Goal: Information Seeking & Learning: Understand process/instructions

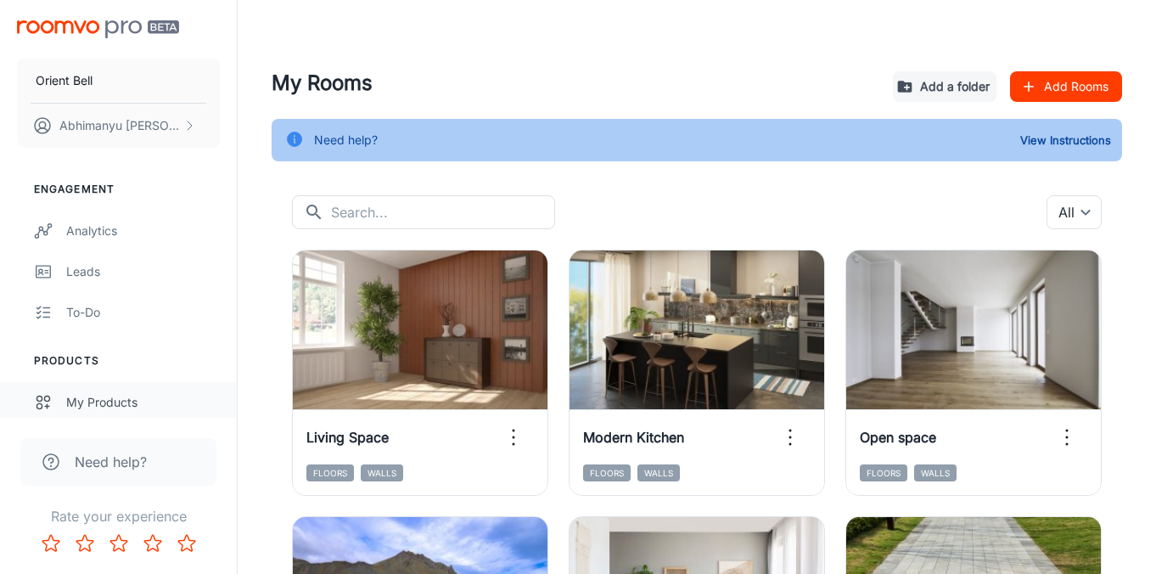
click at [118, 402] on div "My Products" at bounding box center [143, 402] width 154 height 19
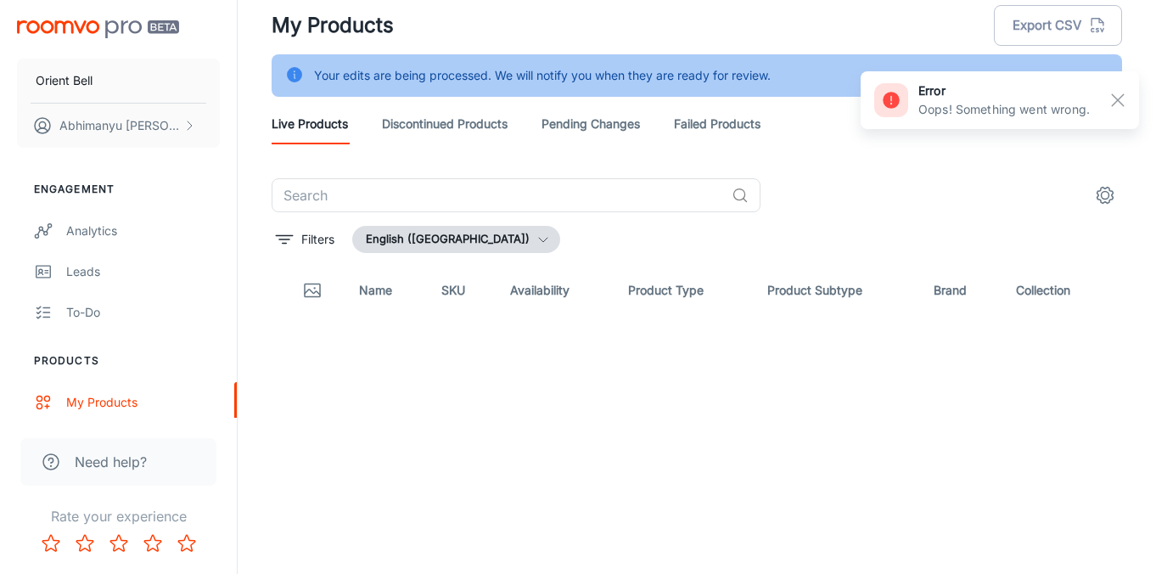
scroll to position [42, 0]
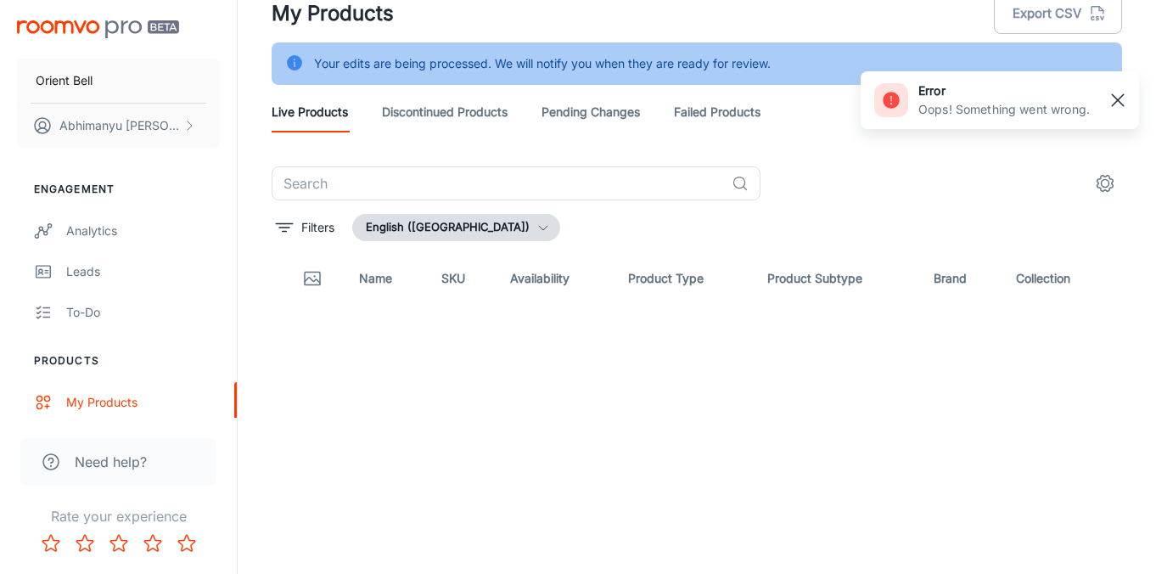
click at [1120, 107] on rect "button" at bounding box center [1118, 100] width 20 height 20
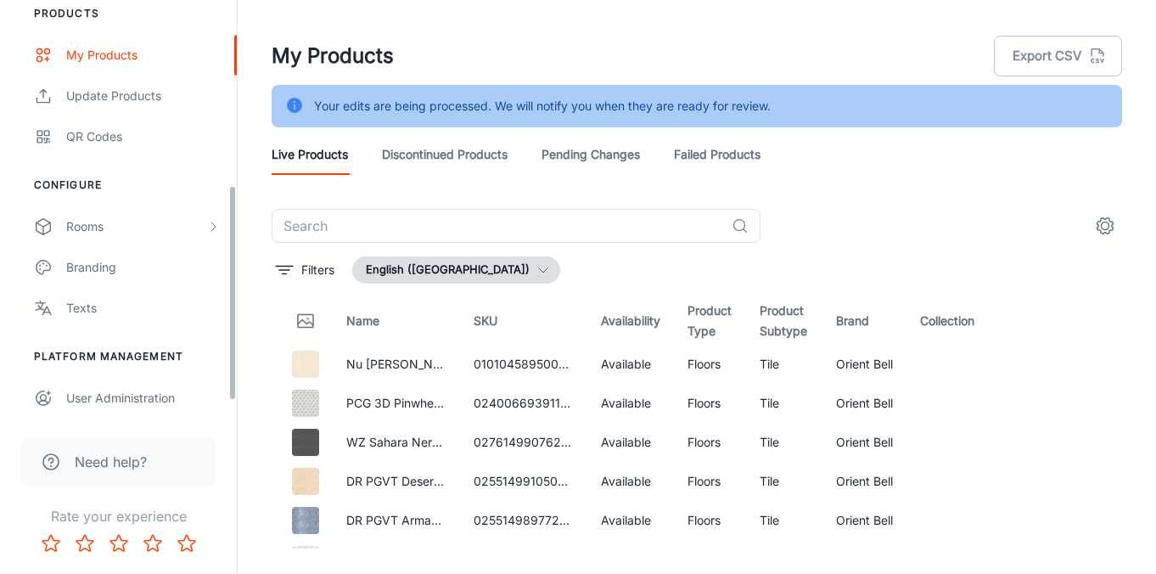
scroll to position [357, 0]
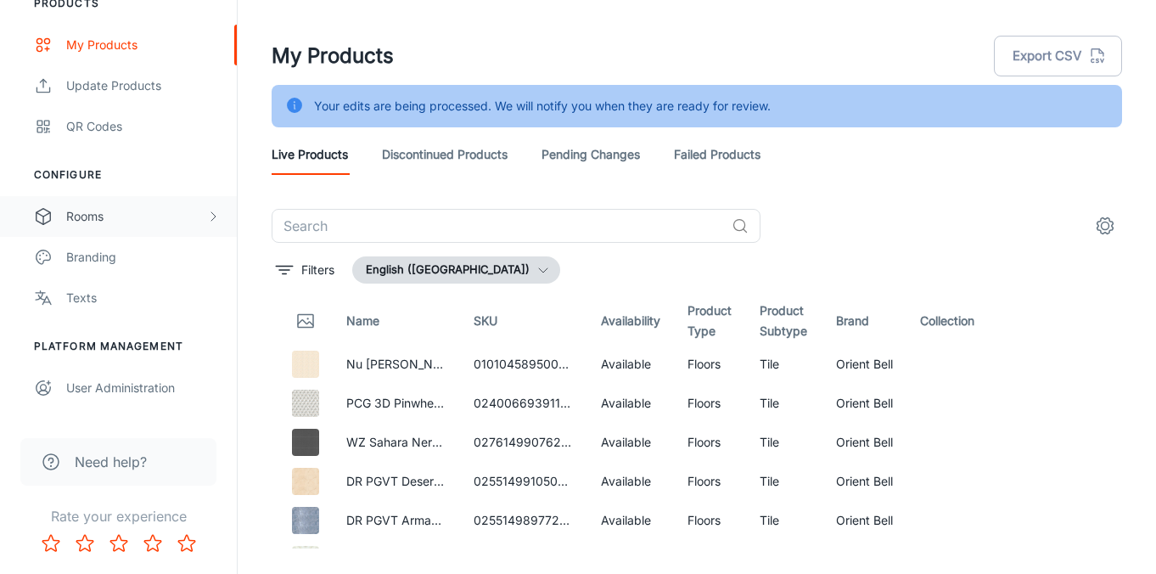
click at [124, 216] on div "Rooms" at bounding box center [136, 216] width 140 height 19
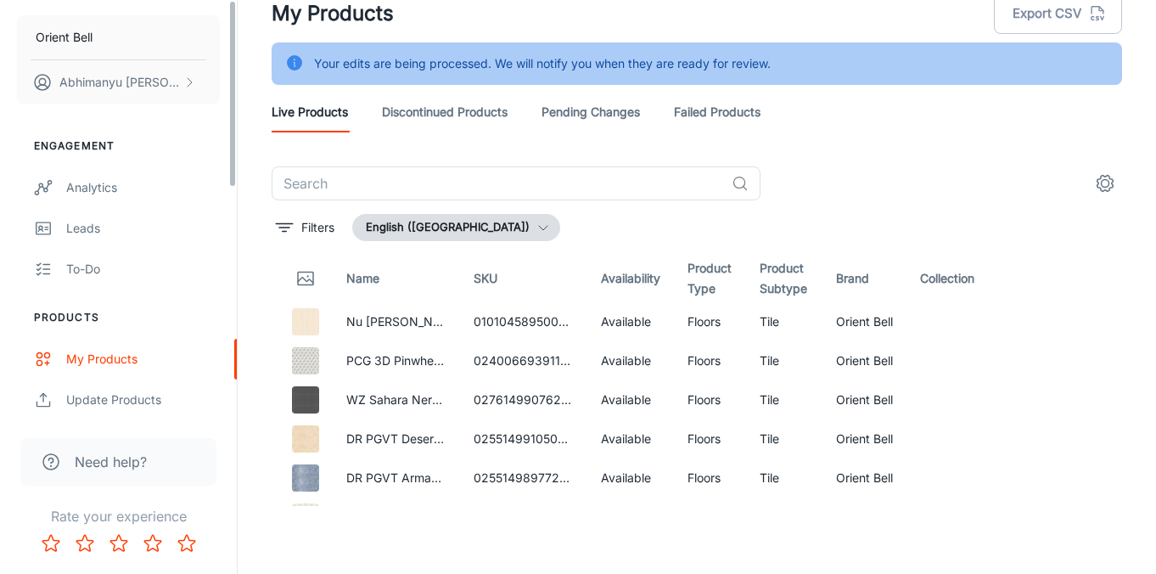
scroll to position [0, 0]
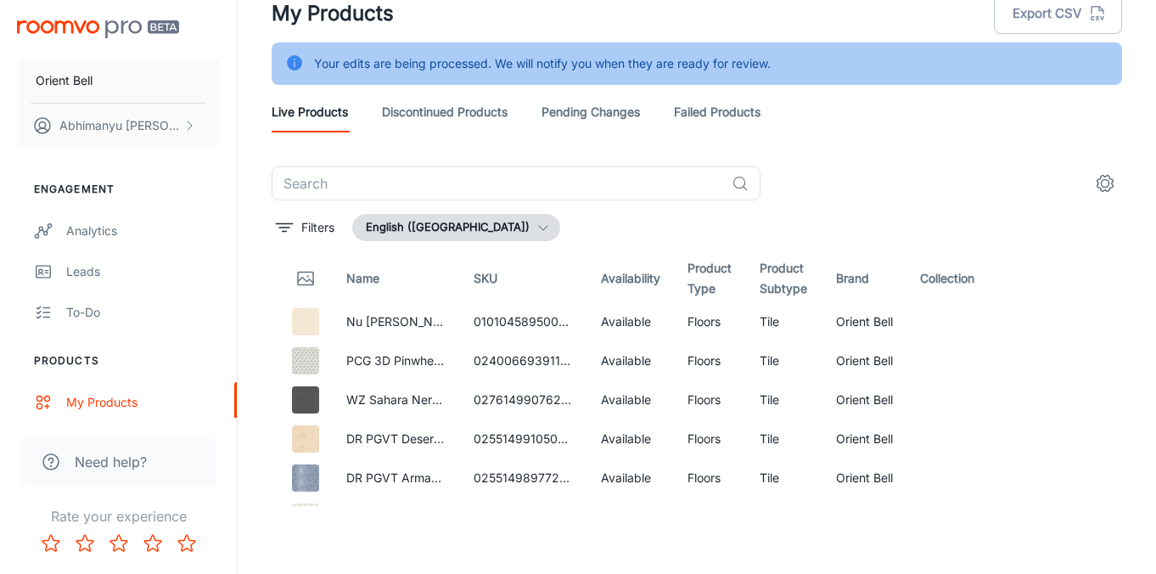
click at [137, 23] on img "scrollable content" at bounding box center [98, 29] width 162 height 18
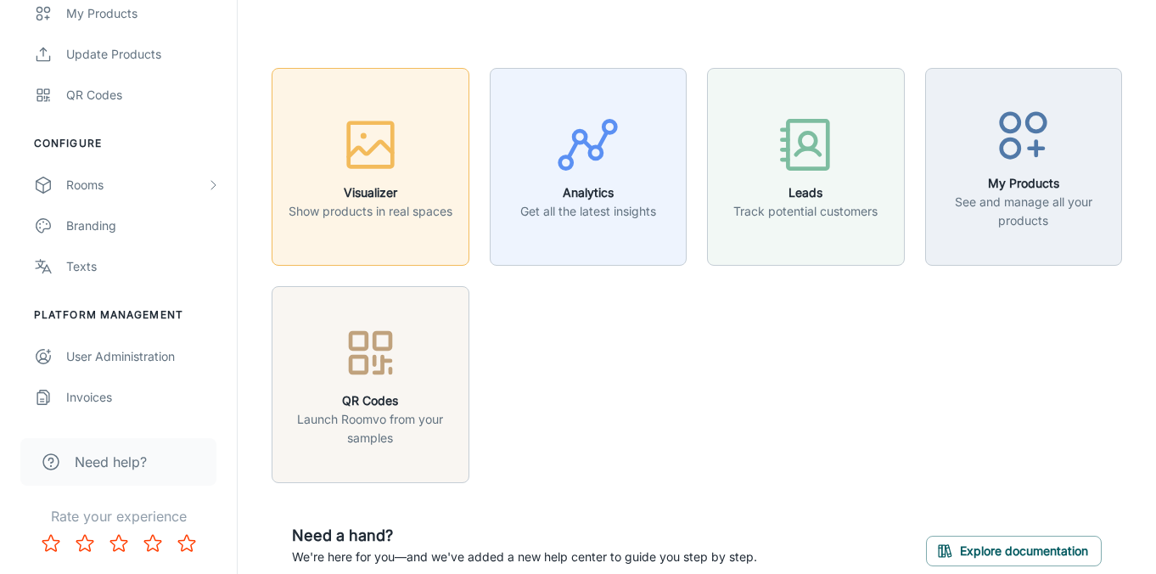
click at [365, 171] on icon "button" at bounding box center [371, 145] width 64 height 64
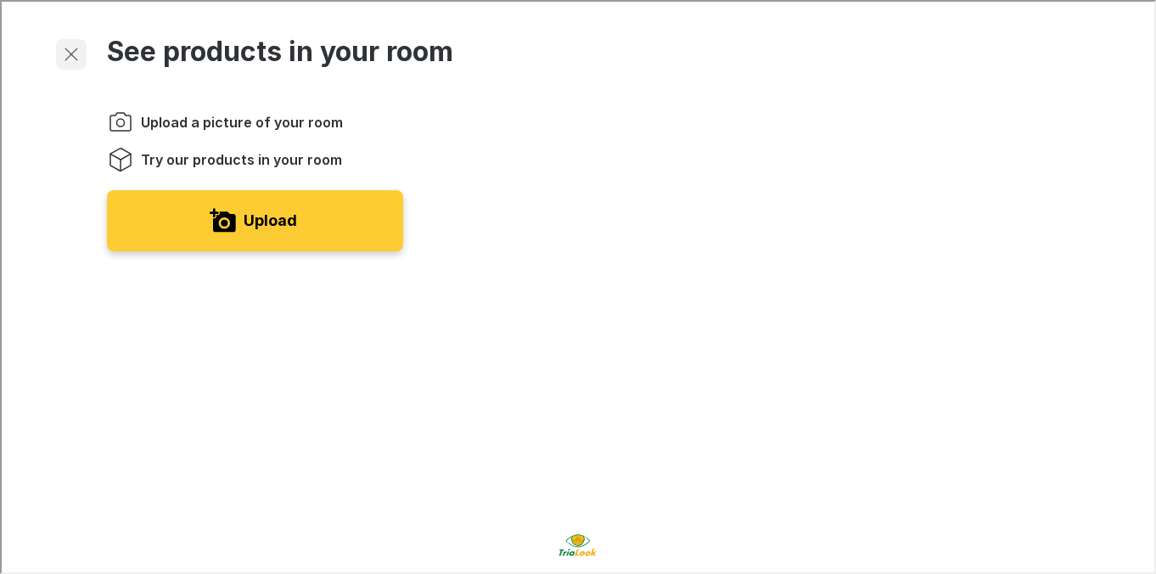
click at [67, 48] on icon "Exit visualizer" at bounding box center [69, 52] width 20 height 20
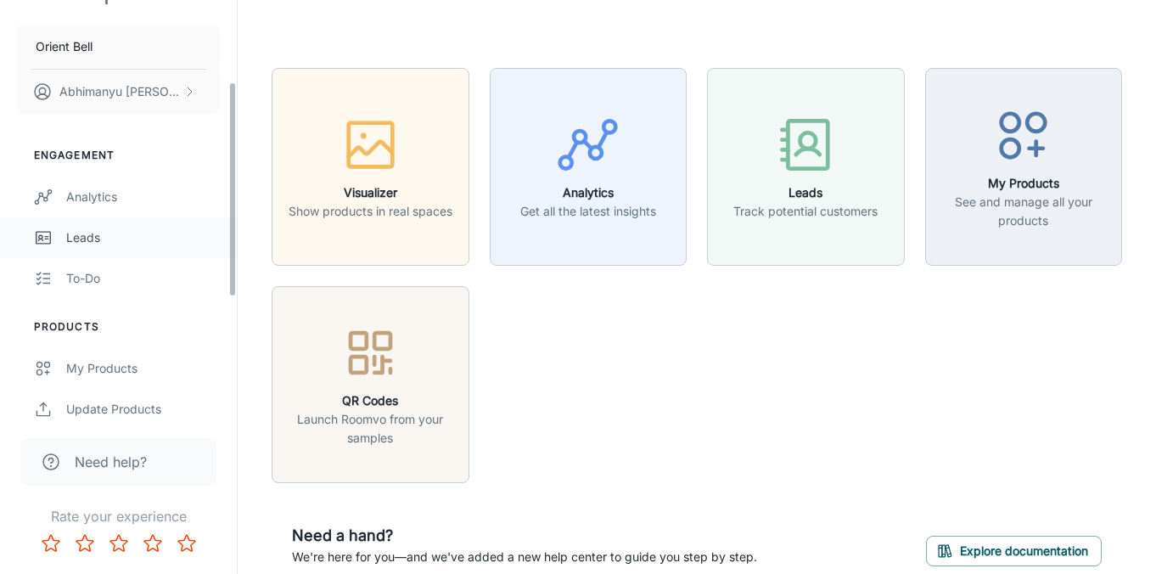
scroll to position [389, 0]
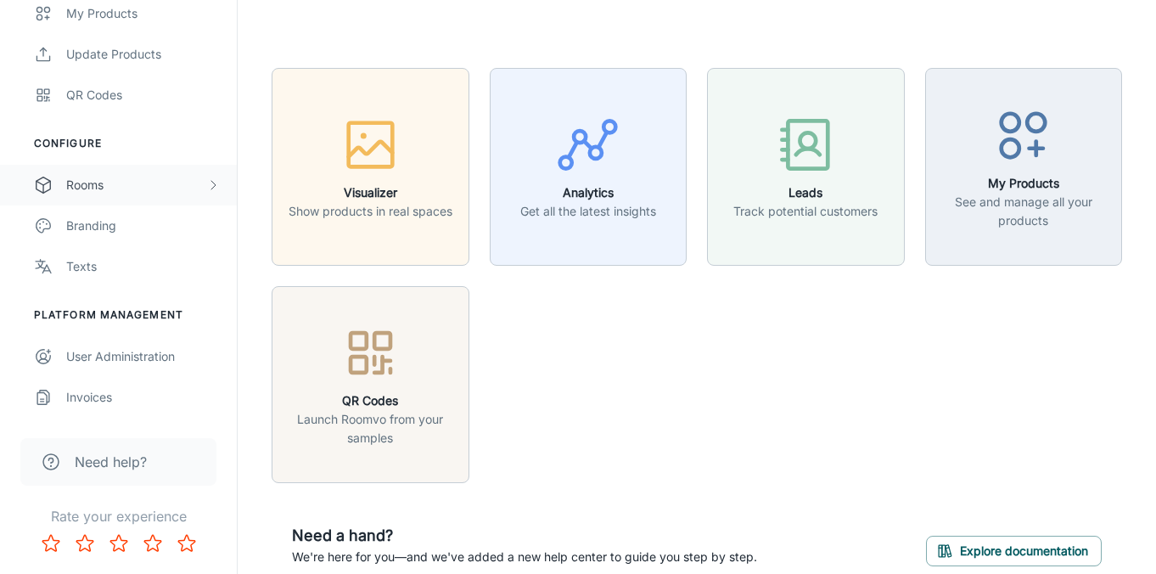
click at [116, 182] on div "Rooms" at bounding box center [136, 185] width 140 height 19
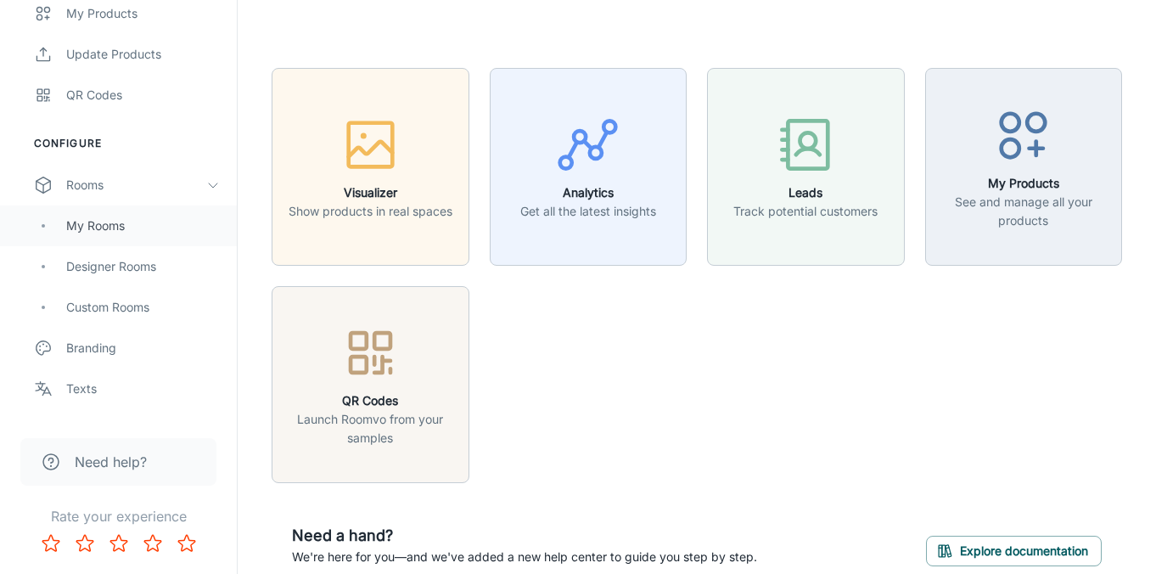
click at [115, 220] on div "My Rooms" at bounding box center [143, 225] width 154 height 19
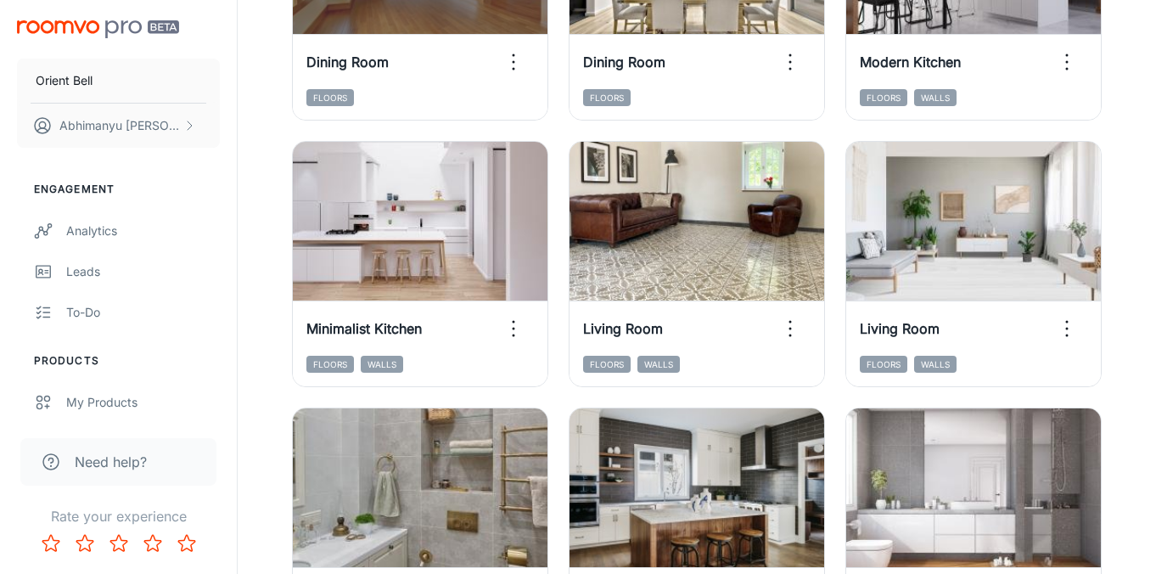
scroll to position [1869, 0]
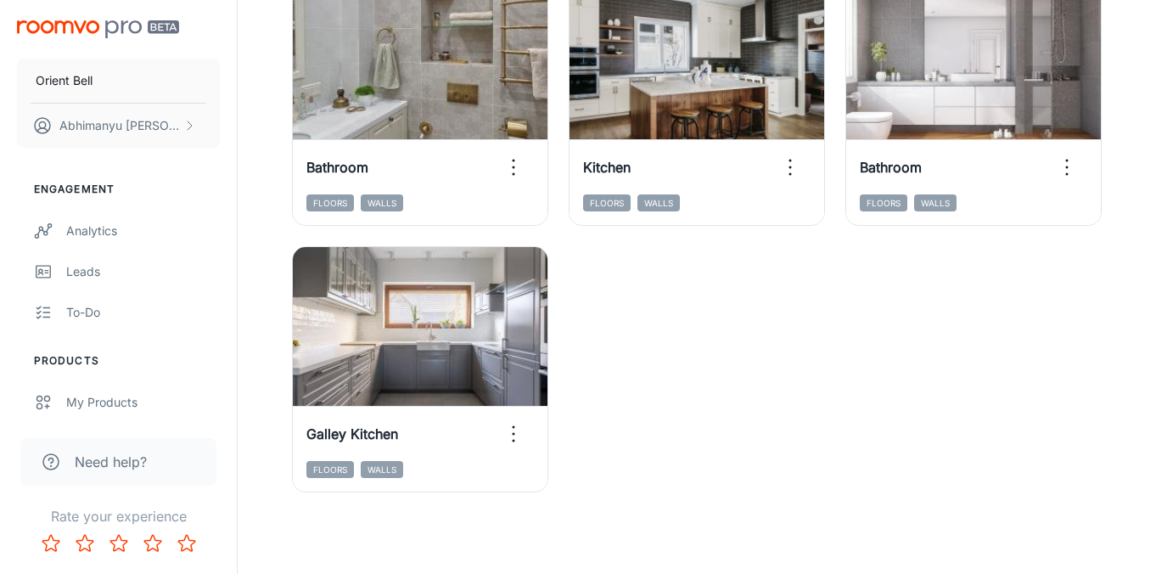
click at [122, 458] on span "Need help?" at bounding box center [111, 462] width 72 height 20
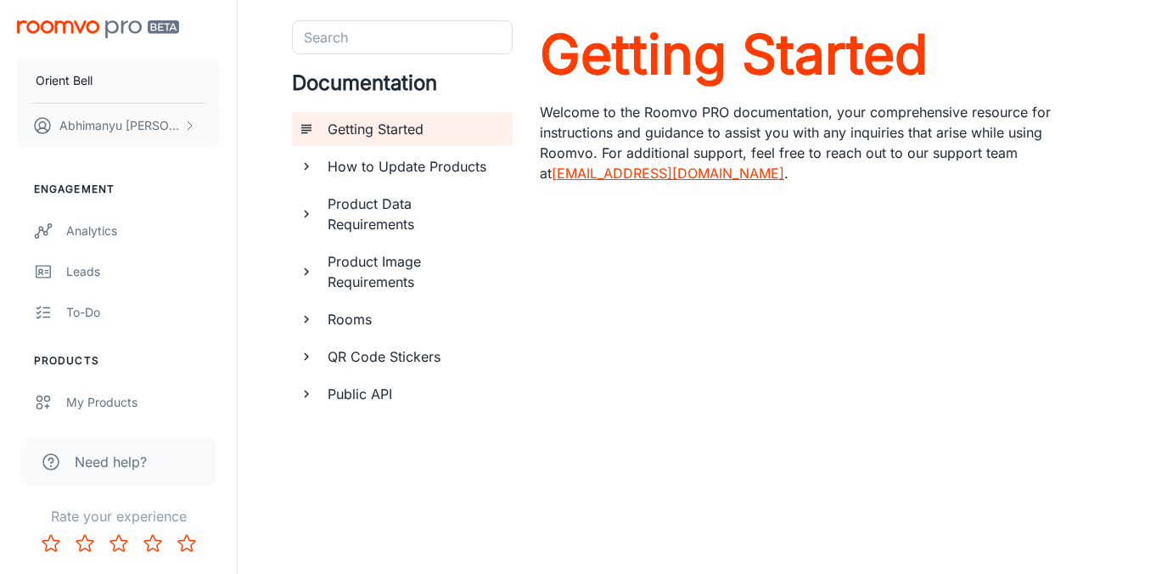
scroll to position [28, 0]
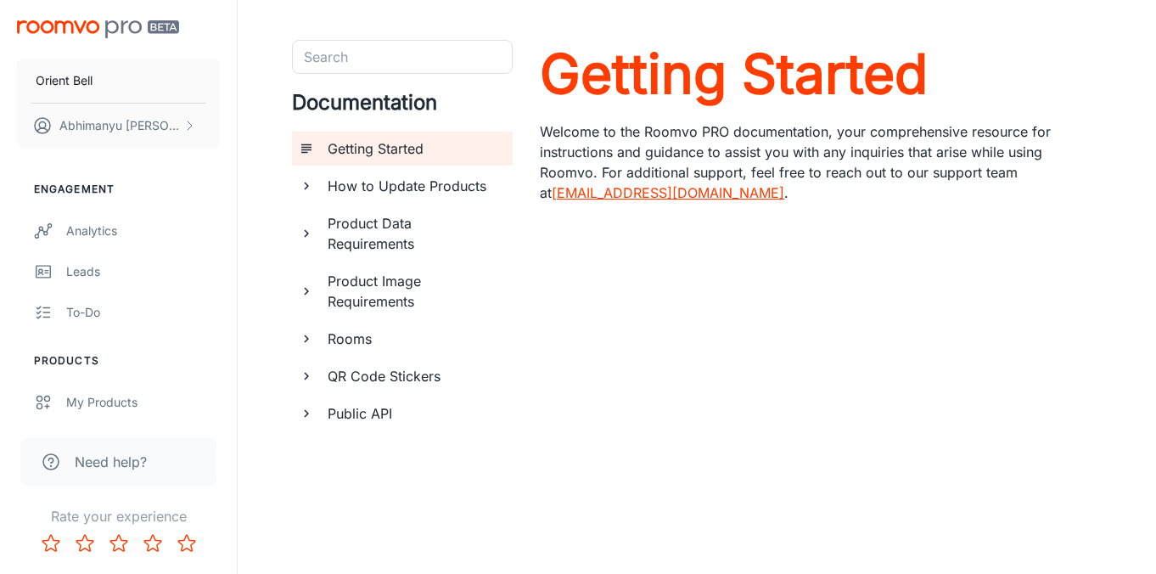
click at [311, 412] on icon "documentation page list" at bounding box center [306, 413] width 15 height 15
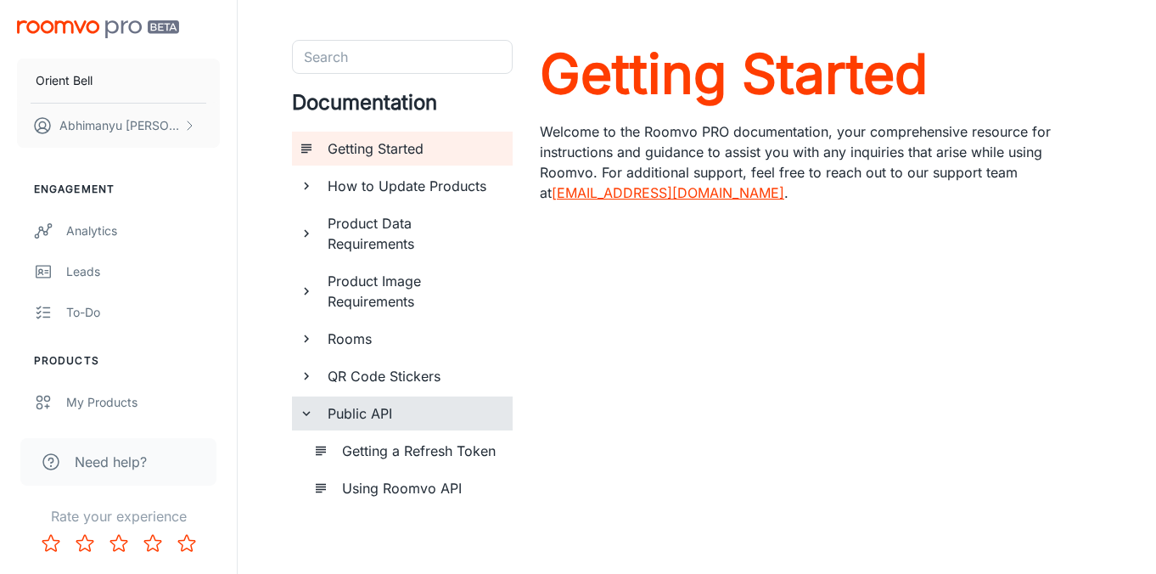
scroll to position [48, 0]
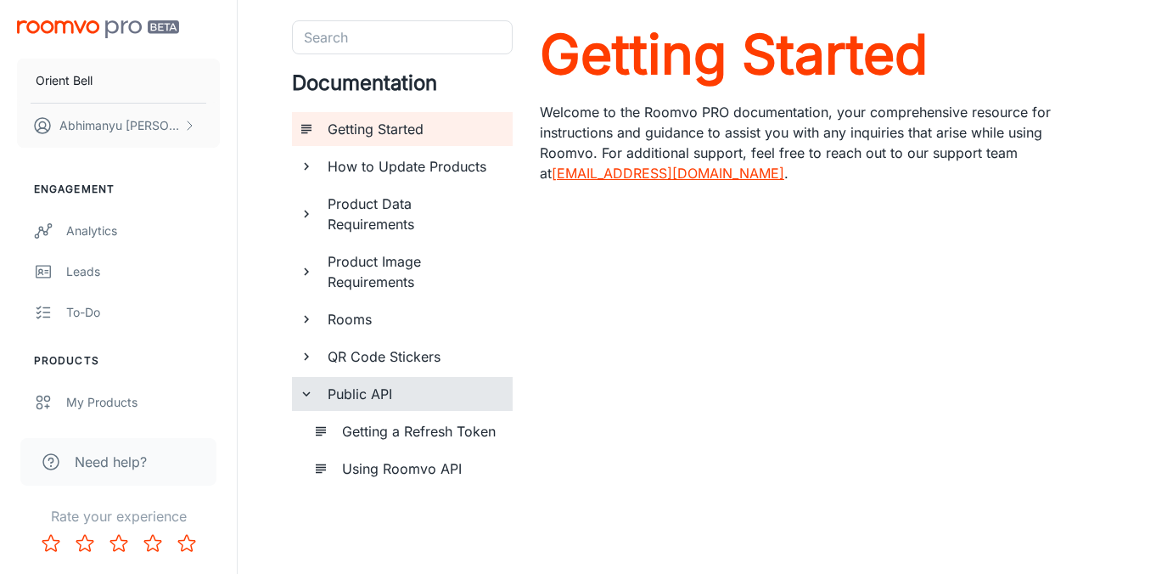
click at [324, 458] on div "Using Roomvo API" at bounding box center [409, 469] width 206 height 34
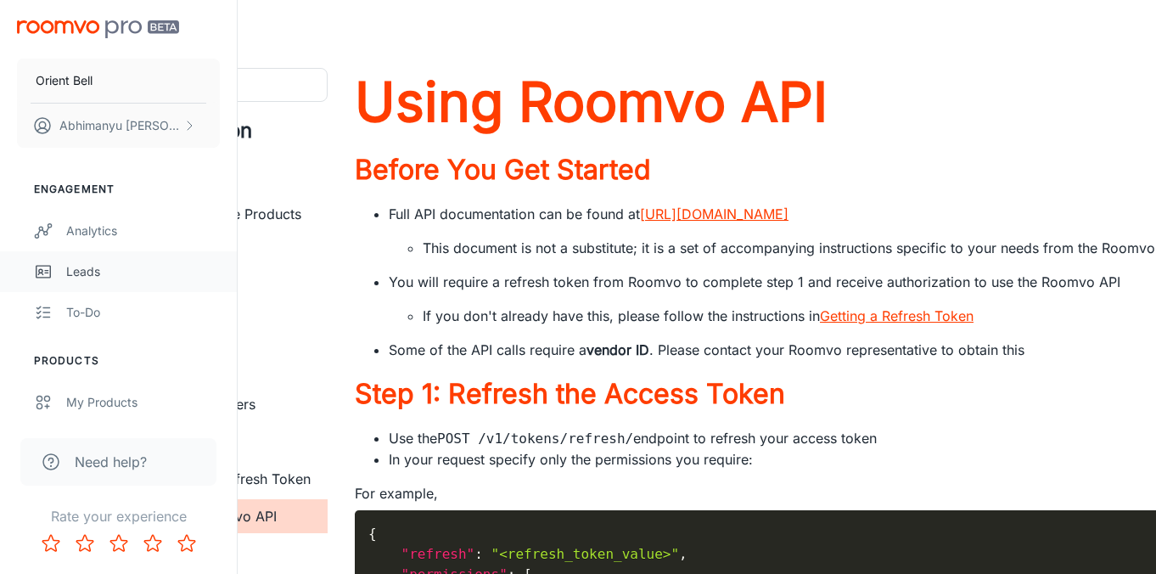
click at [83, 267] on div "Leads" at bounding box center [143, 271] width 154 height 19
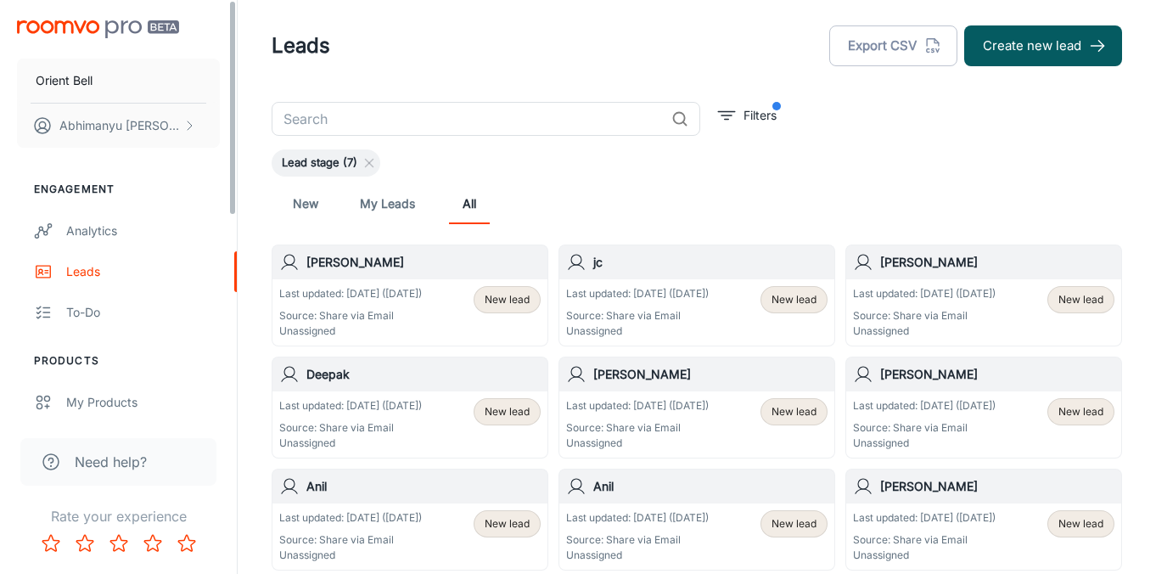
scroll to position [14, 0]
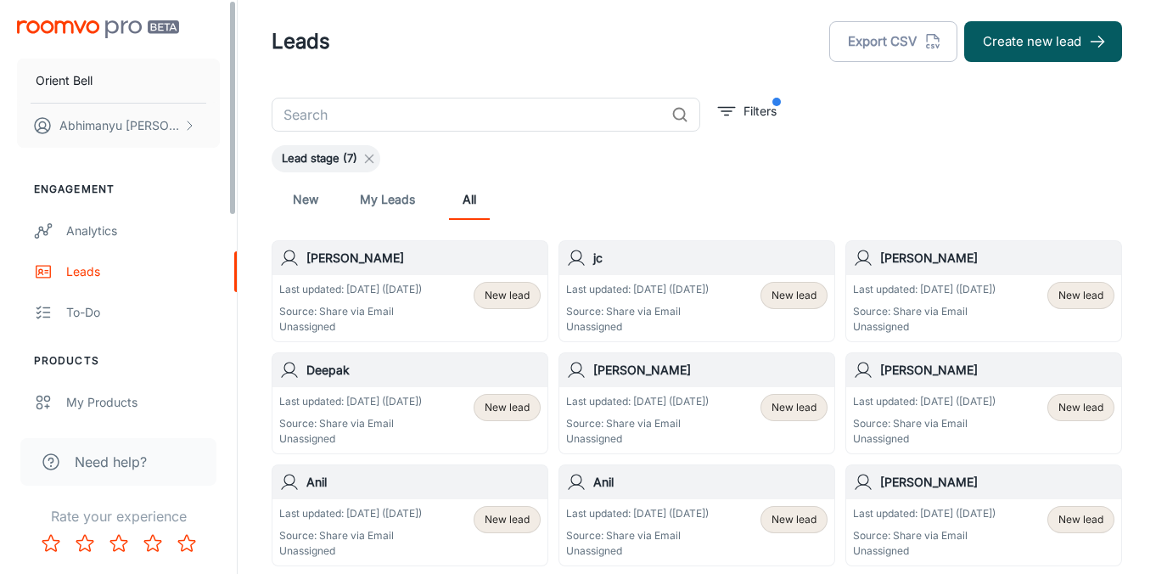
click at [368, 155] on line at bounding box center [370, 159] width 8 height 8
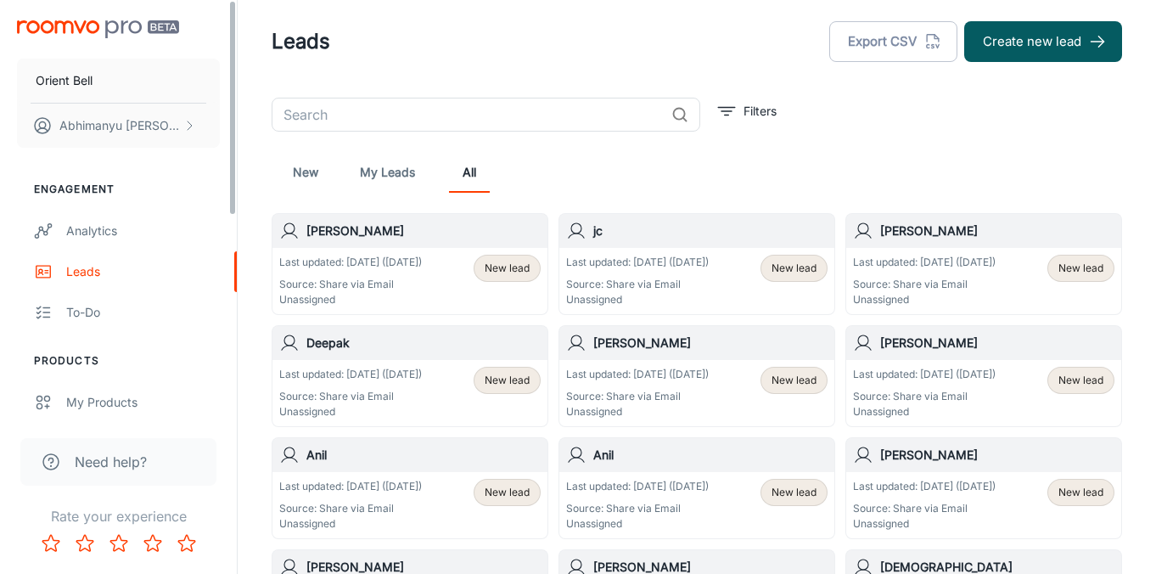
click at [309, 177] on link "New" at bounding box center [305, 172] width 41 height 41
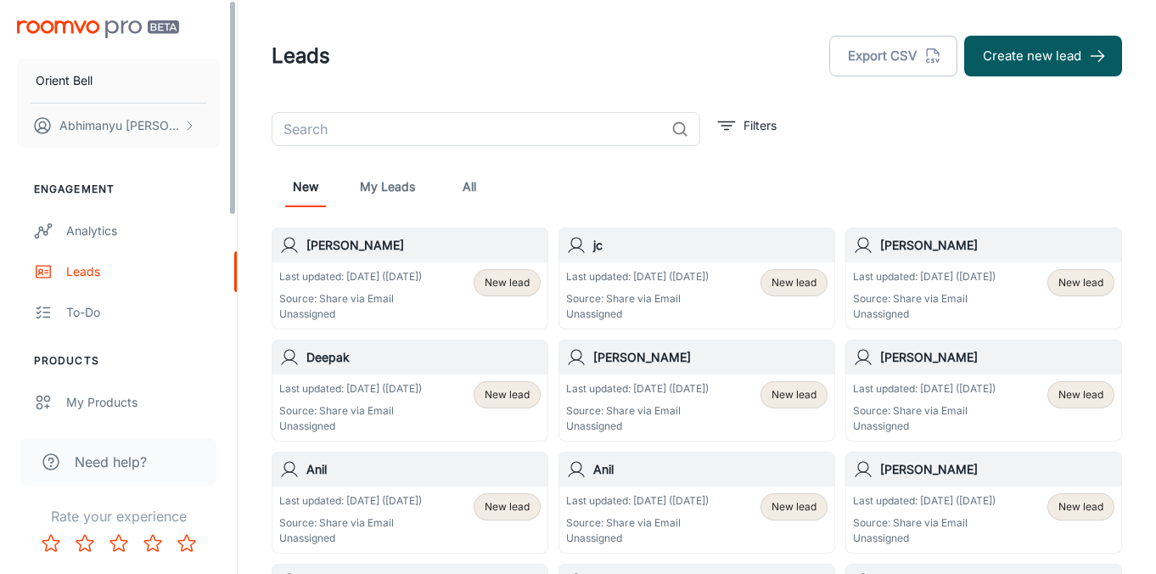
click at [422, 295] on p "Source: Share via Email" at bounding box center [350, 298] width 143 height 15
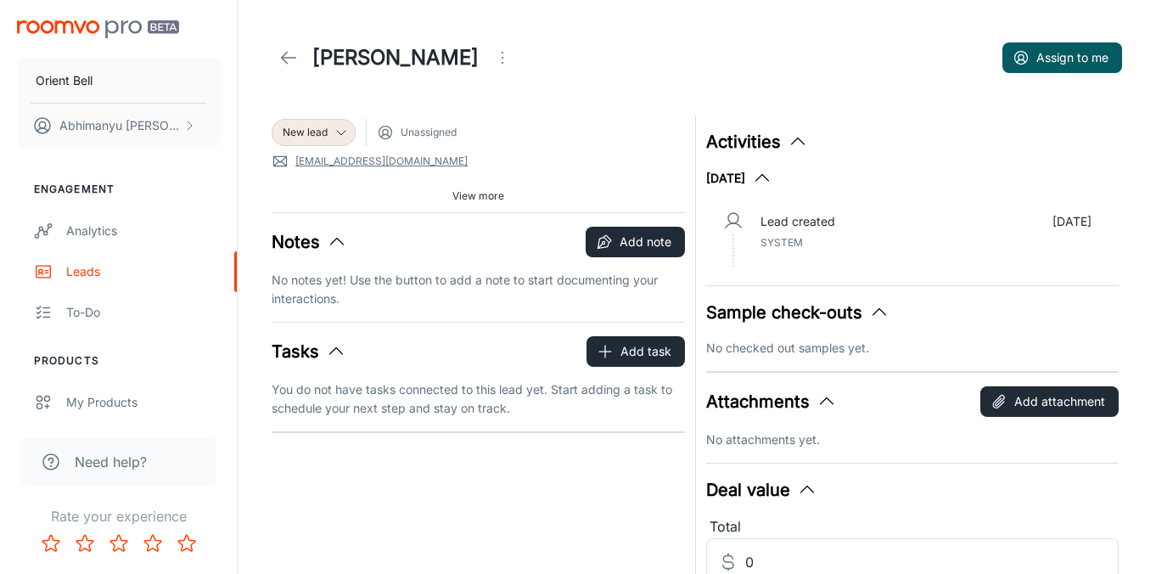
click at [281, 53] on icon at bounding box center [288, 58] width 20 height 20
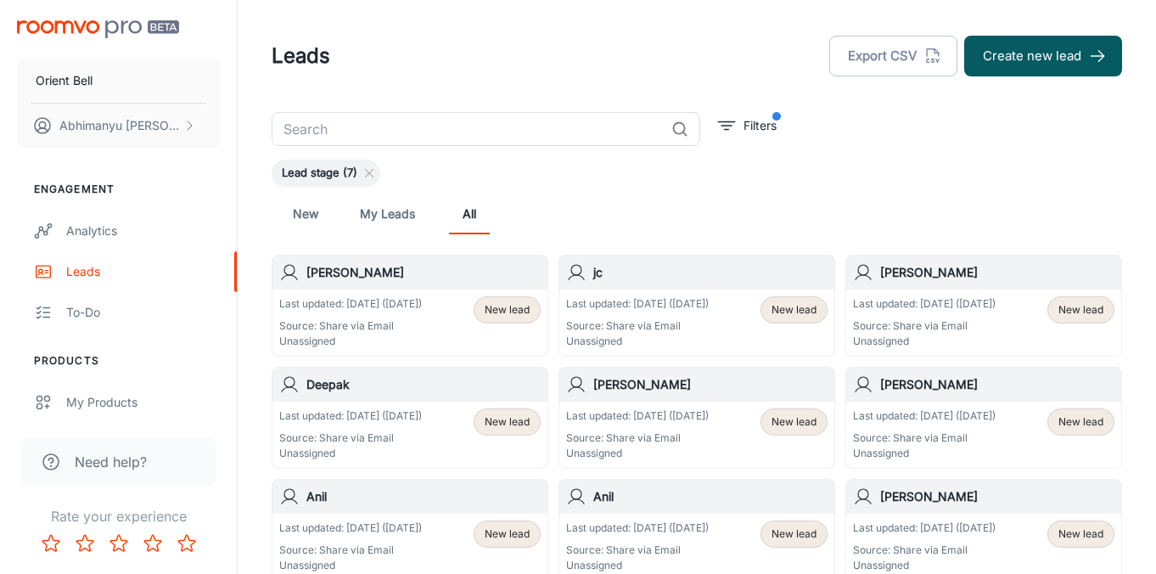
click at [745, 110] on header "Leads Export CSV Create new lead" at bounding box center [696, 56] width 891 height 112
click at [737, 124] on button "Filters" at bounding box center [747, 125] width 67 height 27
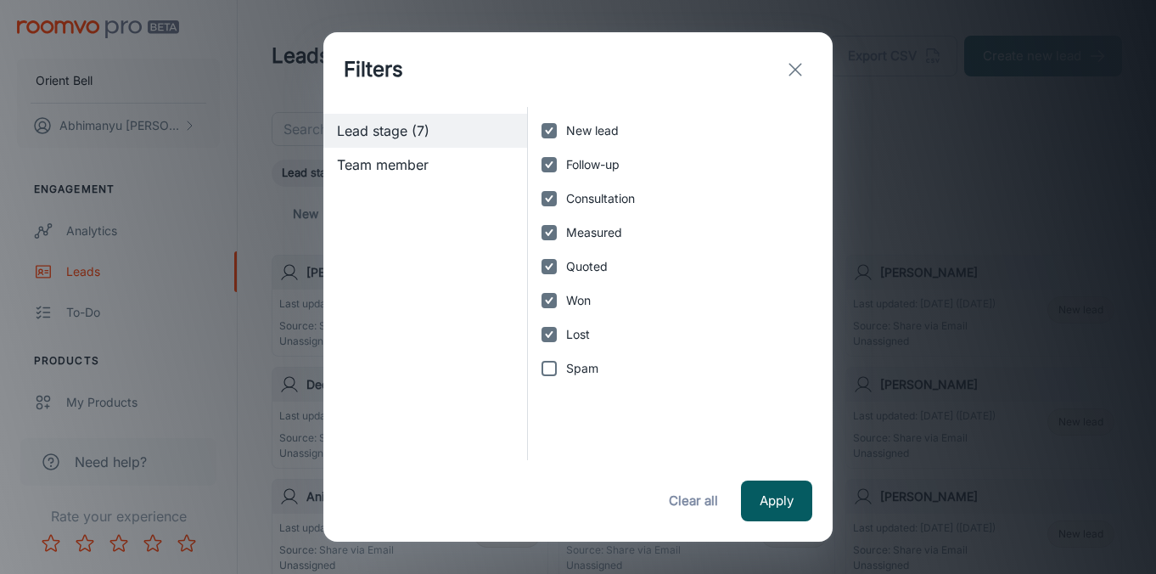
click at [403, 155] on span "Team member" at bounding box center [425, 164] width 177 height 20
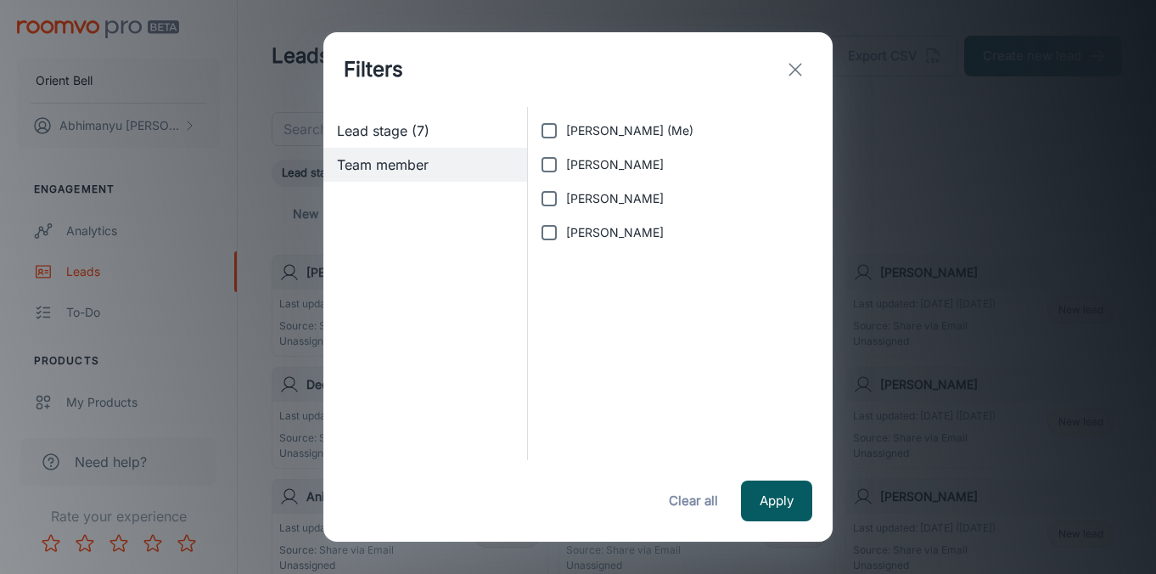
click at [793, 64] on icon "exit" at bounding box center [795, 69] width 20 height 20
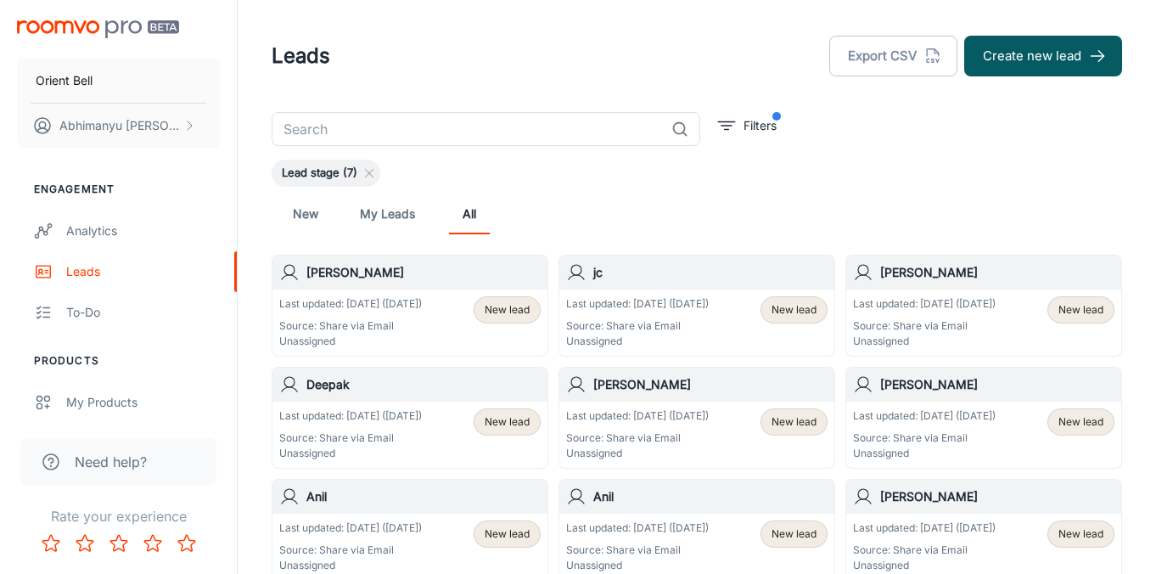
click at [387, 211] on link "My Leads" at bounding box center [387, 214] width 55 height 41
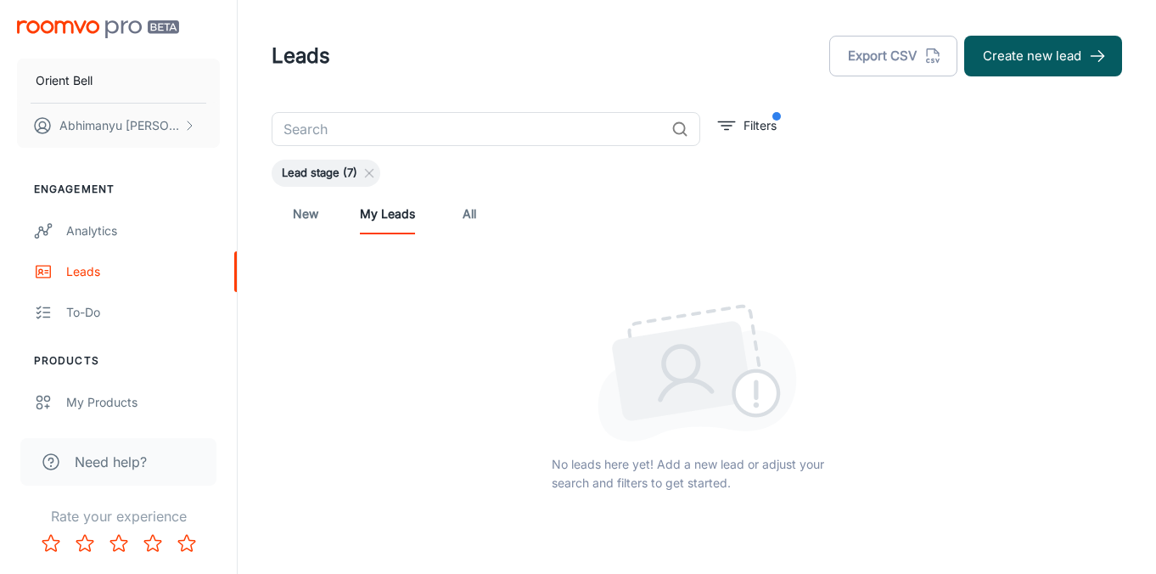
click at [465, 206] on link "All" at bounding box center [469, 214] width 41 height 41
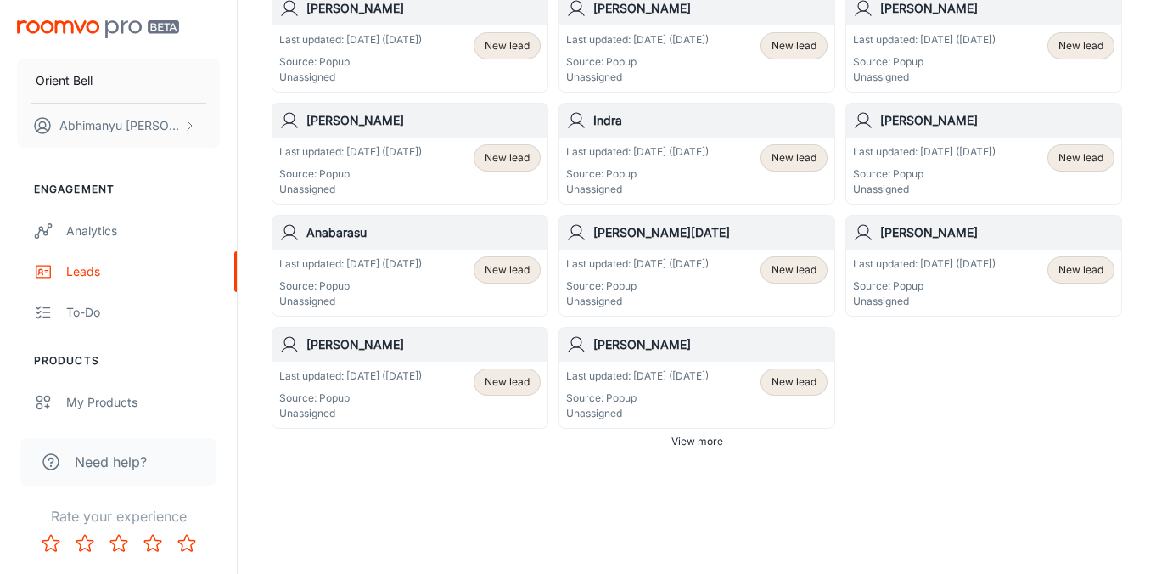
scroll to position [1051, 0]
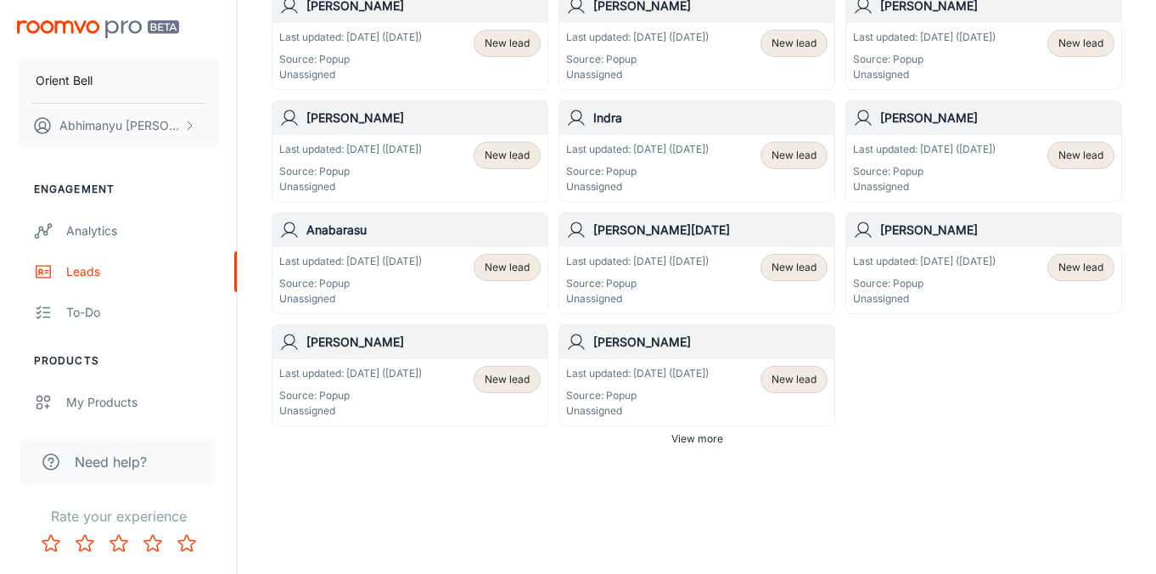
click at [682, 441] on span "View more" at bounding box center [697, 438] width 52 height 15
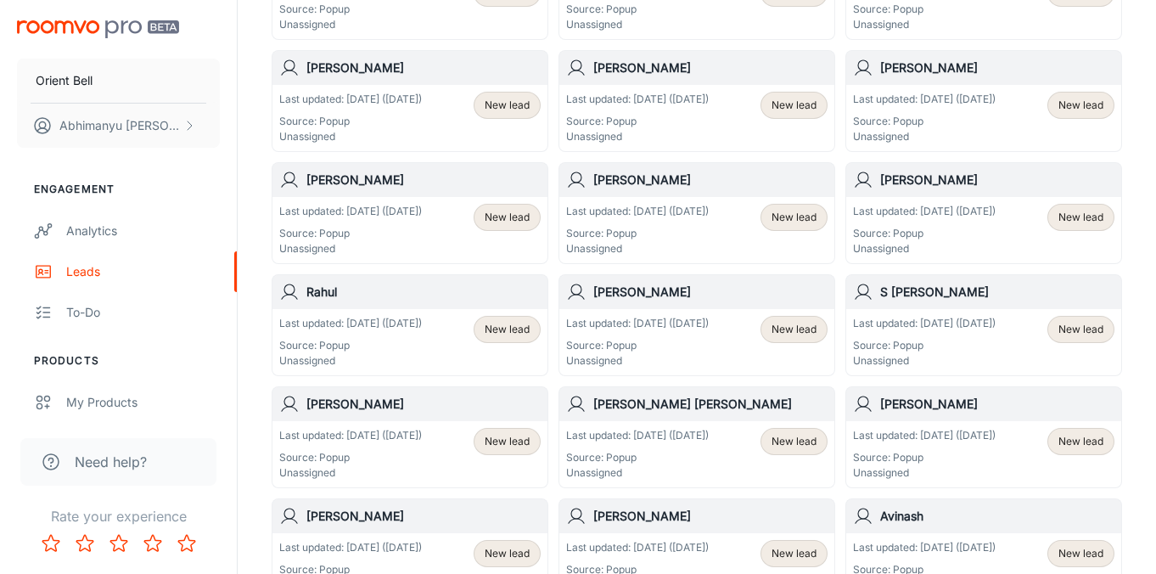
scroll to position [1328, 0]
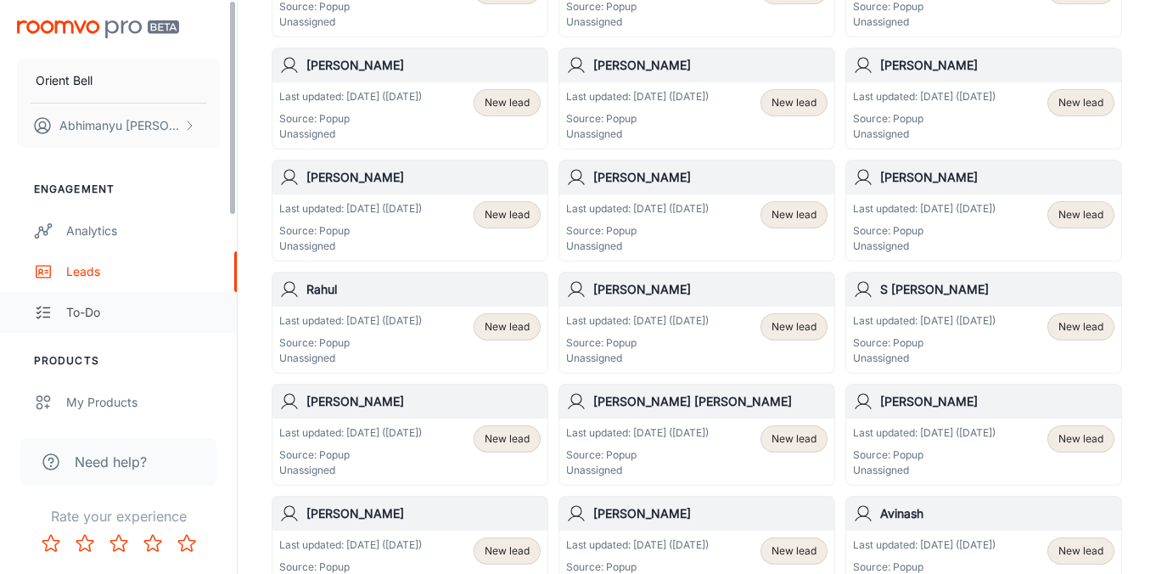
click at [109, 323] on link "To-do" at bounding box center [118, 312] width 237 height 41
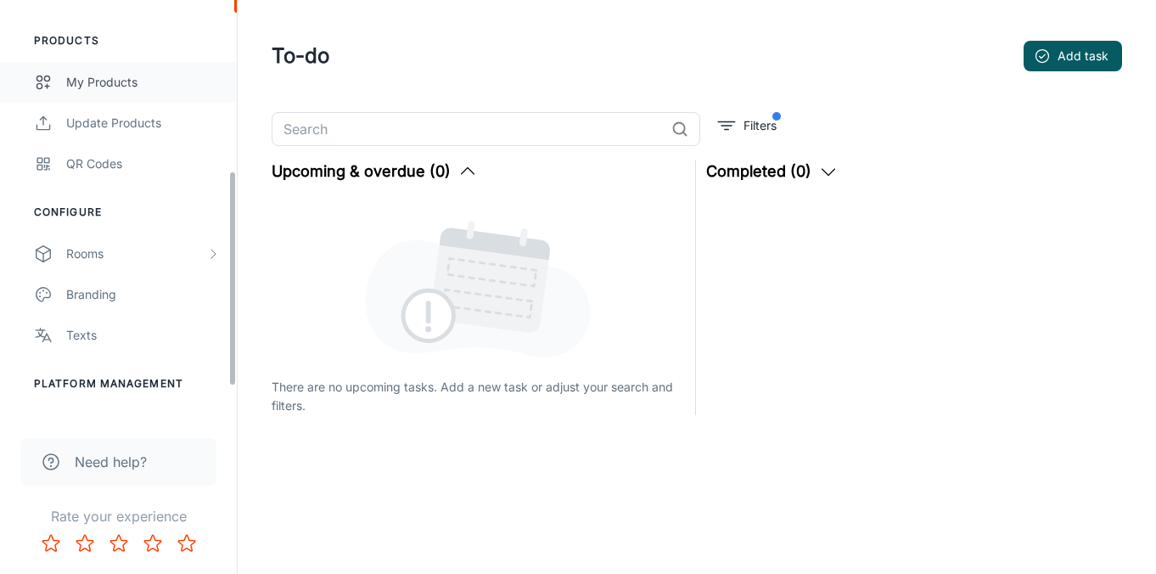
scroll to position [334, 0]
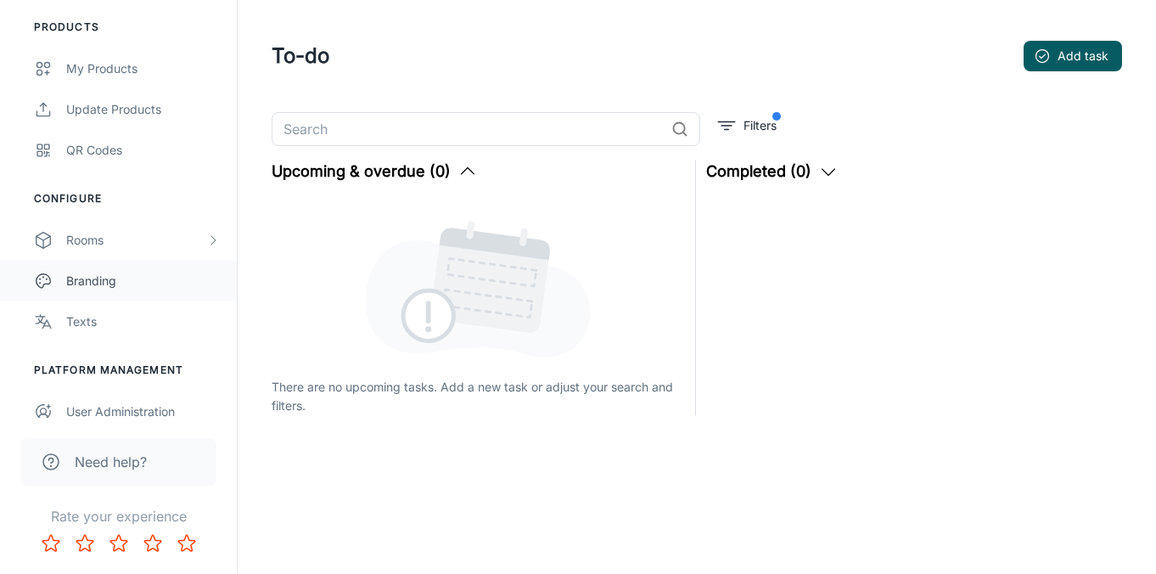
click at [114, 280] on div "Branding" at bounding box center [143, 281] width 154 height 19
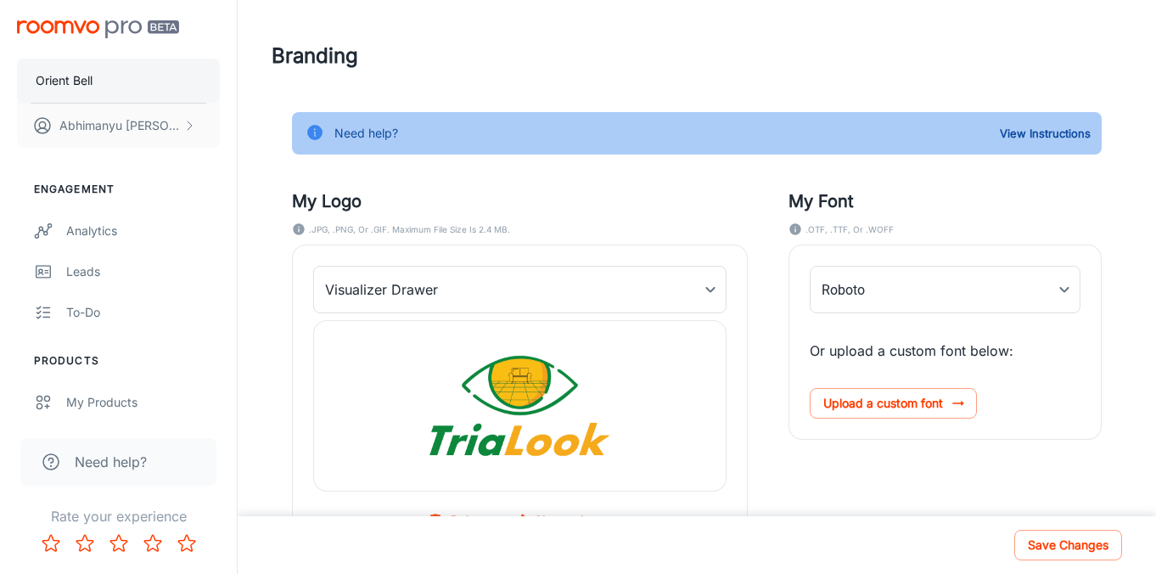
click at [76, 73] on p "Orient Bell" at bounding box center [64, 80] width 57 height 19
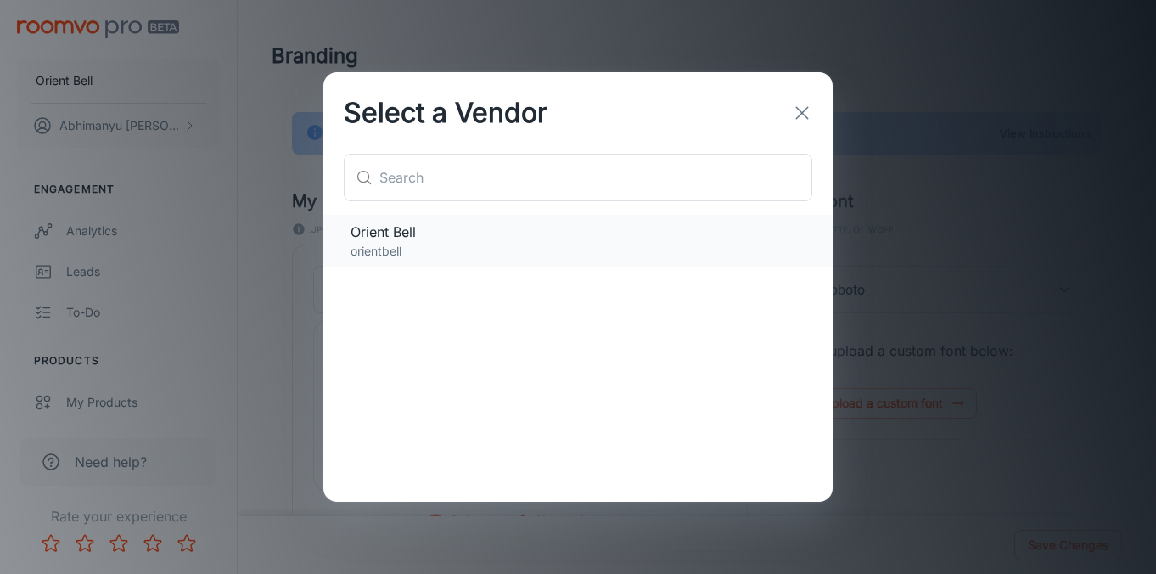
click at [424, 248] on p "orientbell" at bounding box center [578, 251] width 455 height 19
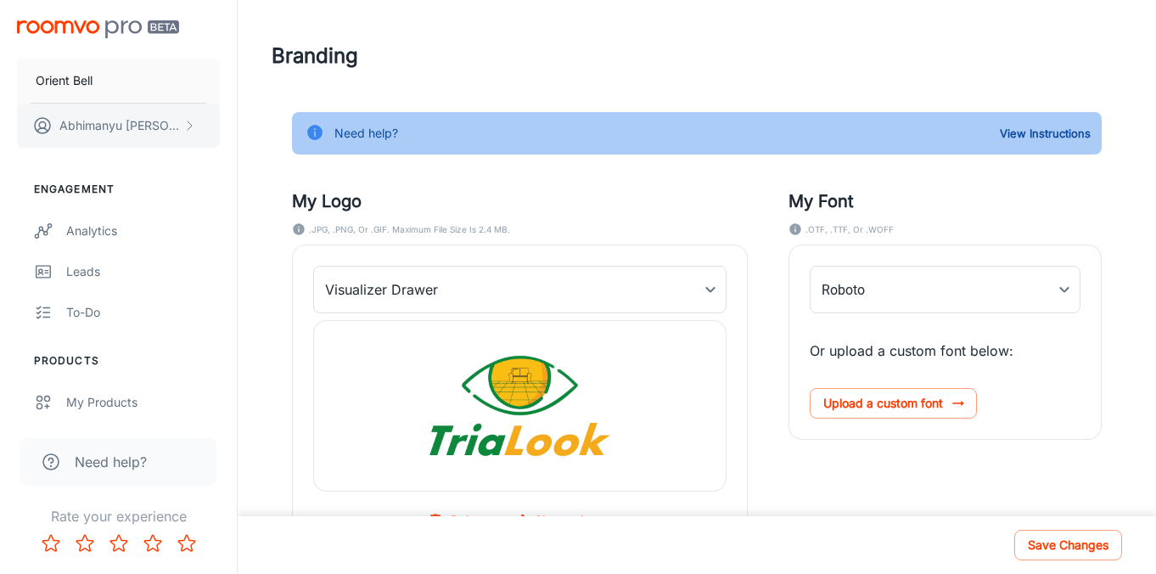
click at [76, 128] on p "Abhimanyu Mahendru" at bounding box center [119, 125] width 120 height 19
click at [267, 122] on li "User Profile" at bounding box center [265, 124] width 91 height 29
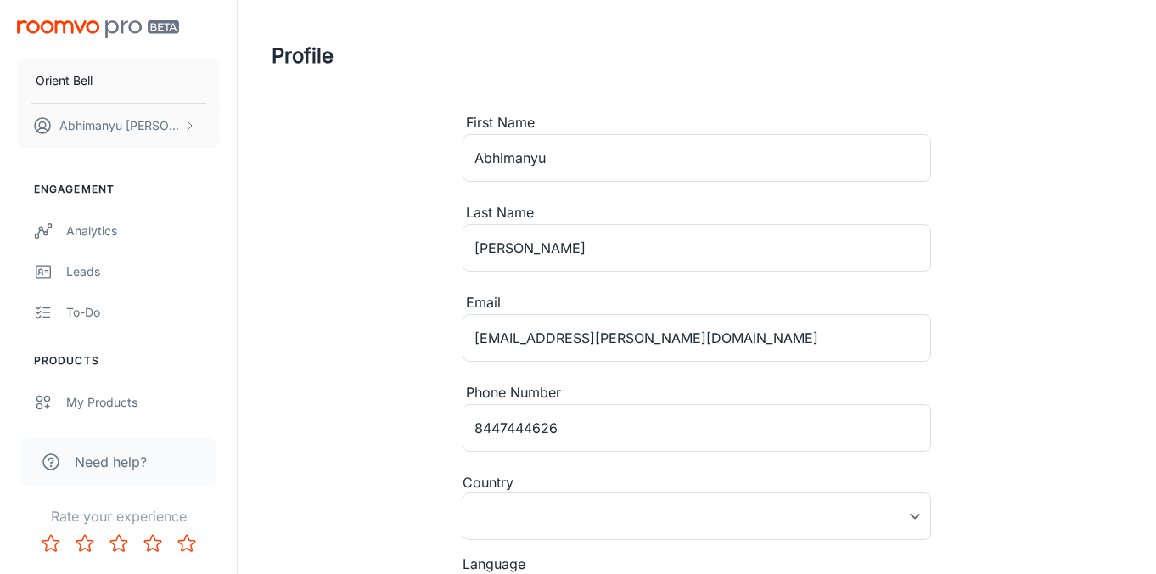
type input "India"
click at [143, 399] on div "My Products" at bounding box center [143, 402] width 154 height 19
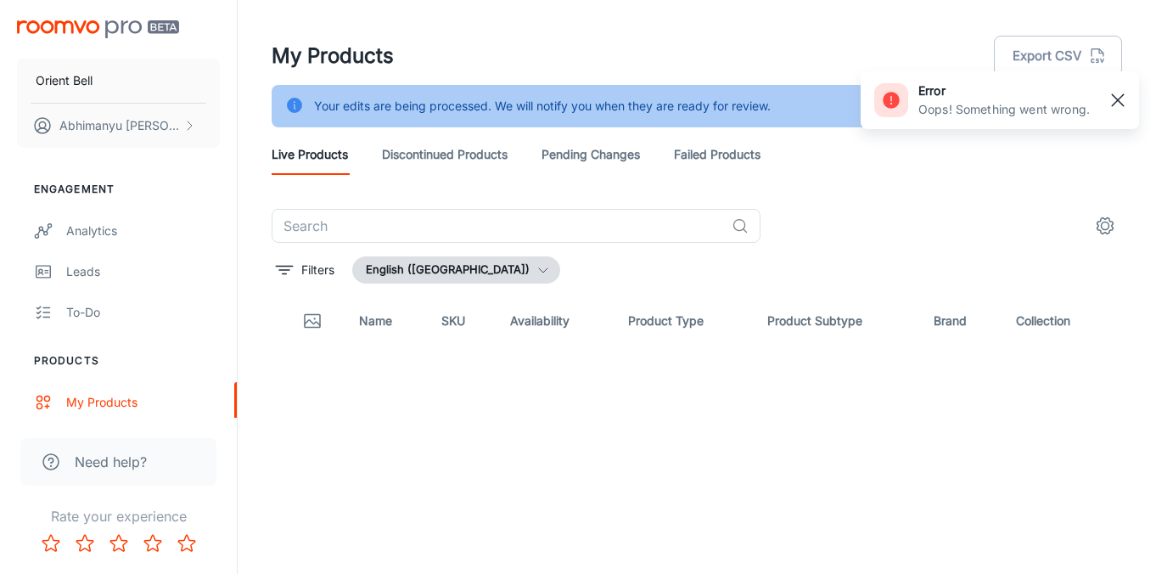
click at [1117, 107] on rect "button" at bounding box center [1118, 100] width 20 height 20
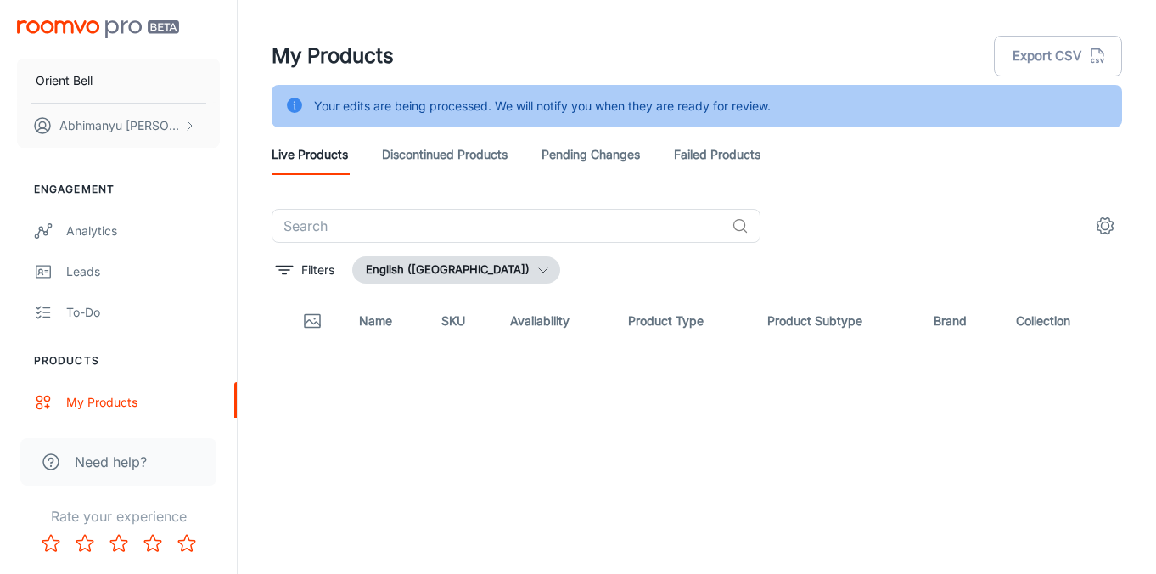
click at [436, 149] on link "Discontinued Products" at bounding box center [445, 154] width 126 height 41
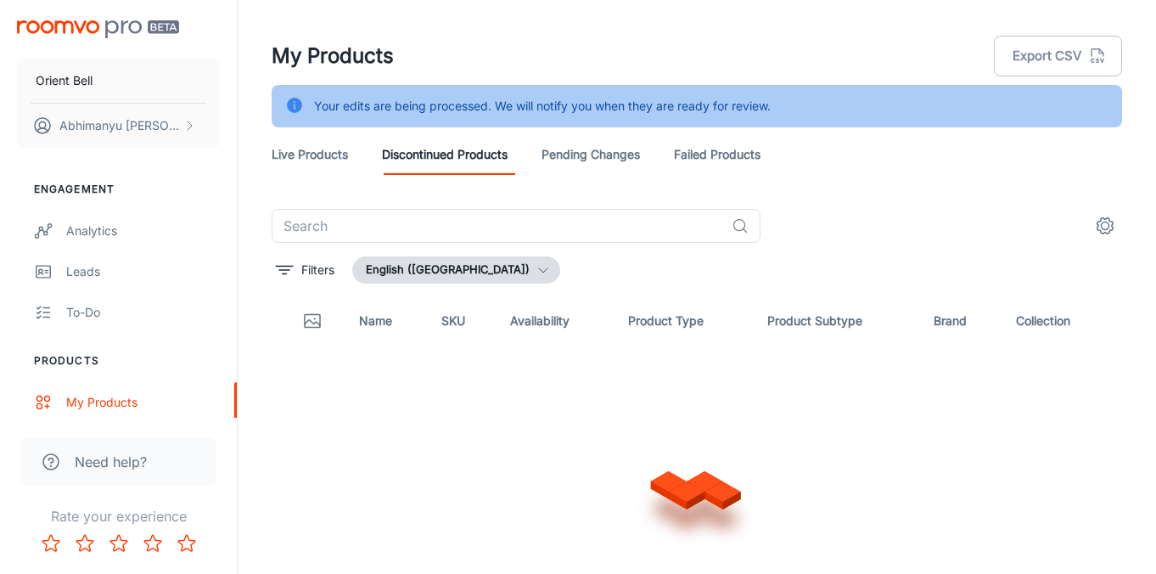
click at [573, 150] on link "Pending Changes" at bounding box center [591, 154] width 98 height 41
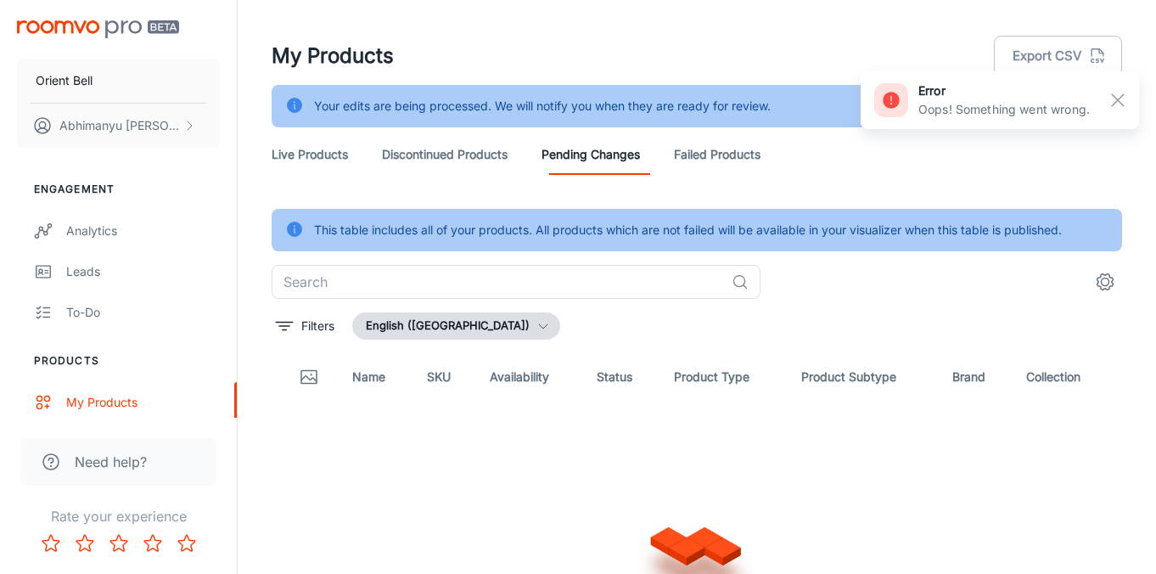
click at [312, 209] on div "This table includes all of your products. All products which are not failed wil…" at bounding box center [697, 230] width 851 height 42
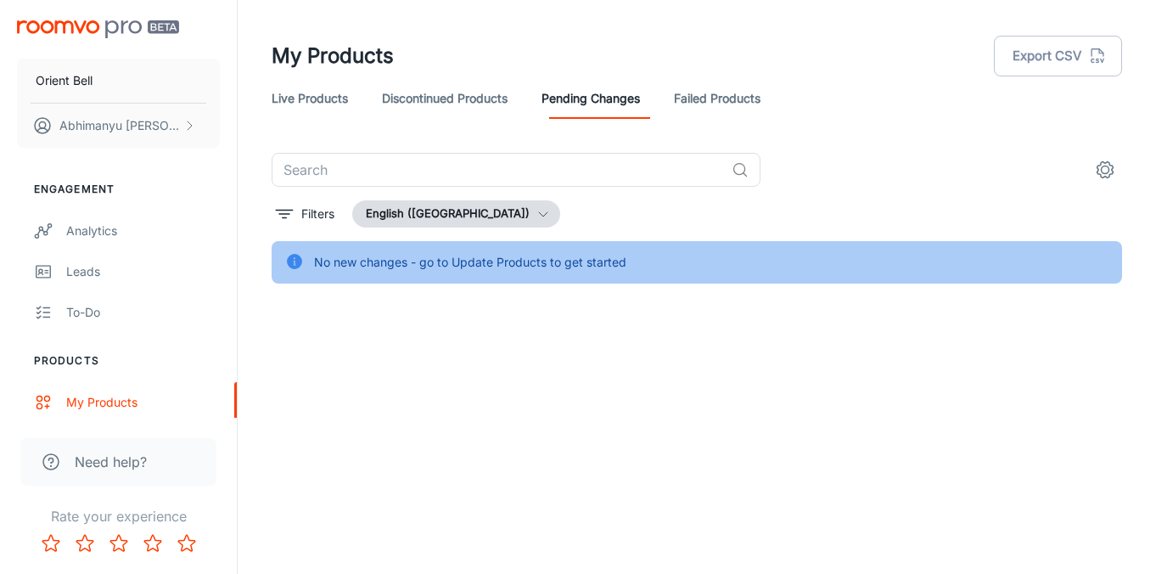
click at [1103, 167] on icon "settings" at bounding box center [1105, 170] width 20 height 20
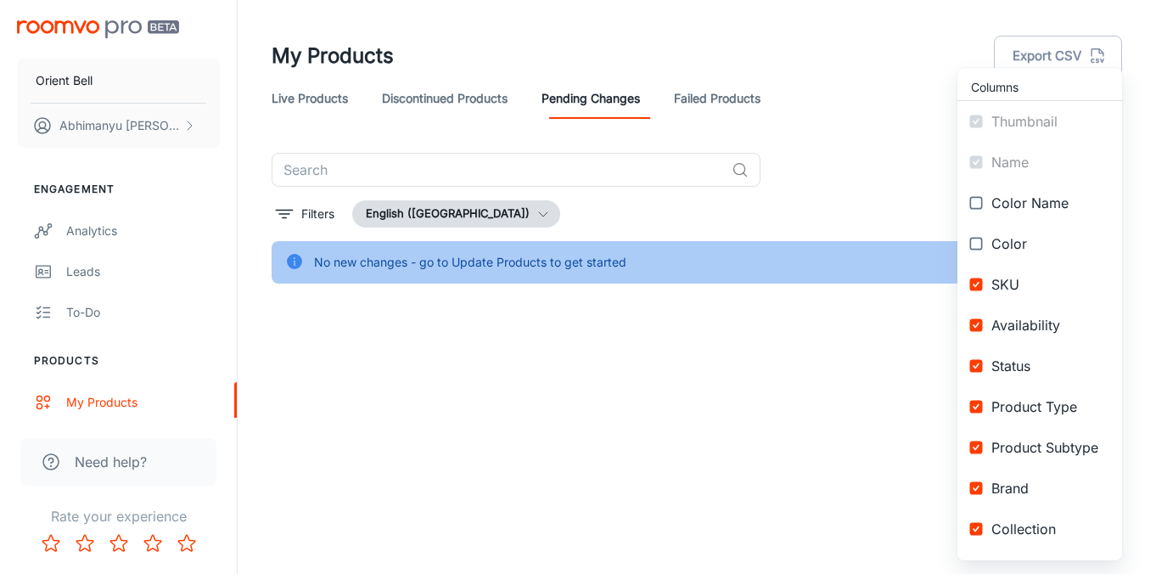
click at [792, 117] on div at bounding box center [578, 287] width 1156 height 574
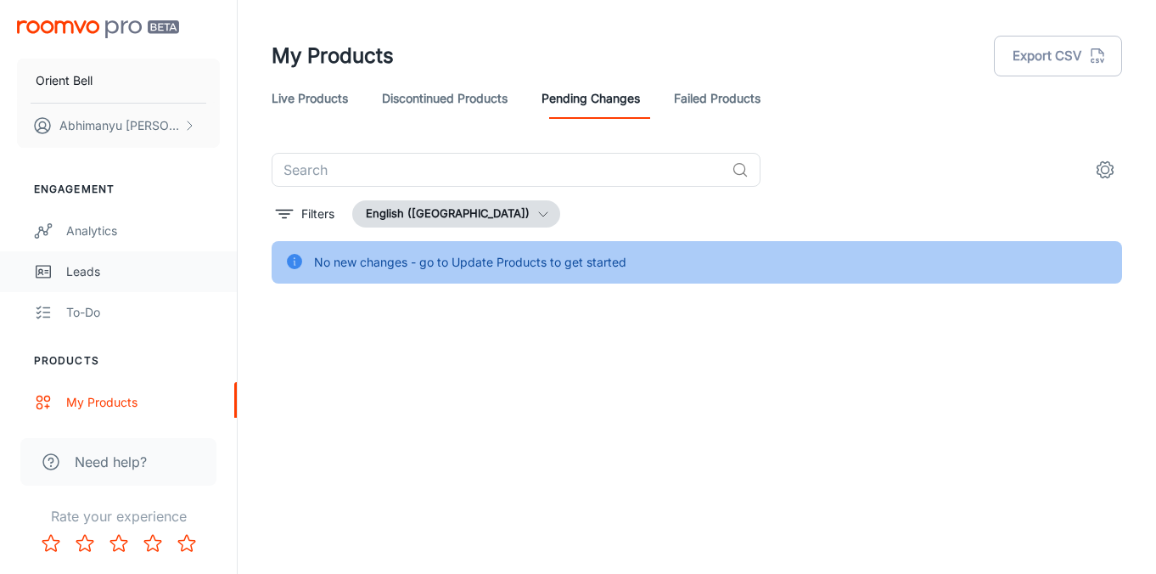
click at [106, 266] on div "Leads" at bounding box center [143, 271] width 154 height 19
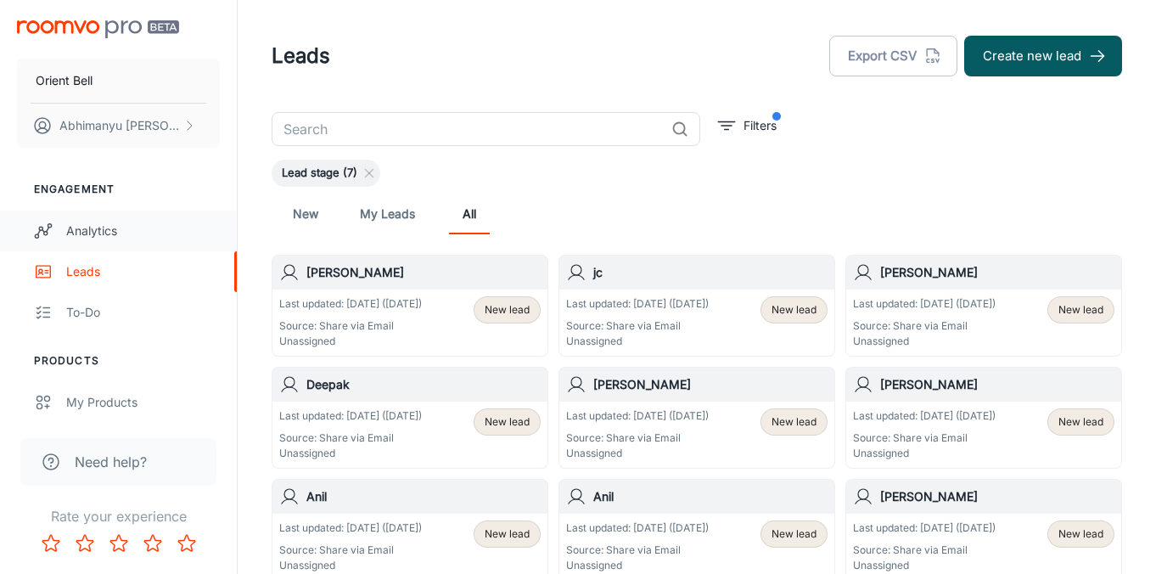
click at [110, 223] on div "Analytics" at bounding box center [143, 231] width 154 height 19
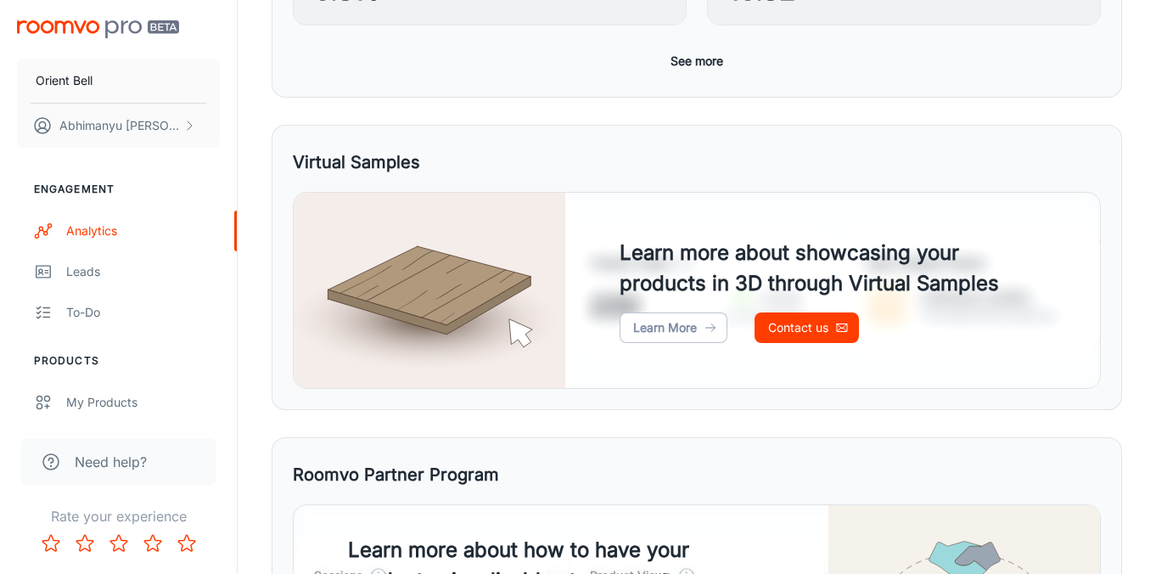
scroll to position [773, 0]
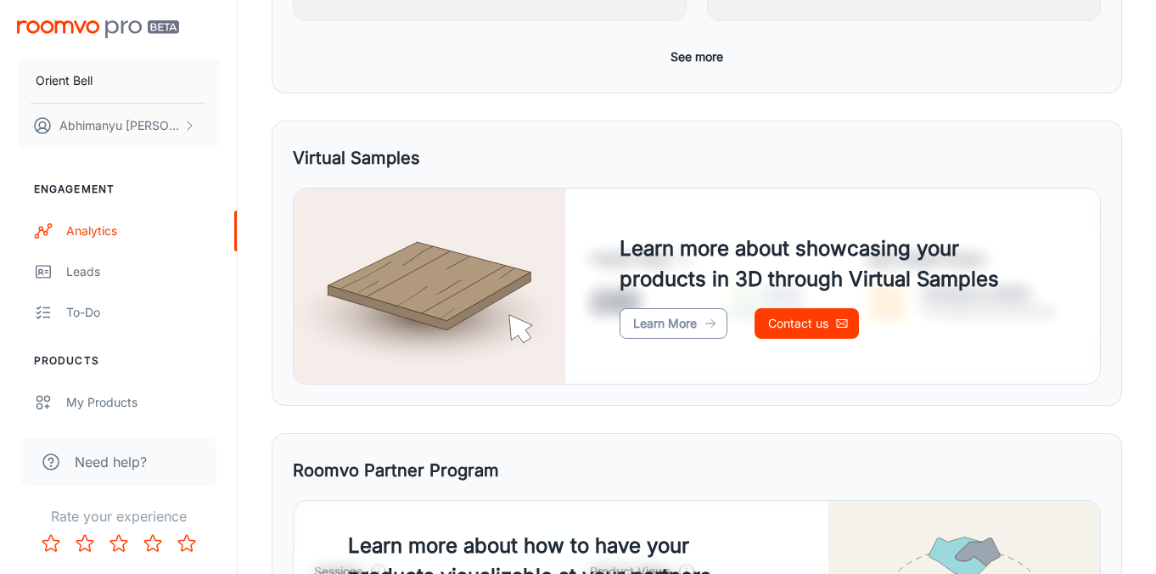
click at [674, 327] on link "Learn More" at bounding box center [674, 323] width 108 height 31
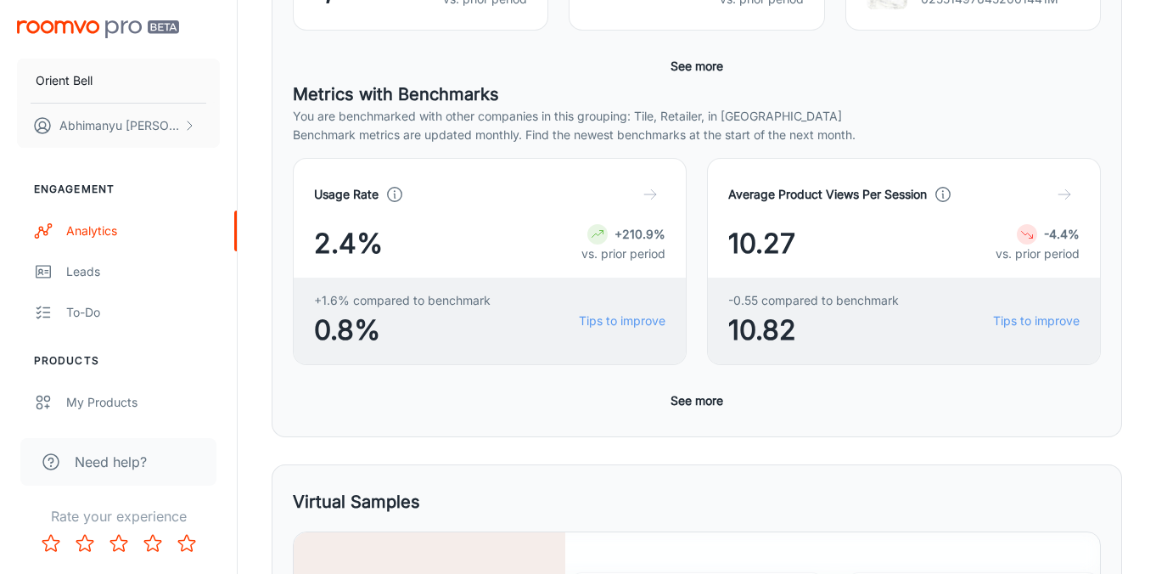
scroll to position [0, 0]
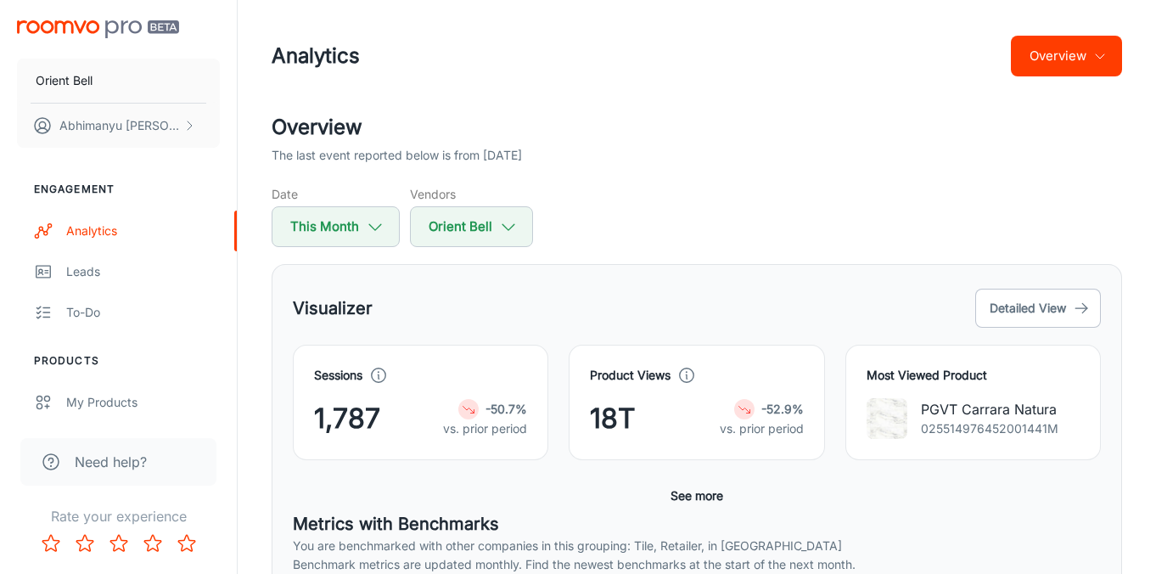
click at [1041, 70] on button "Overview" at bounding box center [1066, 56] width 111 height 41
click at [1048, 126] on li "Visualizer" at bounding box center [1076, 129] width 89 height 31
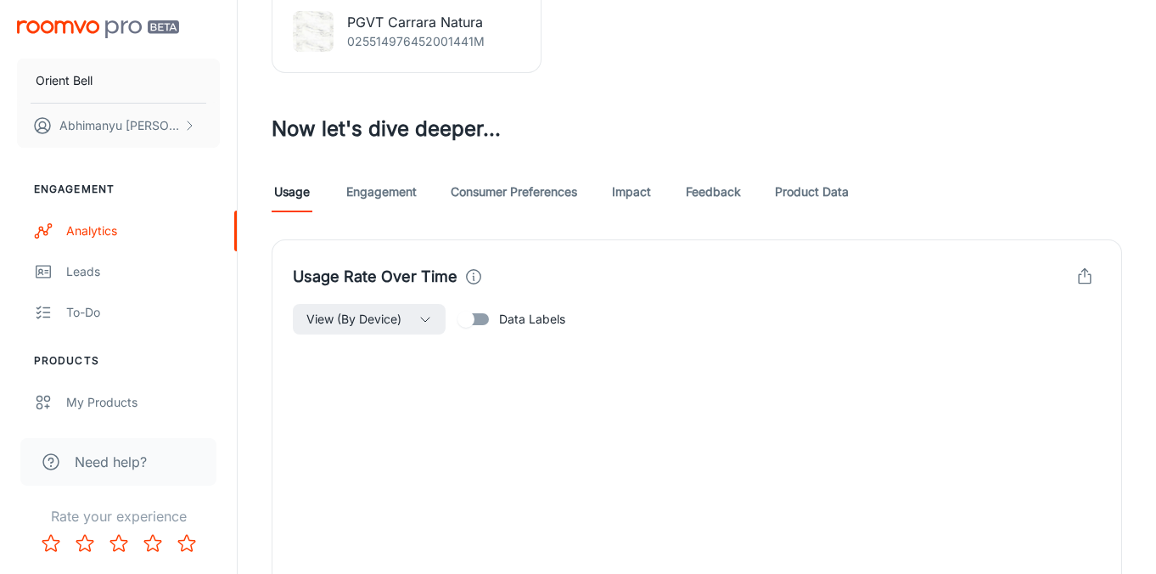
scroll to position [853, 0]
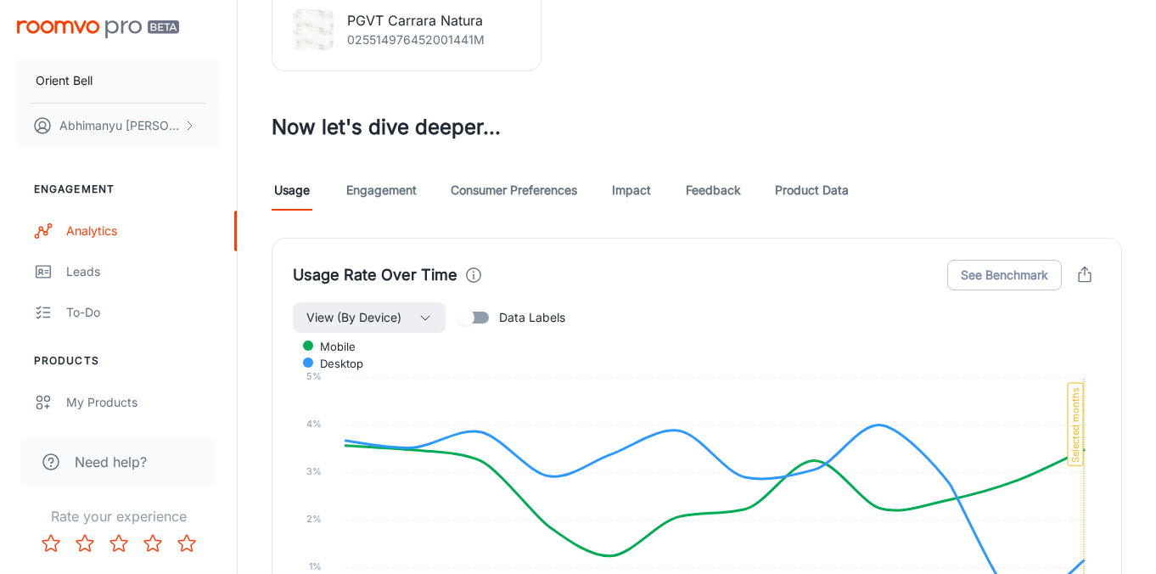
click at [395, 194] on link "Engagement" at bounding box center [381, 190] width 70 height 41
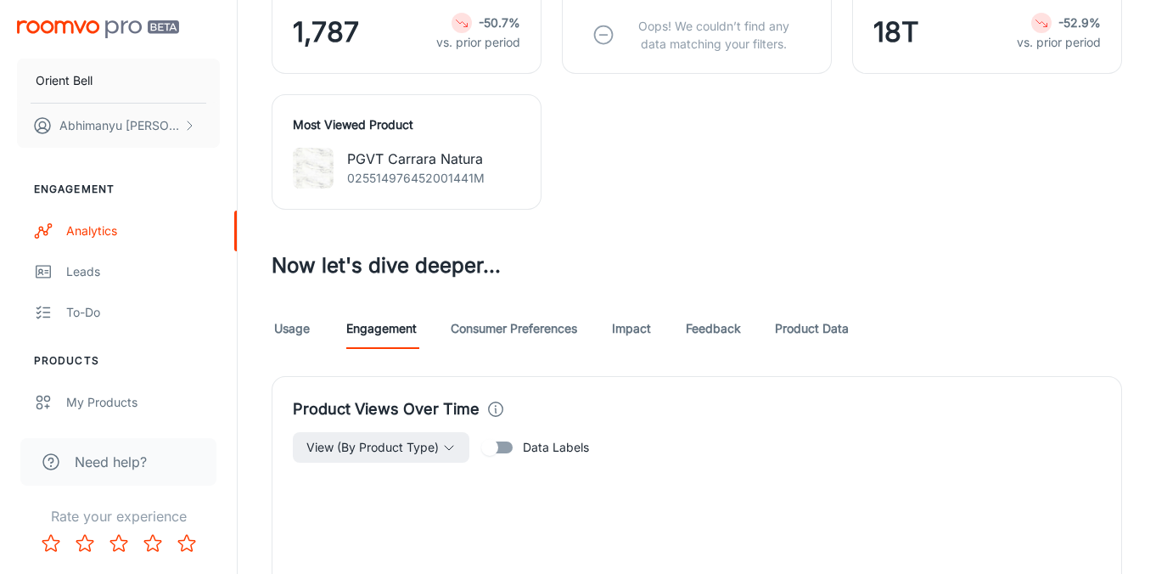
scroll to position [740, 0]
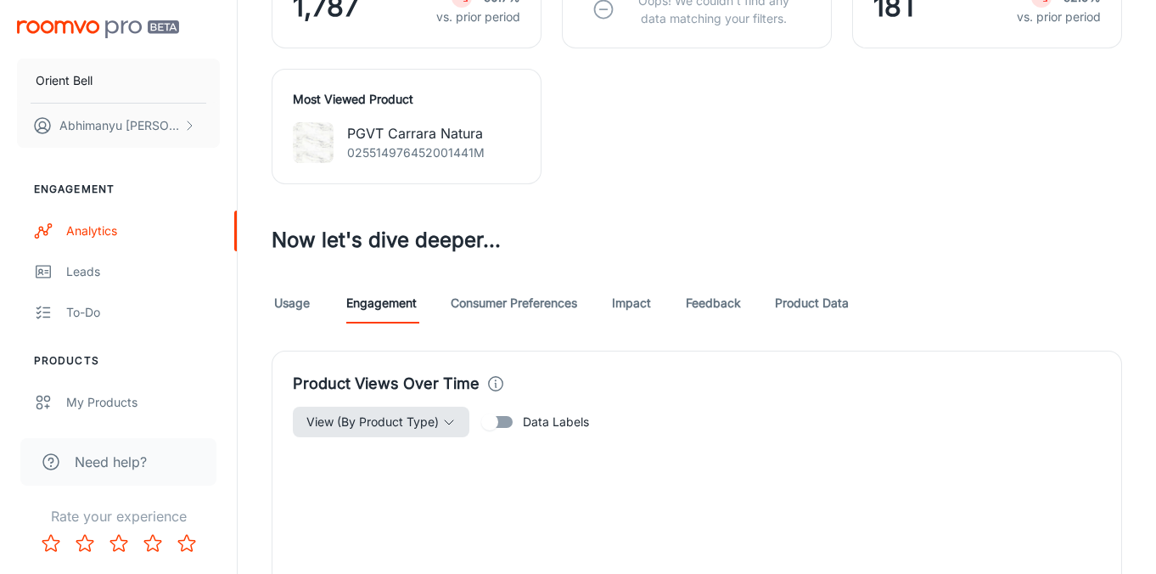
click at [455, 424] on icon "button" at bounding box center [449, 422] width 14 height 14
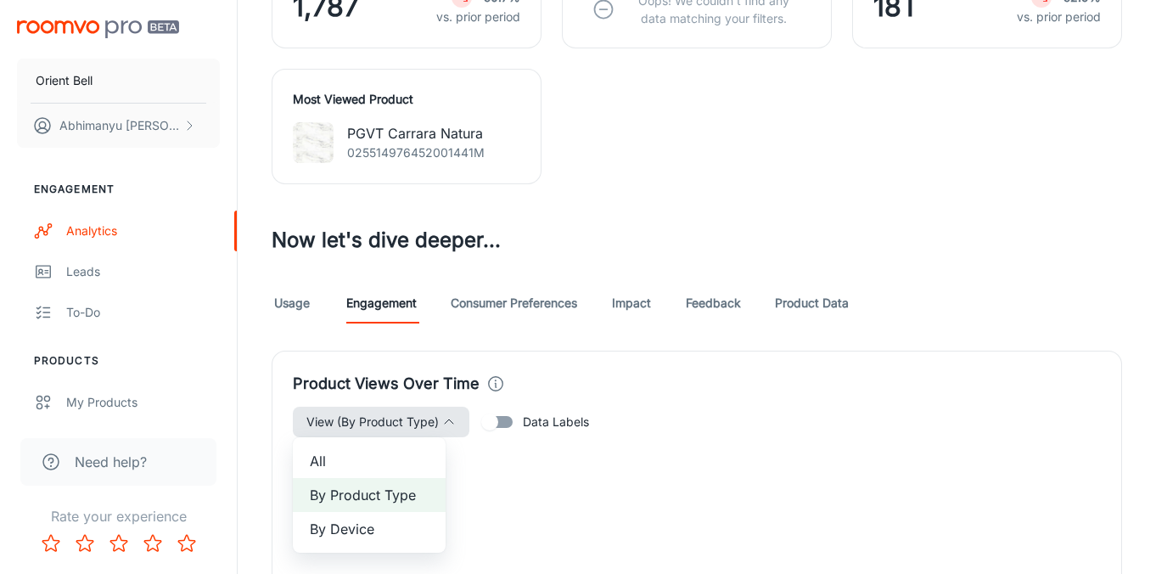
click at [544, 309] on div at bounding box center [578, 287] width 1156 height 574
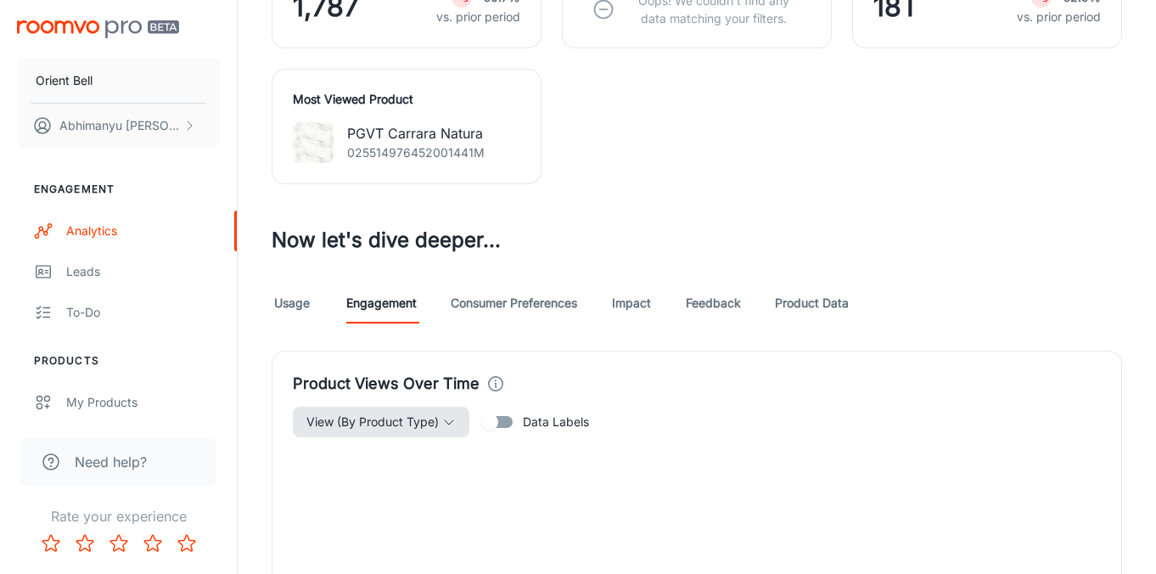
click at [534, 303] on link "Consumer Preferences" at bounding box center [514, 303] width 126 height 41
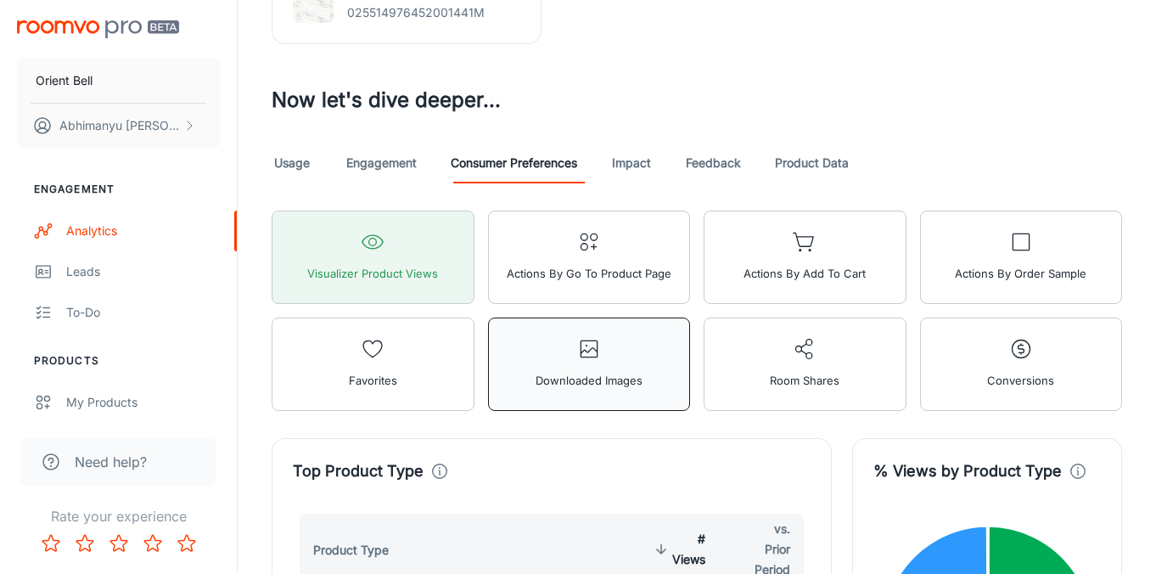
scroll to position [863, 0]
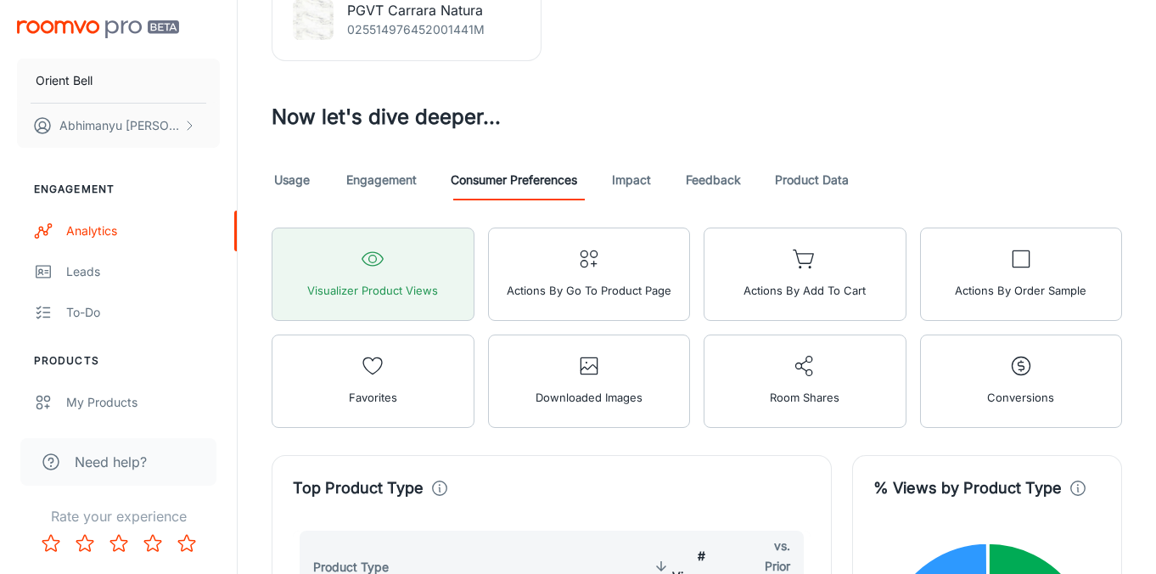
click at [638, 181] on link "Impact" at bounding box center [631, 180] width 41 height 41
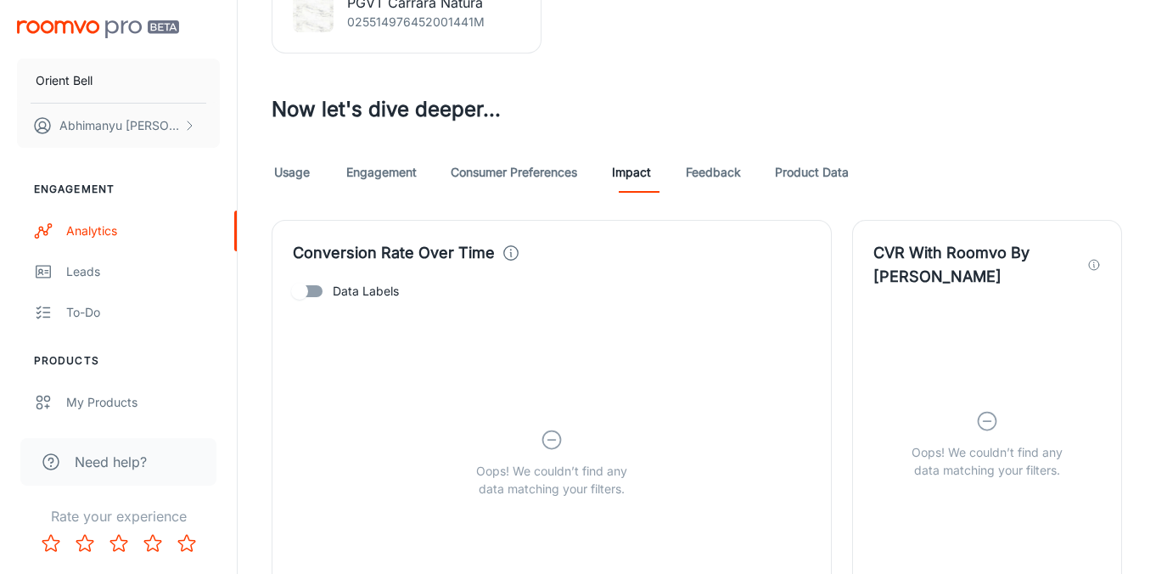
scroll to position [857, 0]
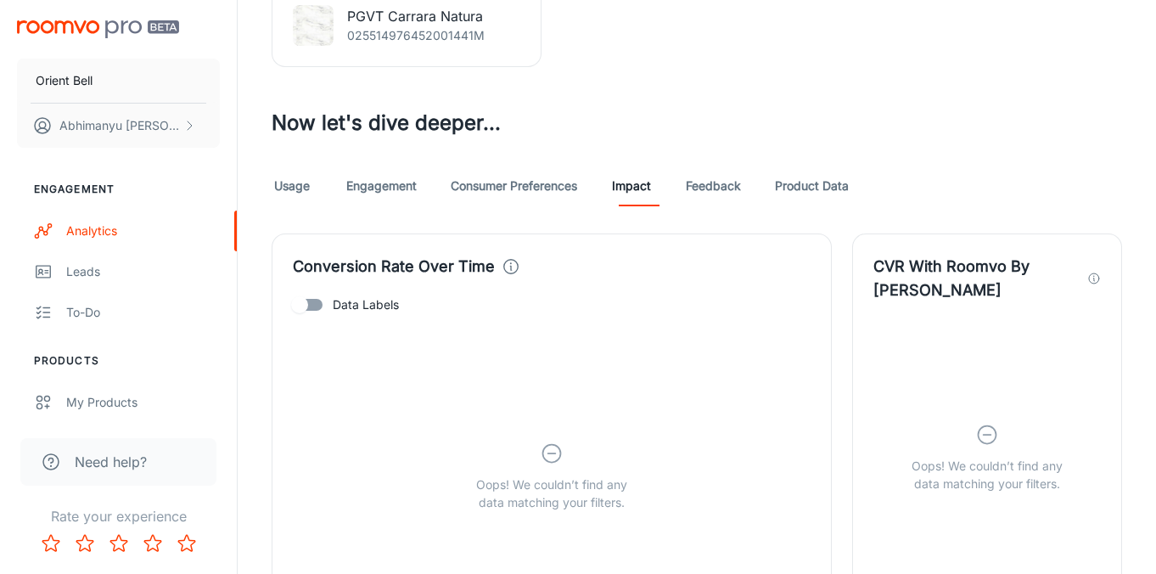
click at [714, 197] on link "Feedback" at bounding box center [713, 186] width 55 height 41
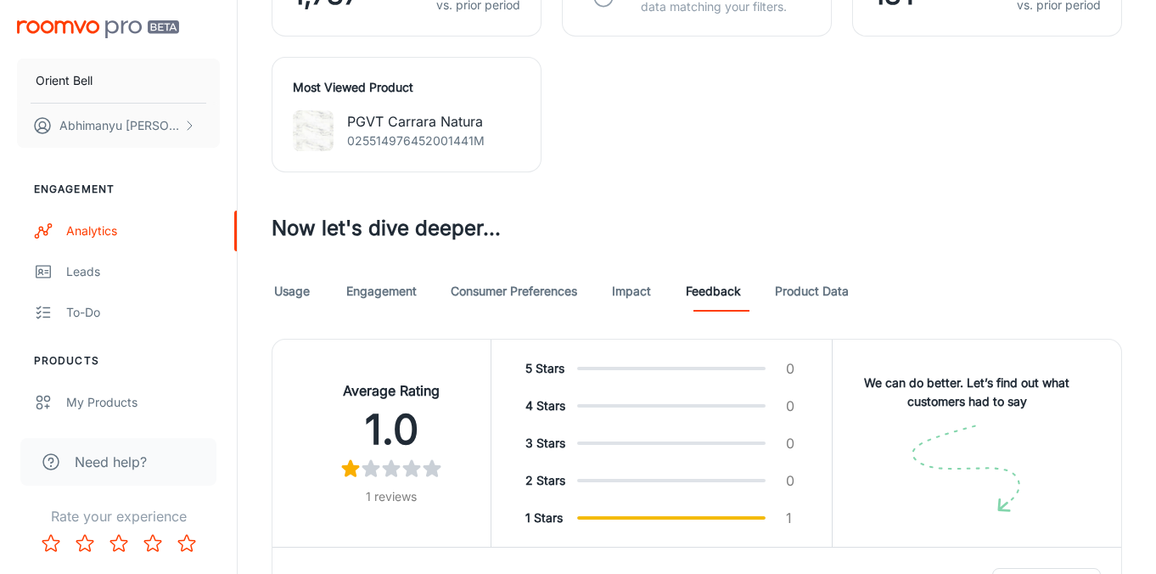
scroll to position [808, 0]
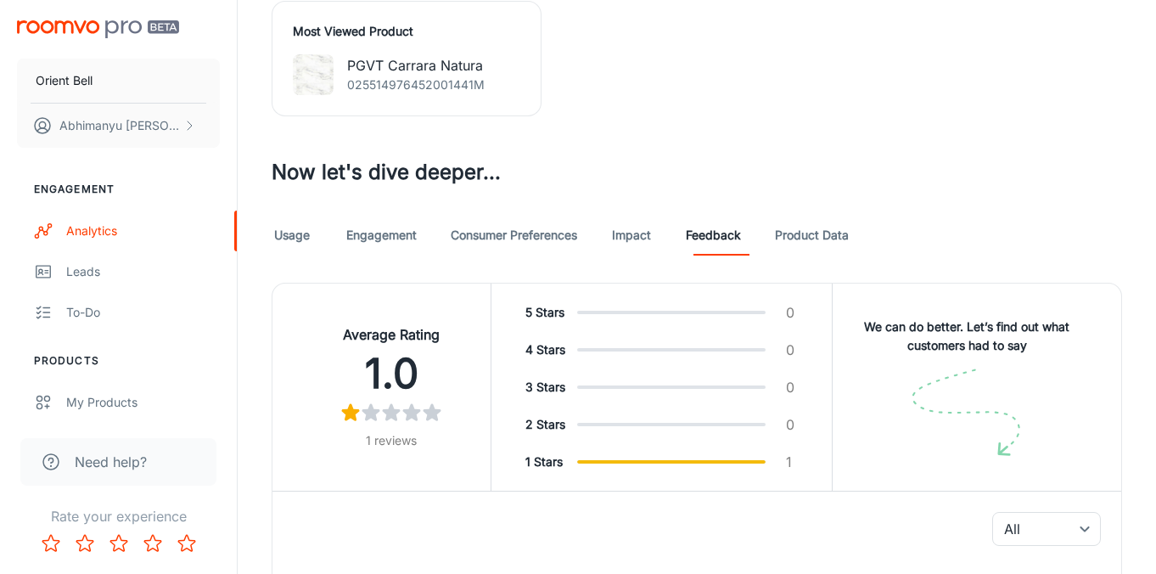
click at [813, 244] on link "Product Data" at bounding box center [812, 235] width 74 height 41
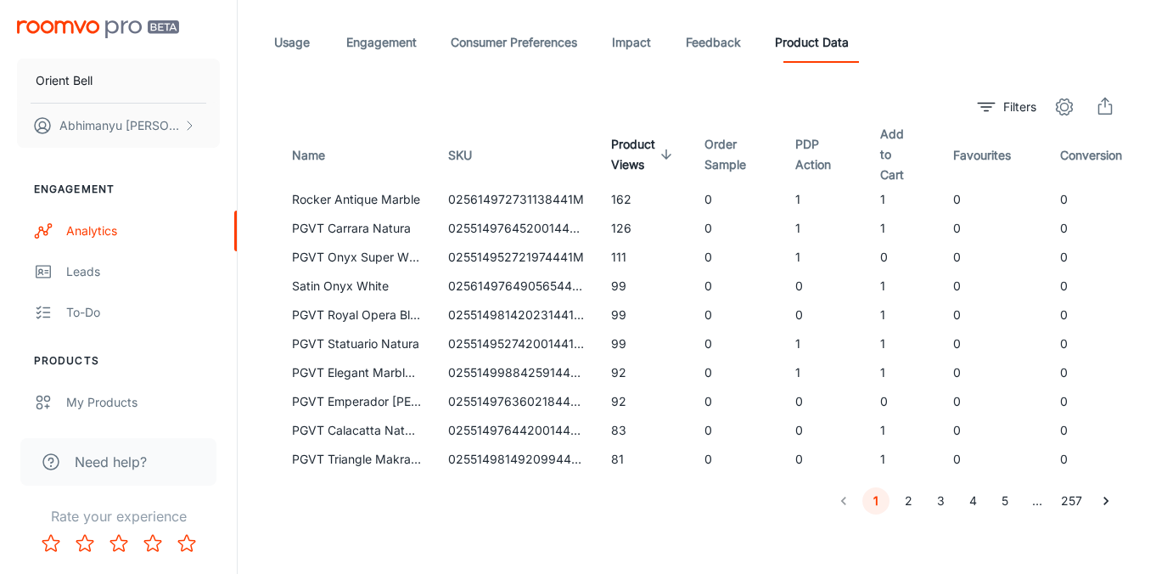
scroll to position [1009, 0]
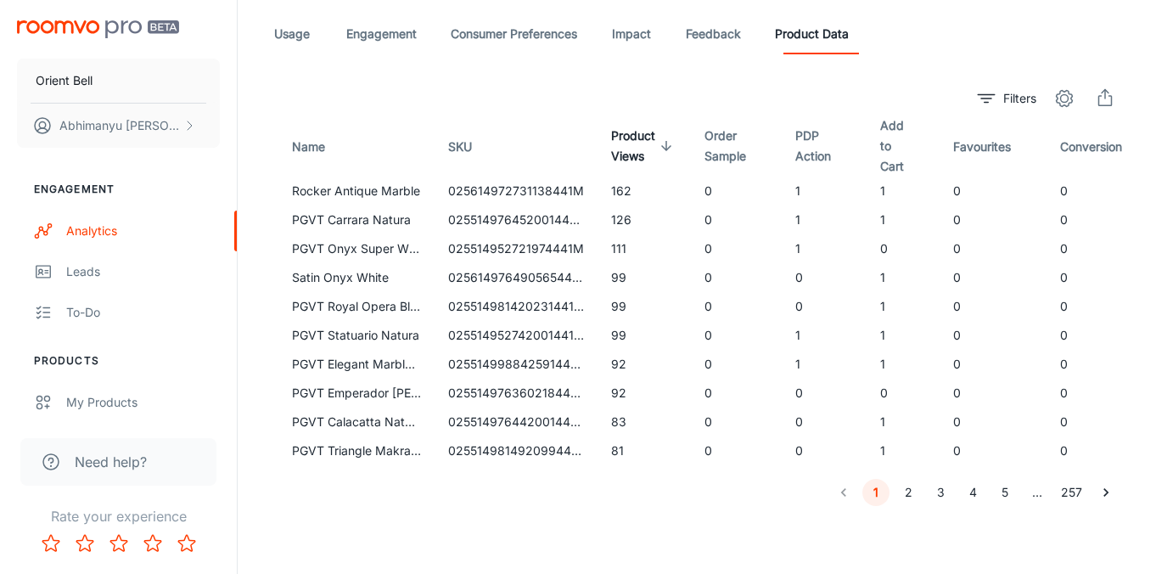
click at [130, 454] on span "Need help?" at bounding box center [111, 462] width 72 height 20
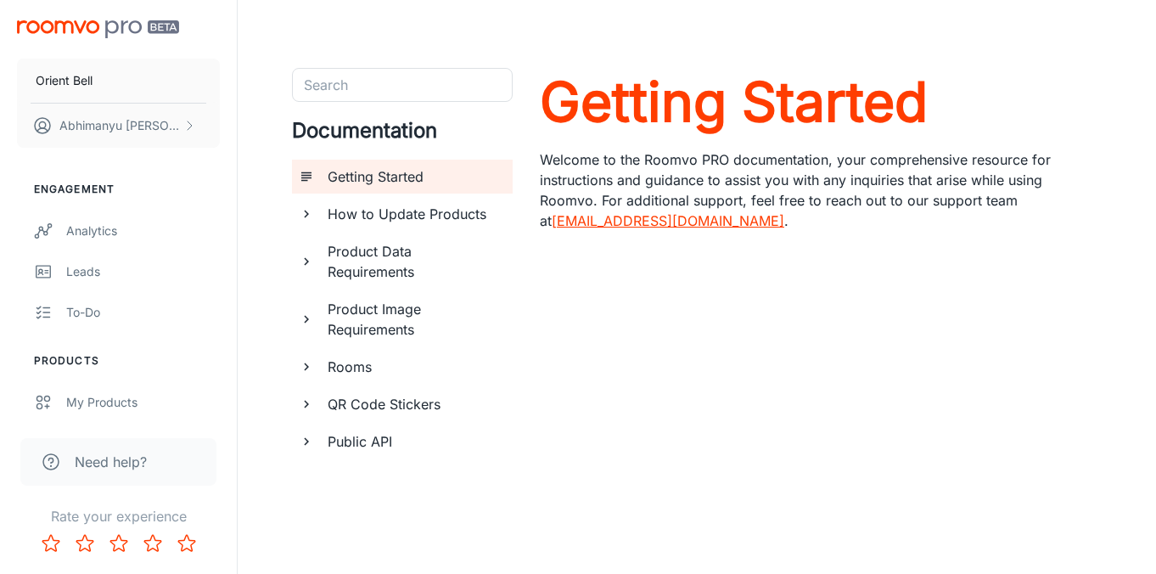
click at [451, 217] on h6 "How to Update Products" at bounding box center [413, 214] width 171 height 20
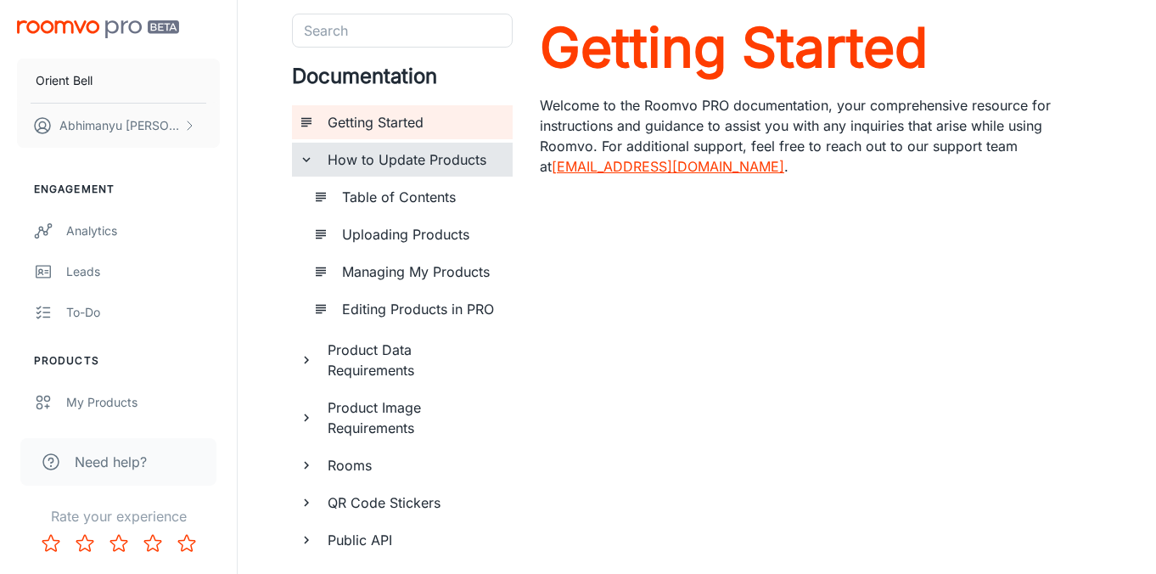
scroll to position [58, 0]
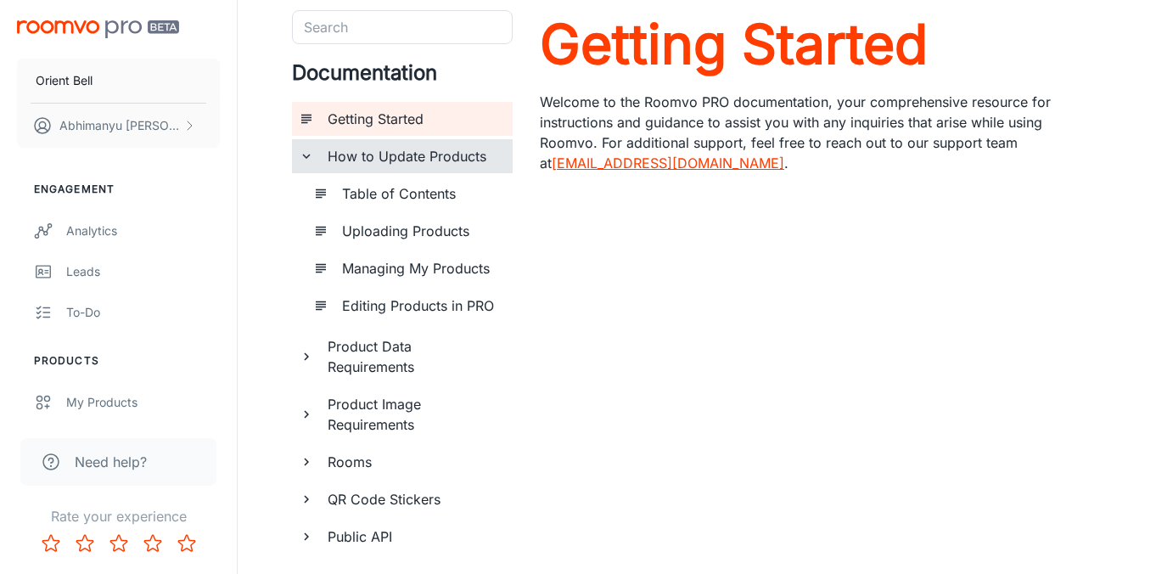
click at [397, 360] on h6 "Product Data Requirements" at bounding box center [413, 356] width 171 height 41
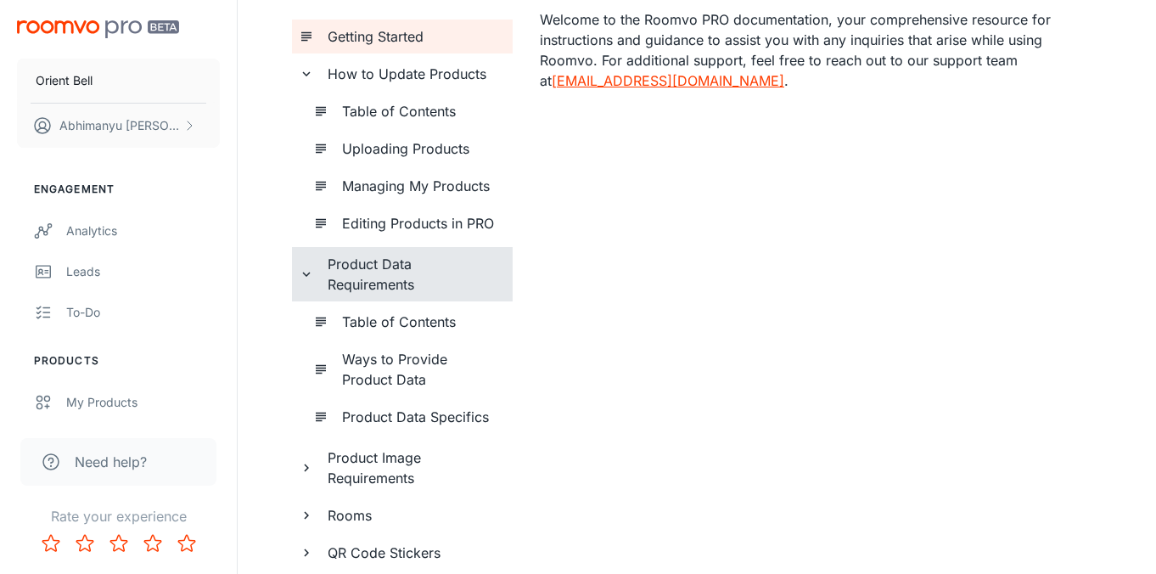
scroll to position [145, 0]
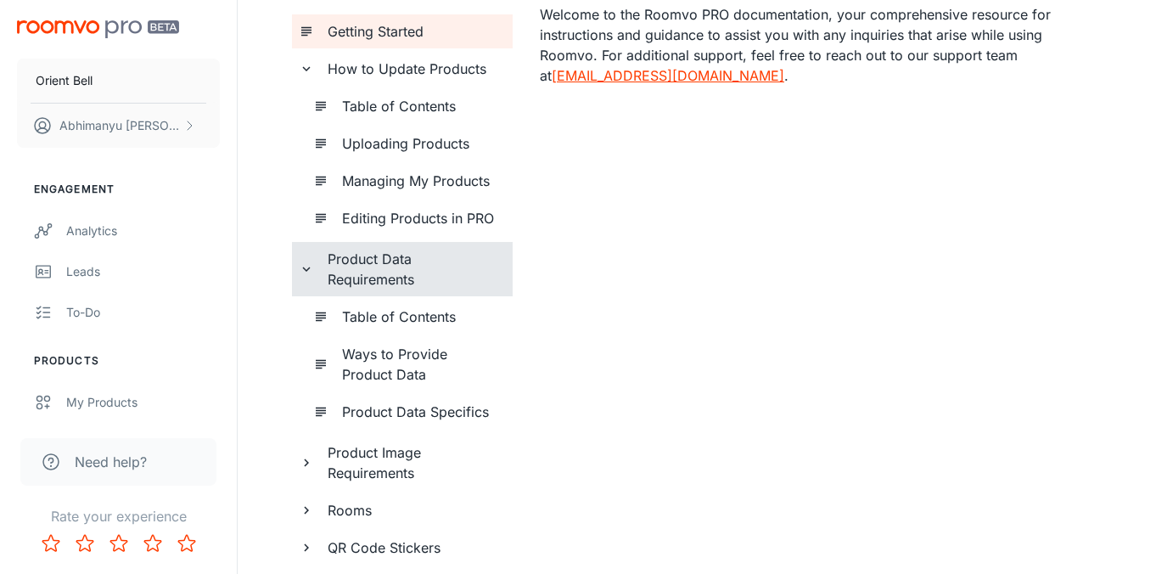
click at [393, 463] on h6 "Product Image Requirements" at bounding box center [413, 462] width 171 height 41
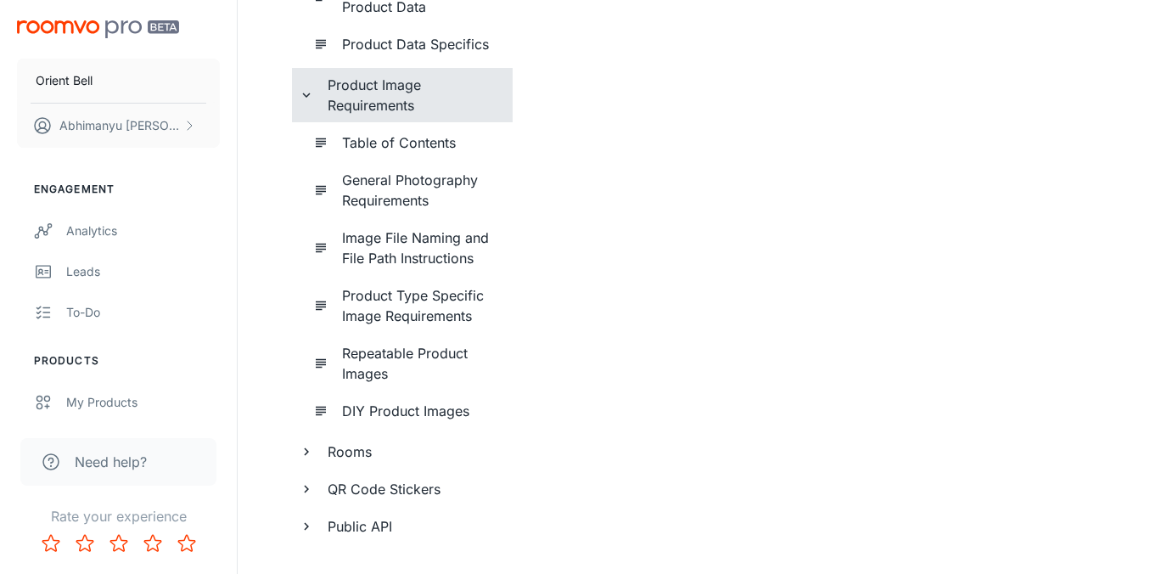
scroll to position [526, 0]
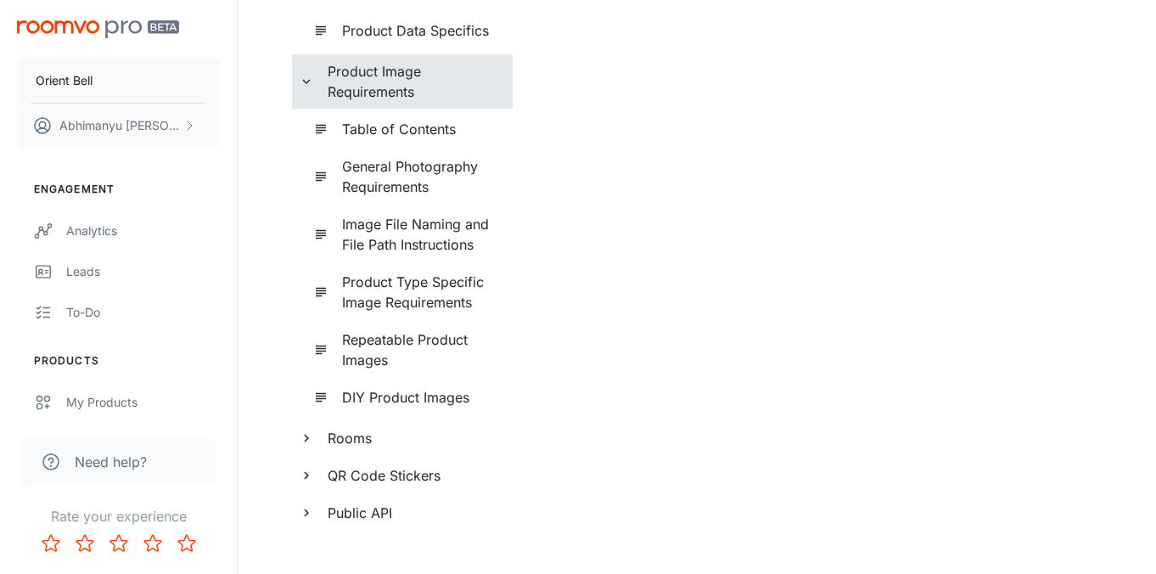
click at [369, 445] on h6 "Rooms" at bounding box center [413, 438] width 171 height 20
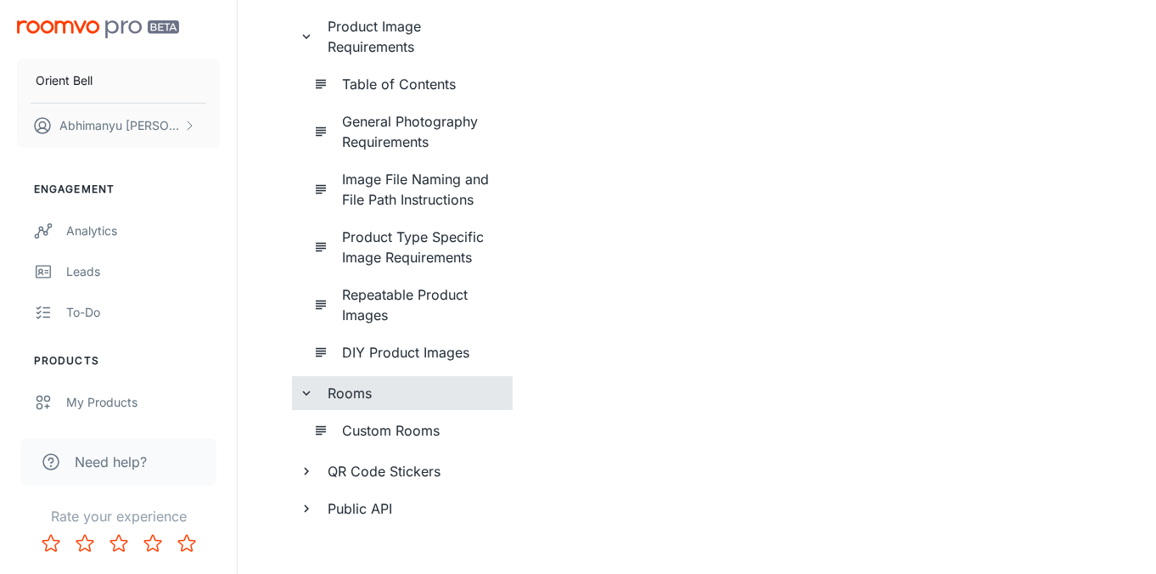
scroll to position [594, 0]
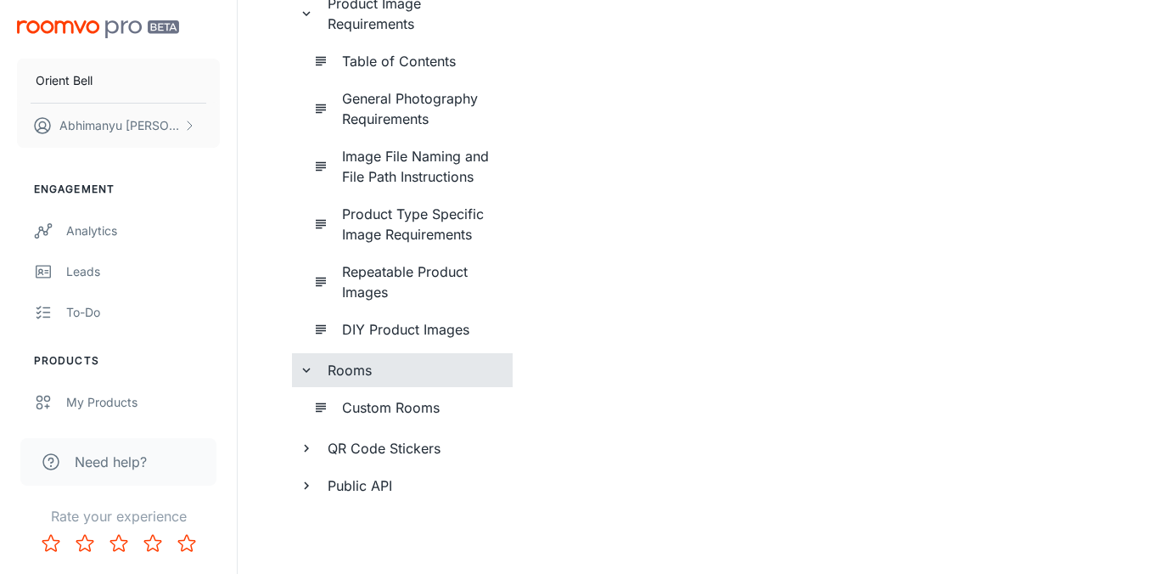
click at [369, 441] on h6 "QR Code Stickers" at bounding box center [413, 448] width 171 height 20
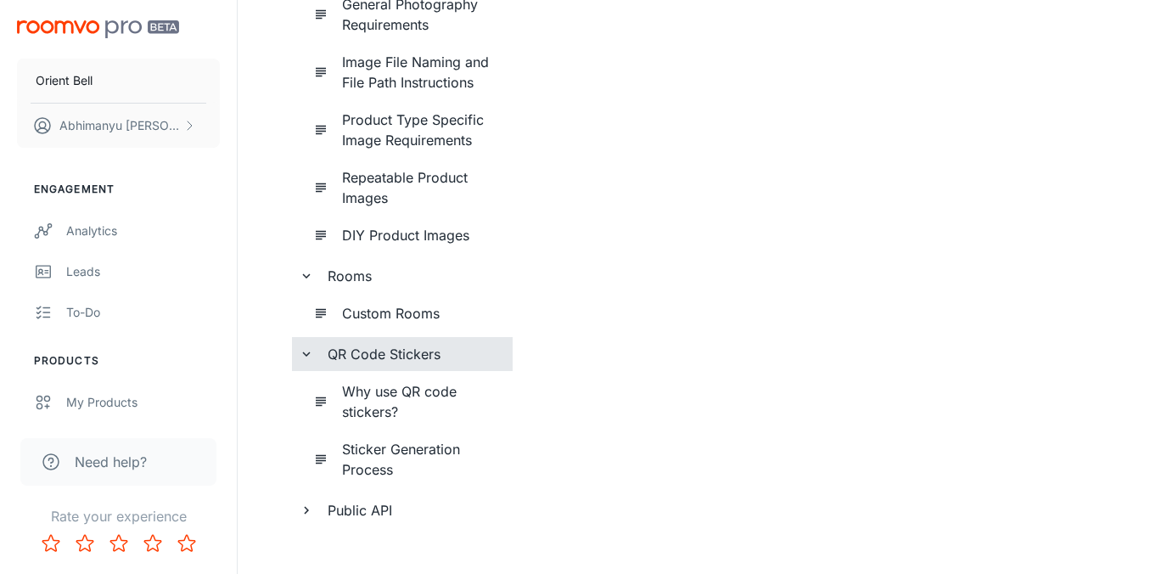
scroll to position [713, 0]
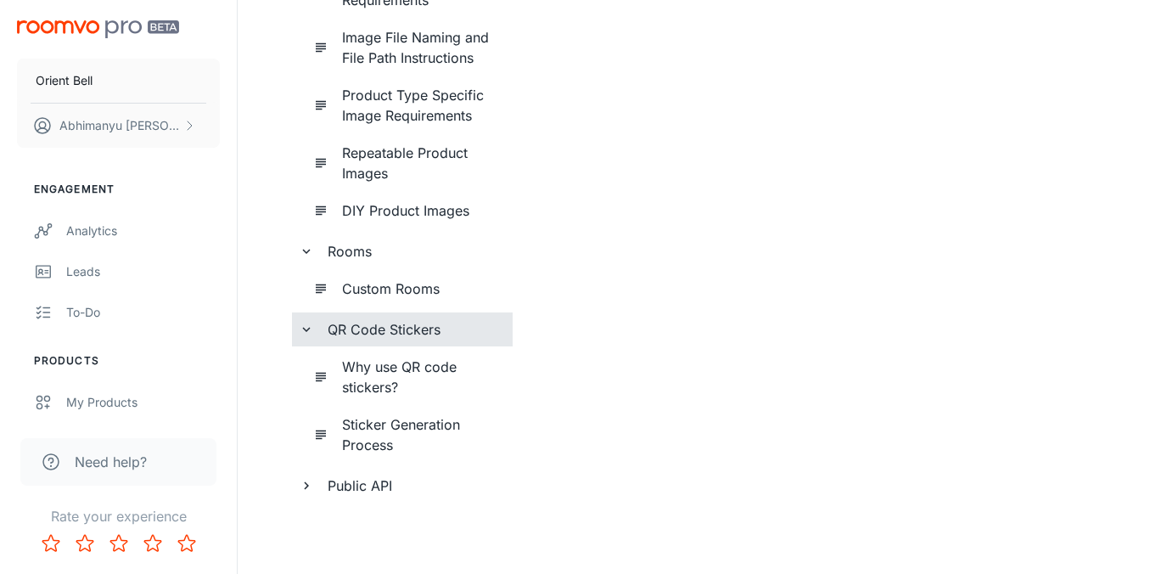
click at [368, 476] on h6 "Public API" at bounding box center [413, 485] width 171 height 20
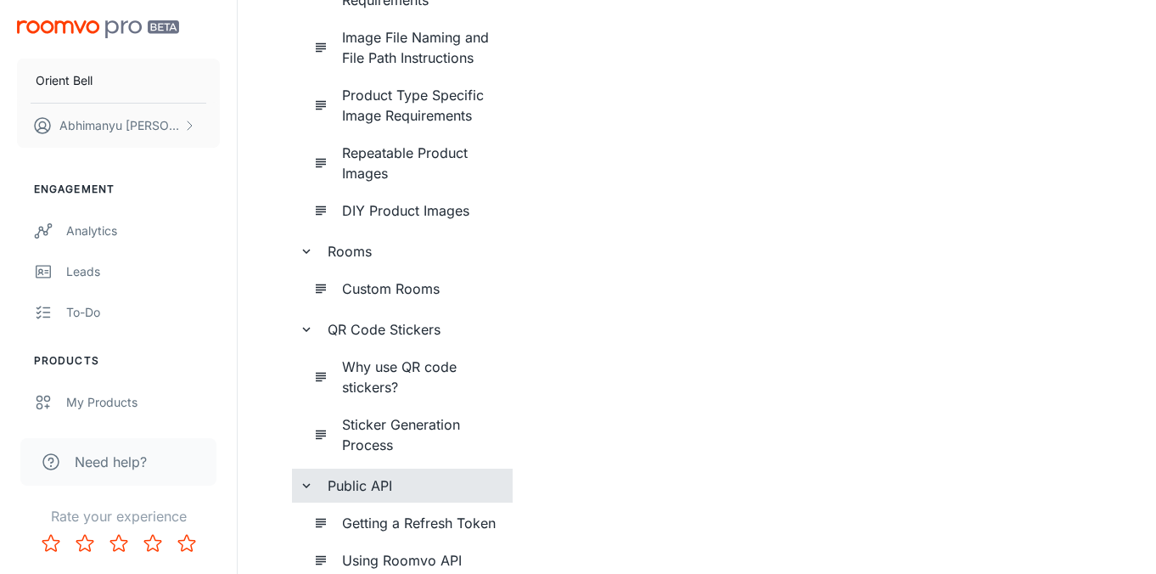
scroll to position [791, 0]
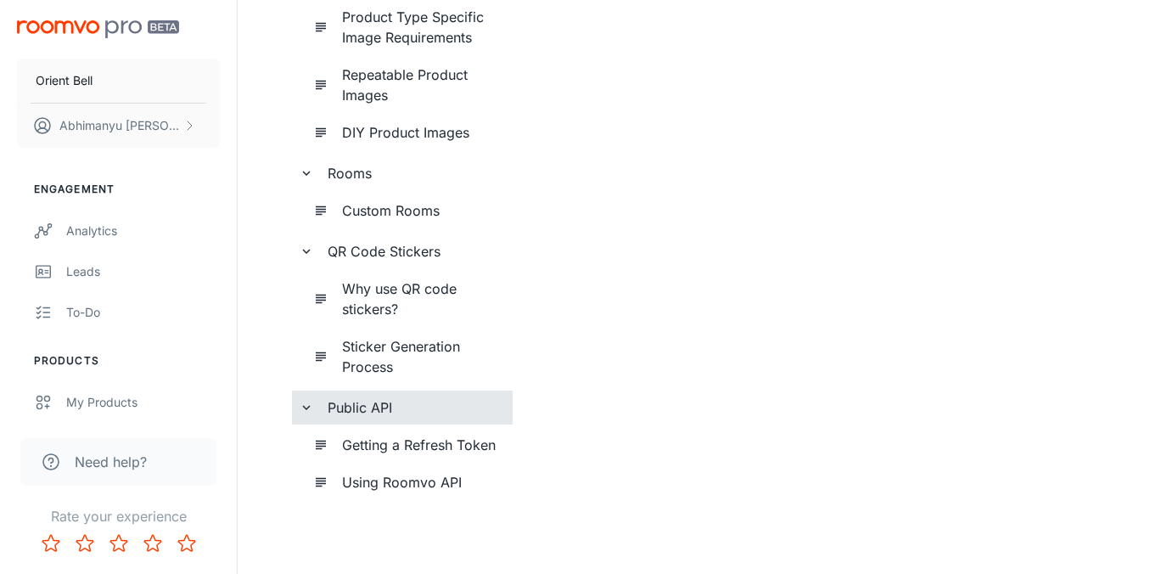
click at [376, 447] on h6 "Getting a Refresh Token" at bounding box center [420, 445] width 157 height 20
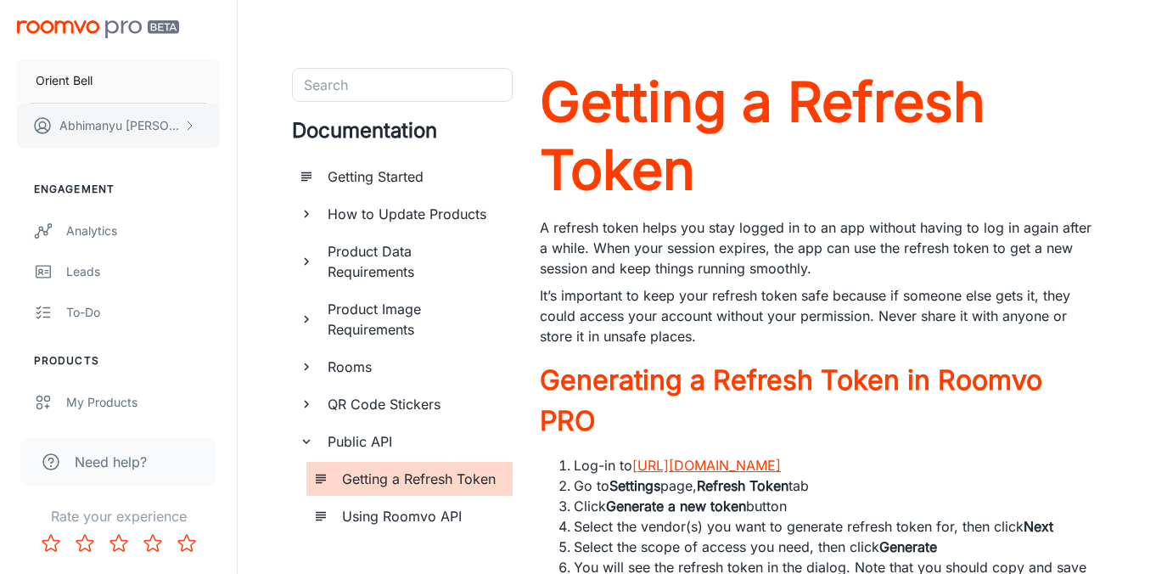
click at [132, 131] on p "Abhimanyu Mahendru" at bounding box center [119, 125] width 120 height 19
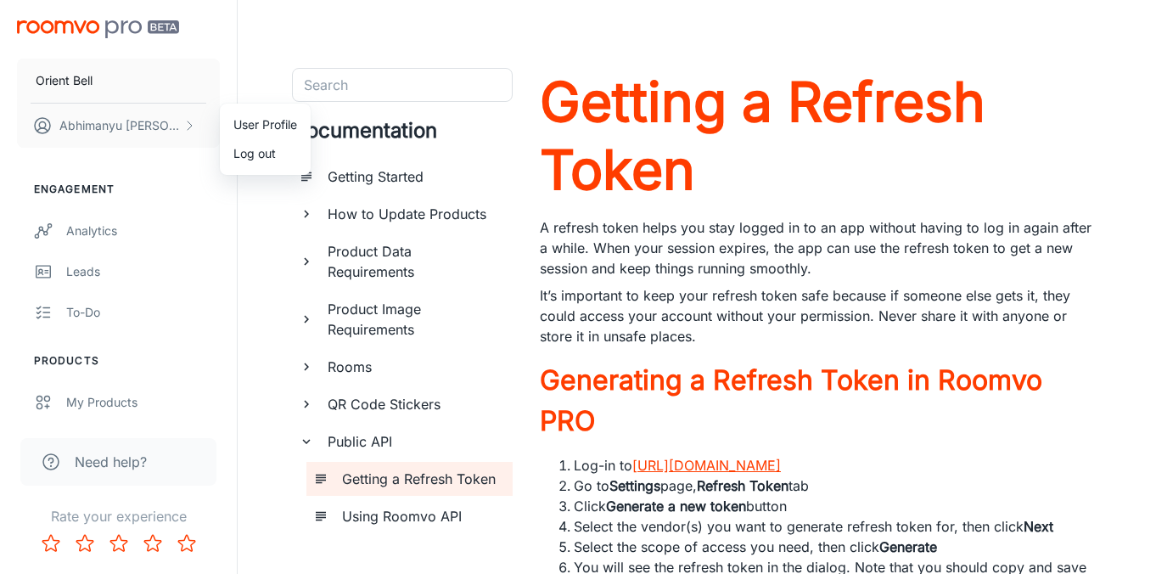
click at [267, 128] on li "User Profile" at bounding box center [265, 124] width 91 height 29
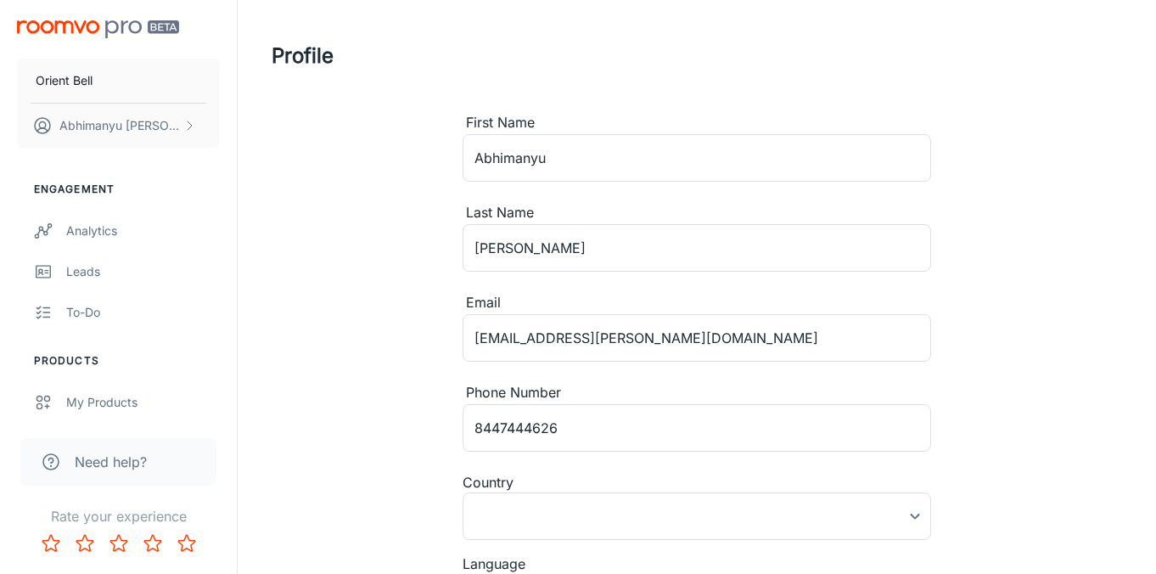
type input "India"
click at [371, 300] on div "Profile First Name Abhimanyu ​ Last Name Mahendru ​ Email abhimanyu.mahendru@or…" at bounding box center [696, 360] width 891 height 720
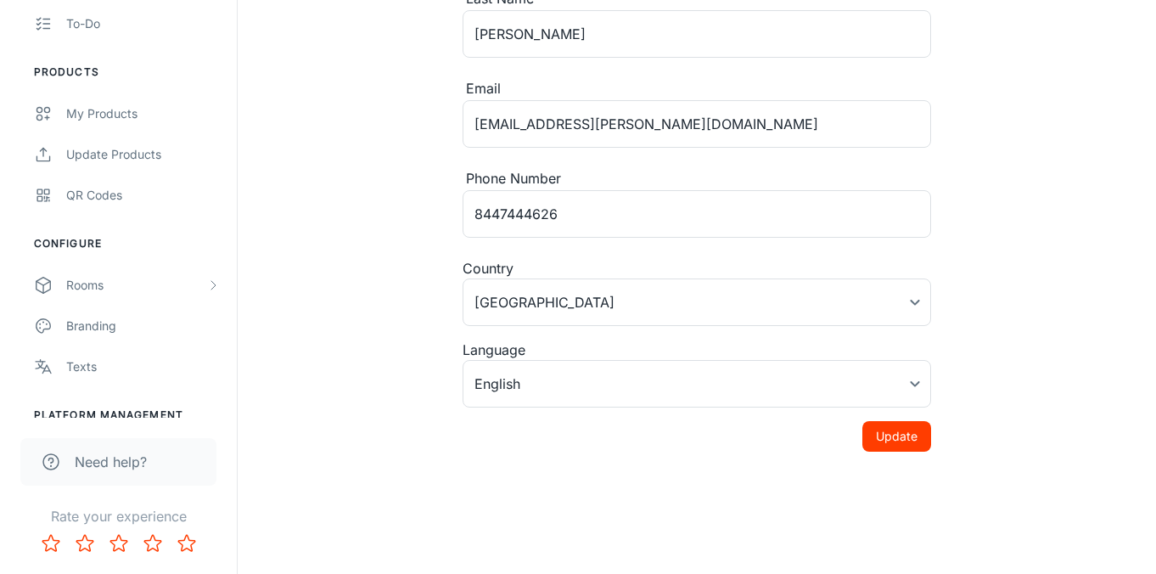
scroll to position [389, 0]
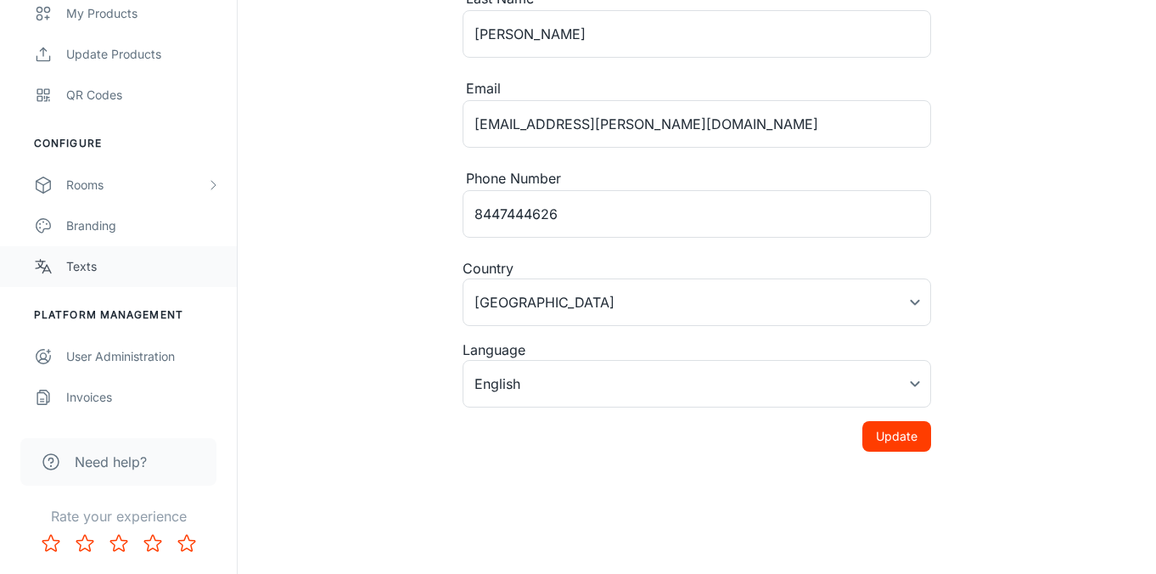
click at [117, 264] on div "Texts" at bounding box center [143, 266] width 154 height 19
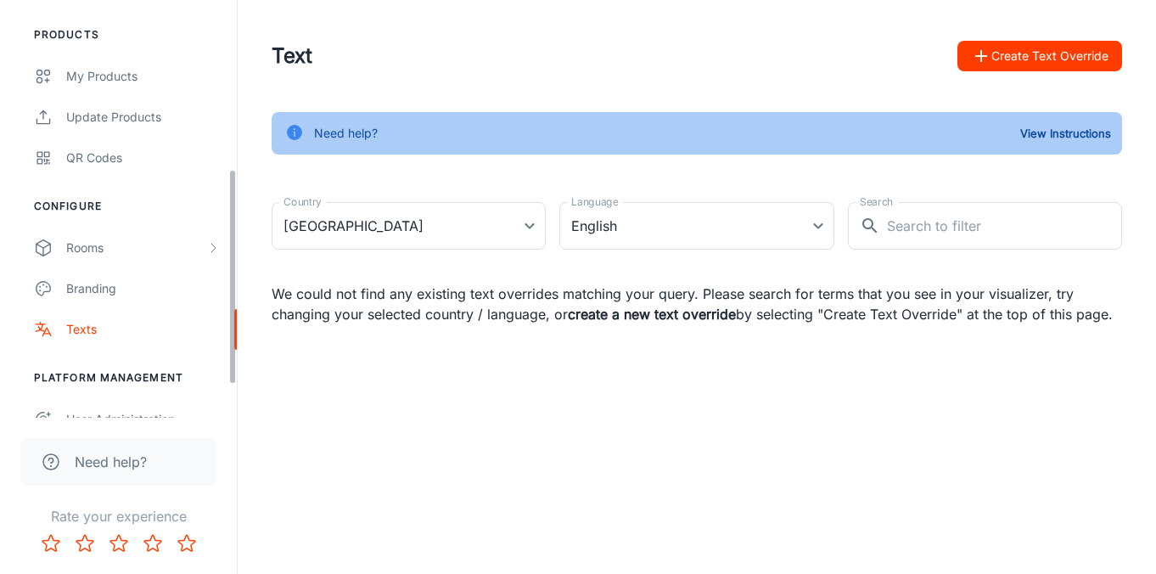
scroll to position [389, 0]
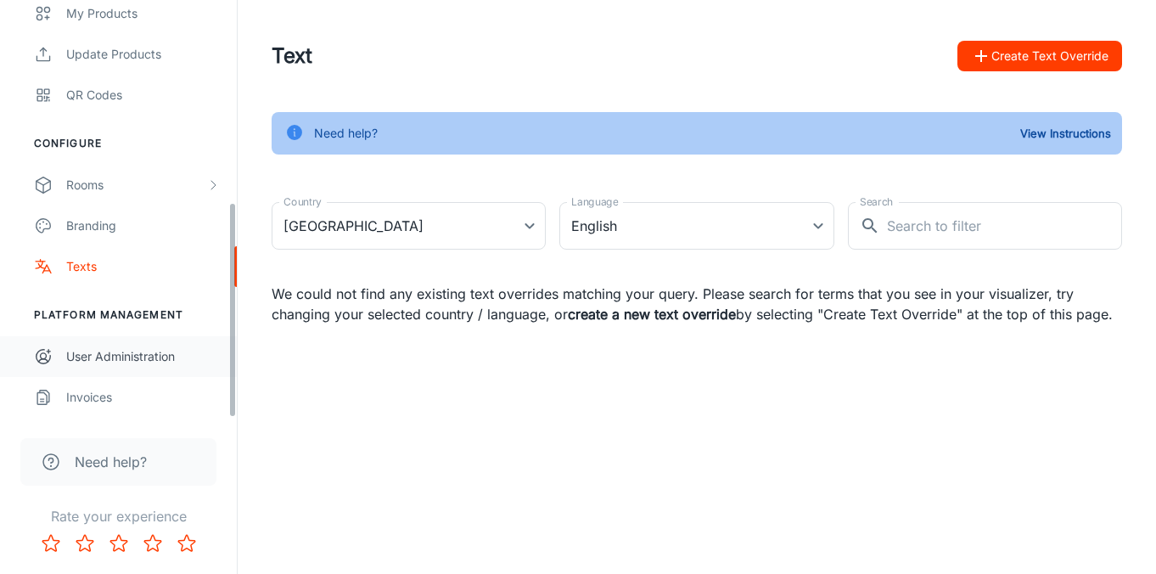
click at [132, 347] on div "User Administration" at bounding box center [143, 356] width 154 height 19
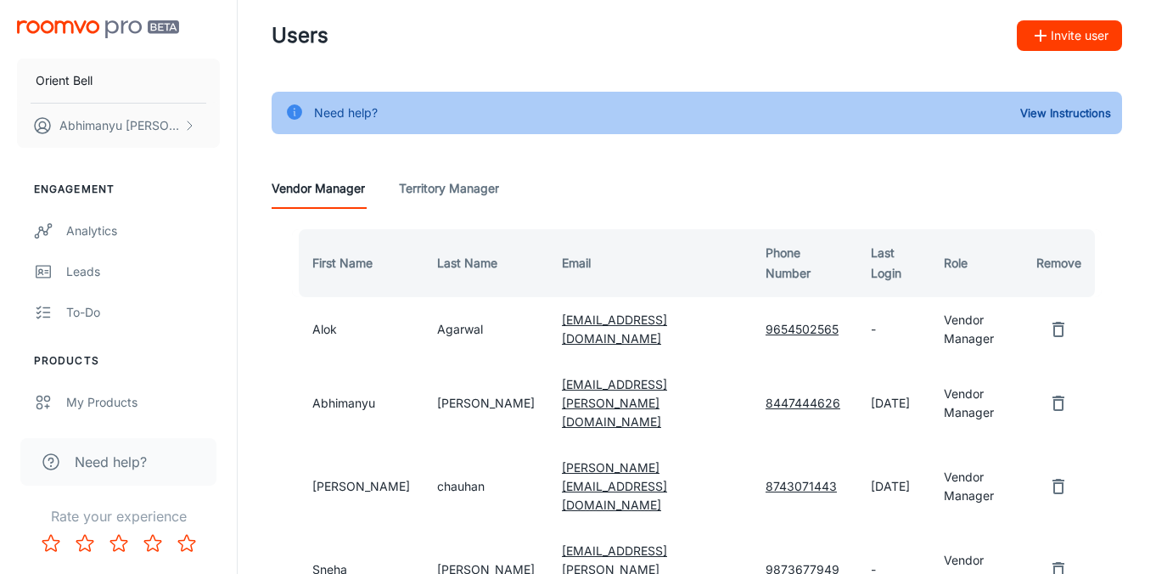
click at [460, 189] on Manager "Territory Manager" at bounding box center [449, 188] width 100 height 41
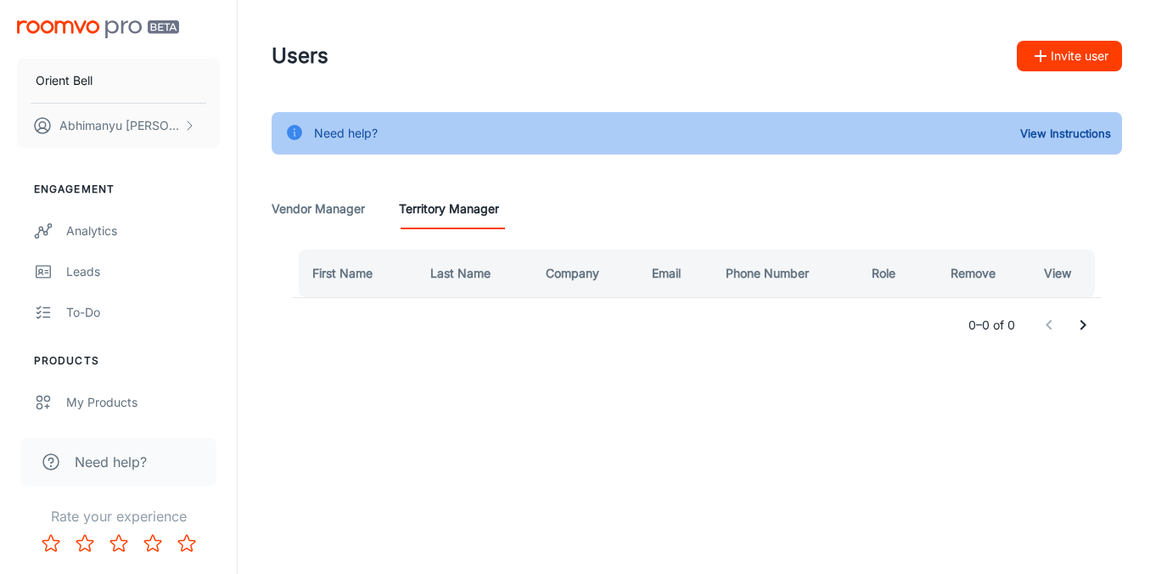
click at [362, 213] on Manager "Vendor Manager" at bounding box center [318, 208] width 93 height 41
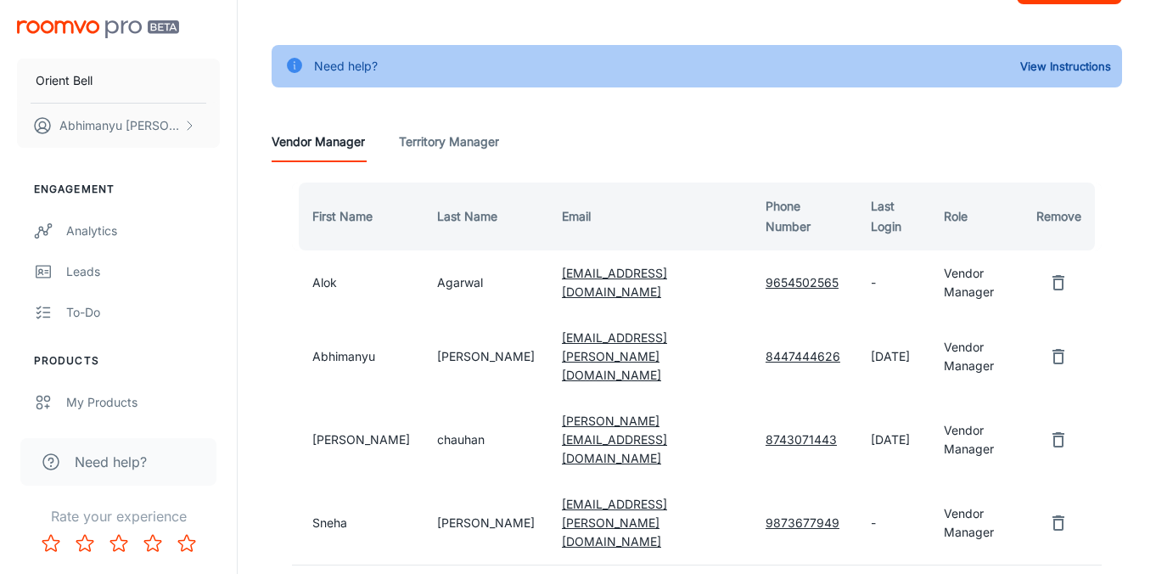
scroll to position [145, 0]
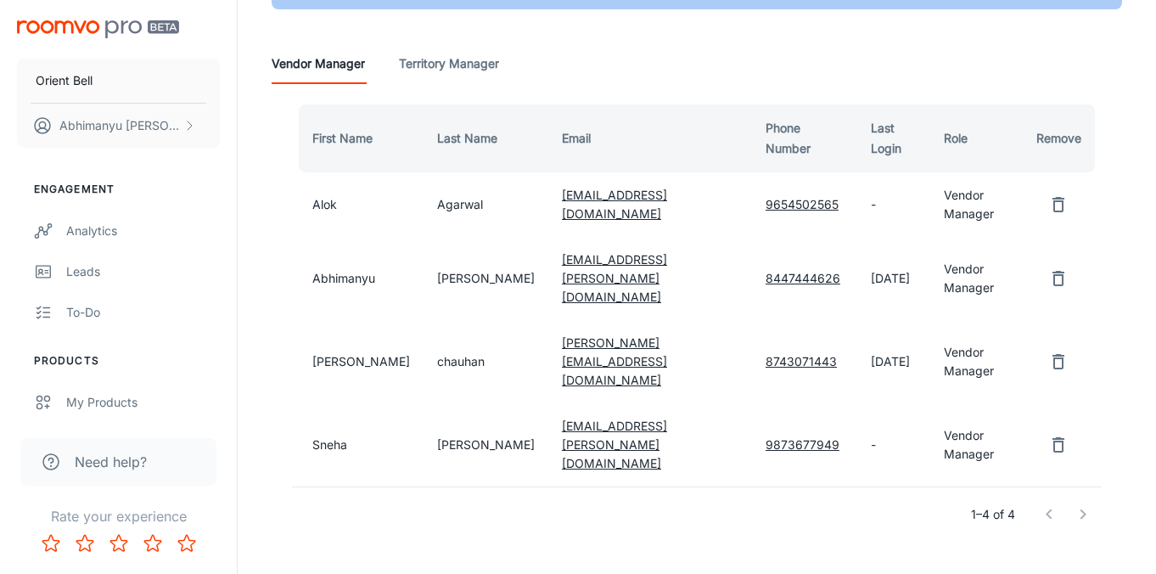
click at [562, 272] on link "abhimanyu.mahendru@orientbell.com" at bounding box center [614, 278] width 105 height 52
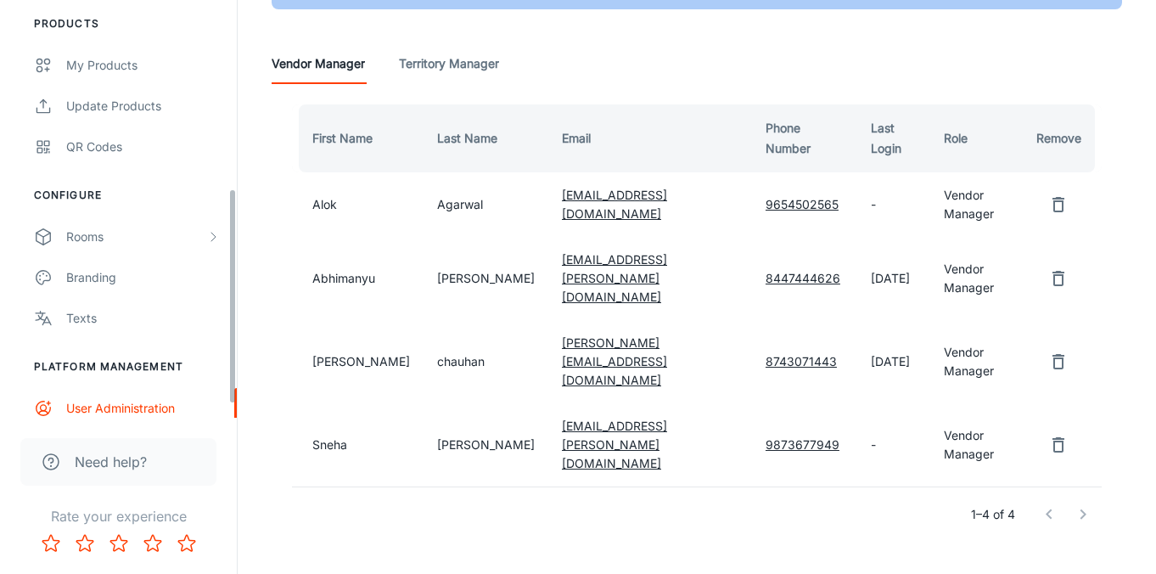
scroll to position [389, 0]
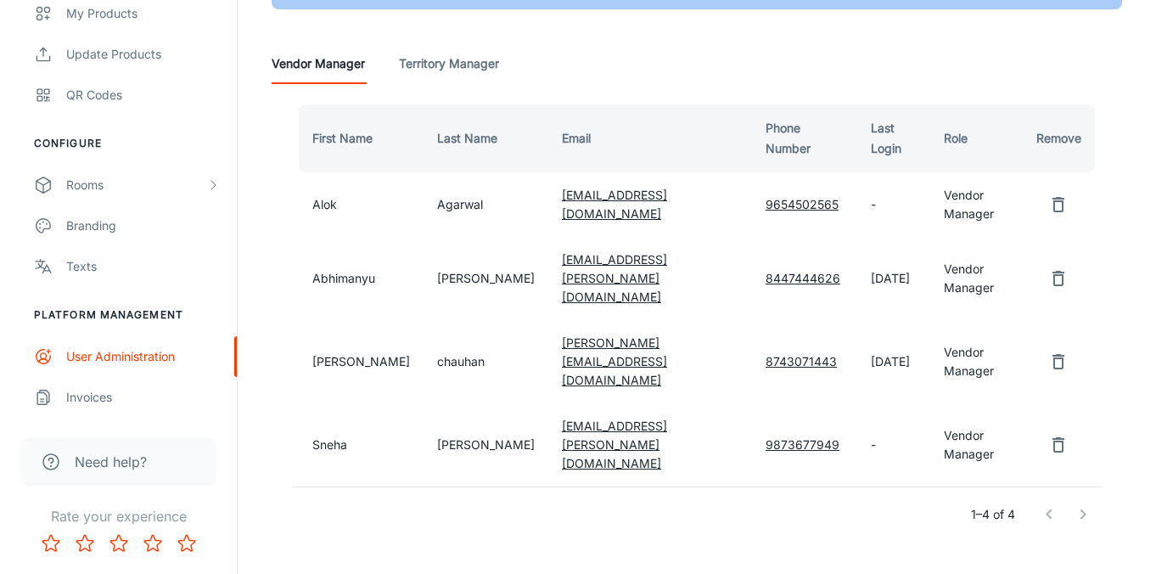
click at [127, 462] on span "Need help?" at bounding box center [111, 462] width 72 height 20
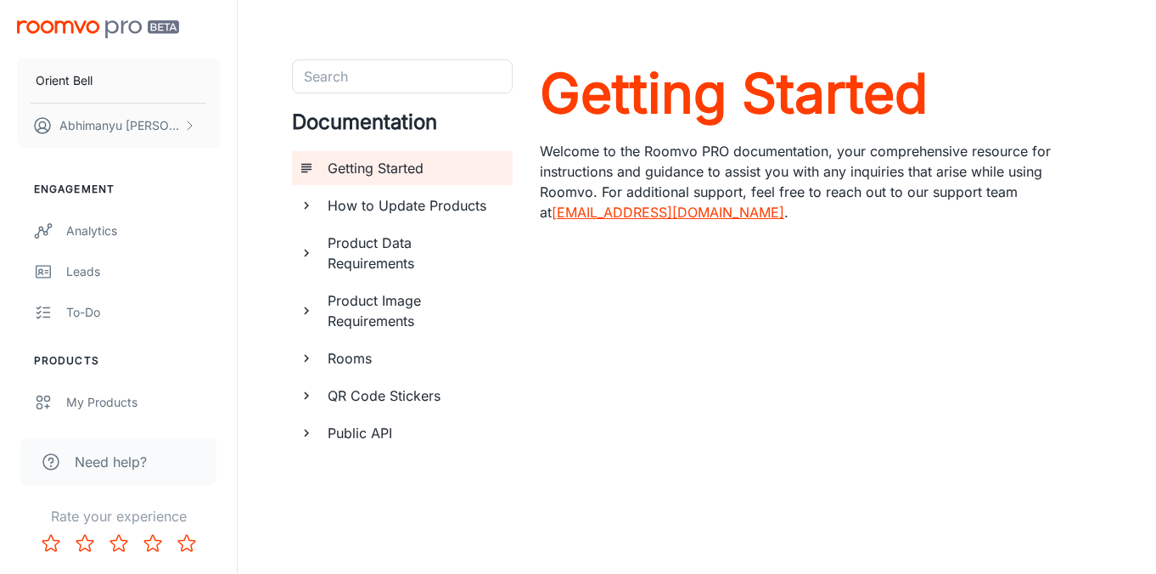
scroll to position [13, 0]
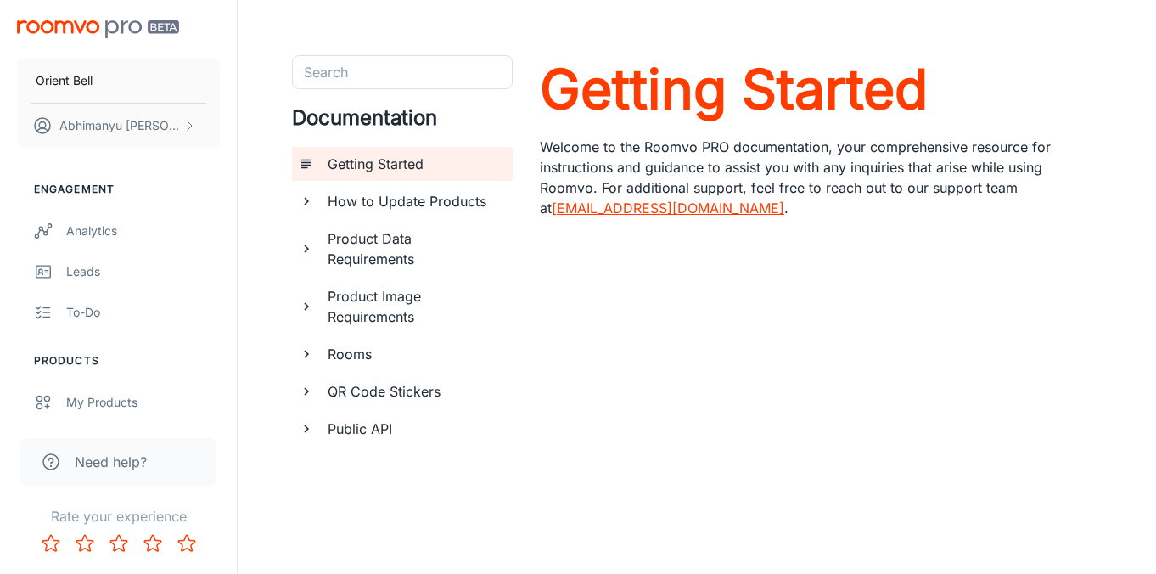
click at [440, 195] on h6 "How to Update Products" at bounding box center [413, 201] width 171 height 20
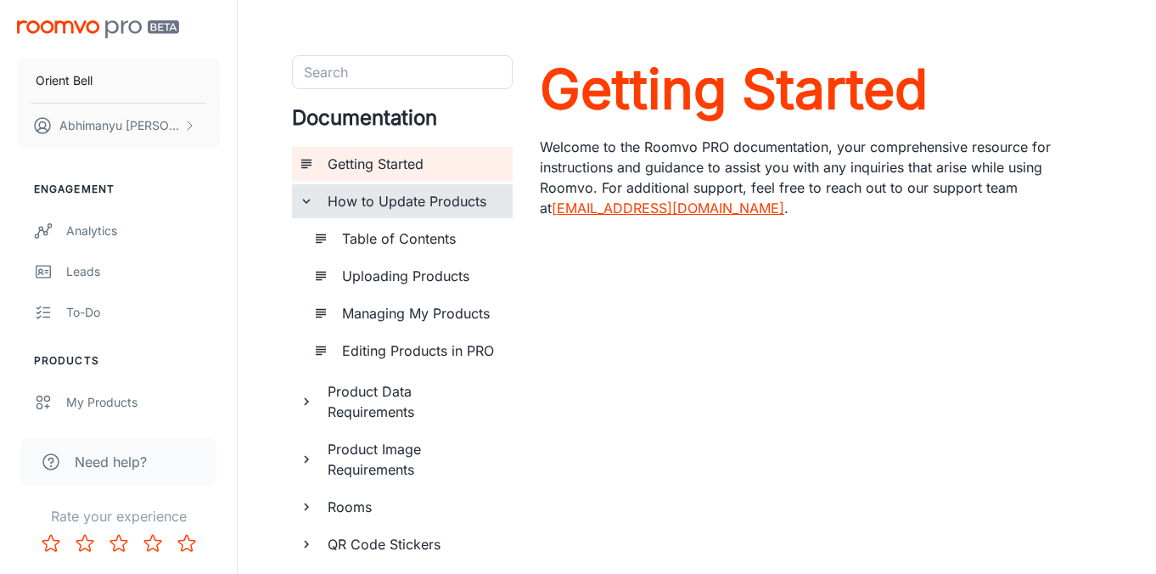
click at [427, 390] on h6 "Product Data Requirements" at bounding box center [413, 401] width 171 height 41
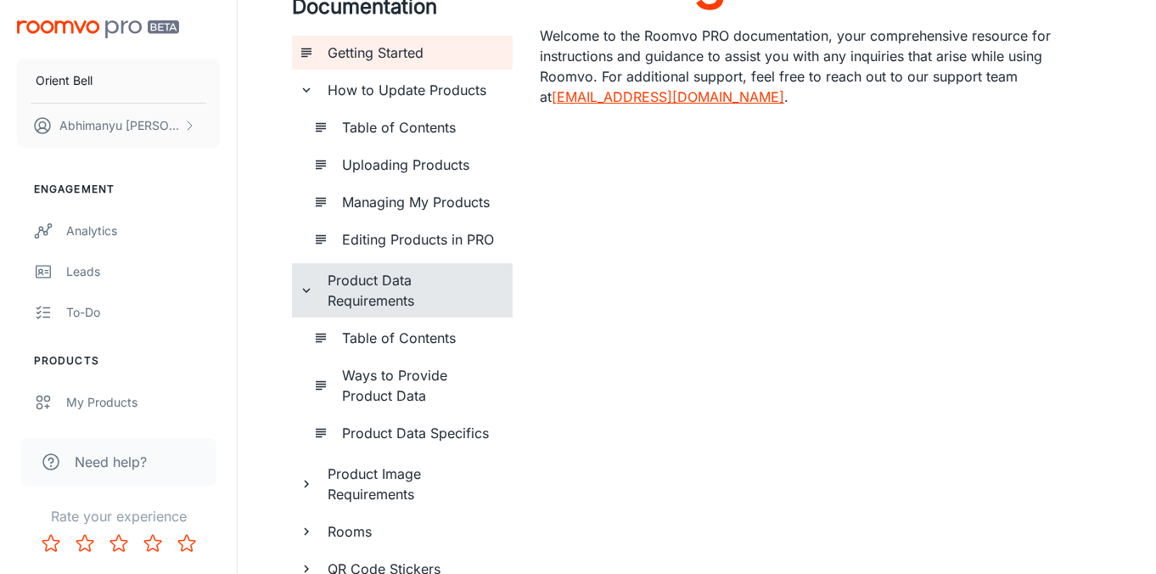
scroll to position [128, 0]
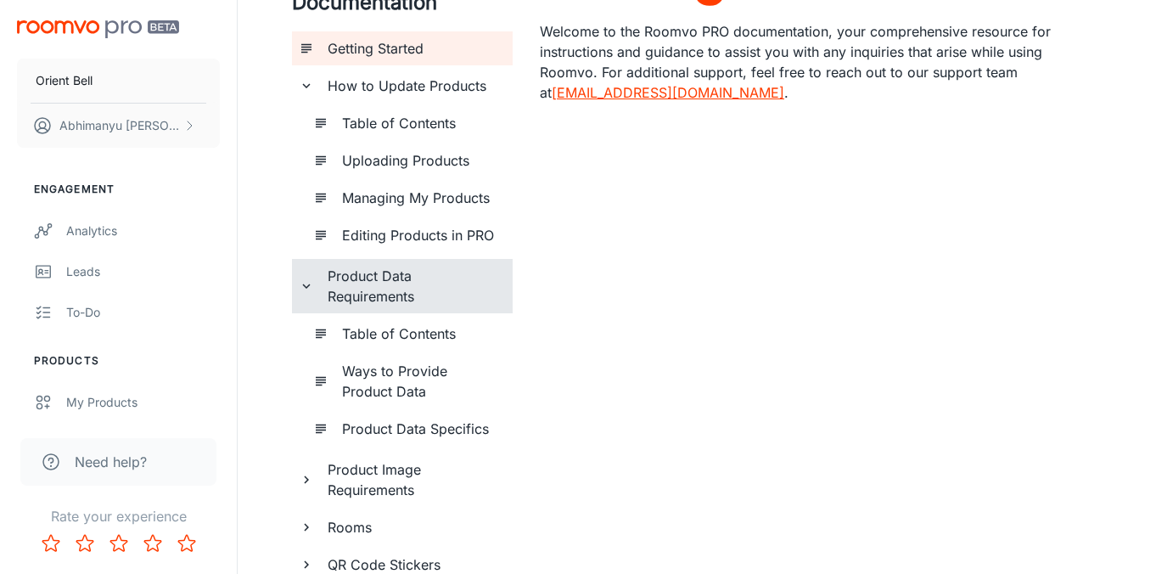
click at [427, 390] on h6 "Ways to Provide Product Data" at bounding box center [420, 381] width 157 height 41
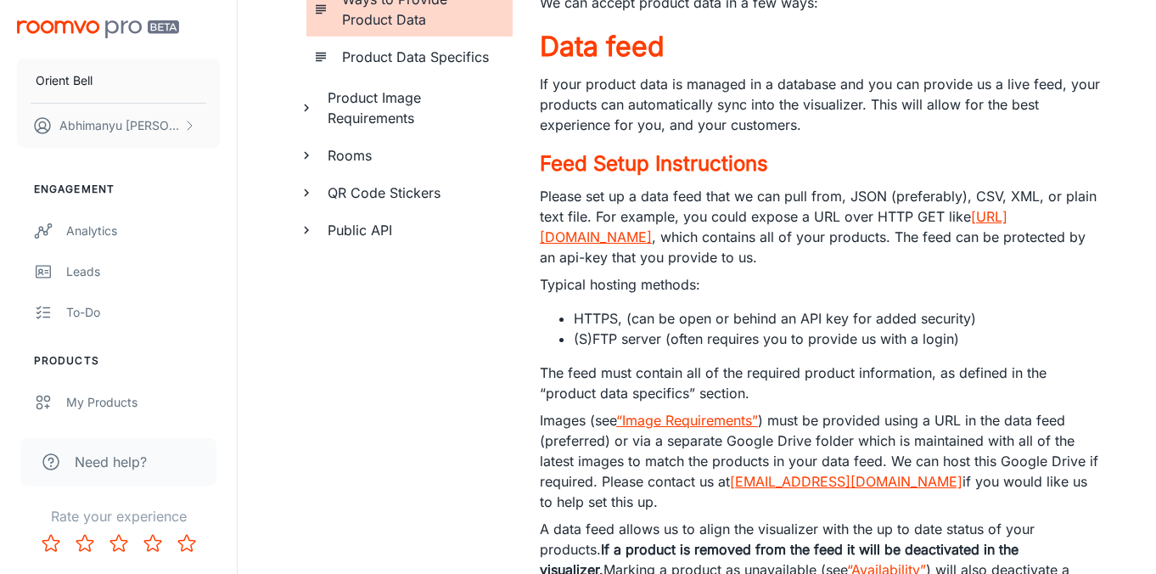
scroll to position [360, 0]
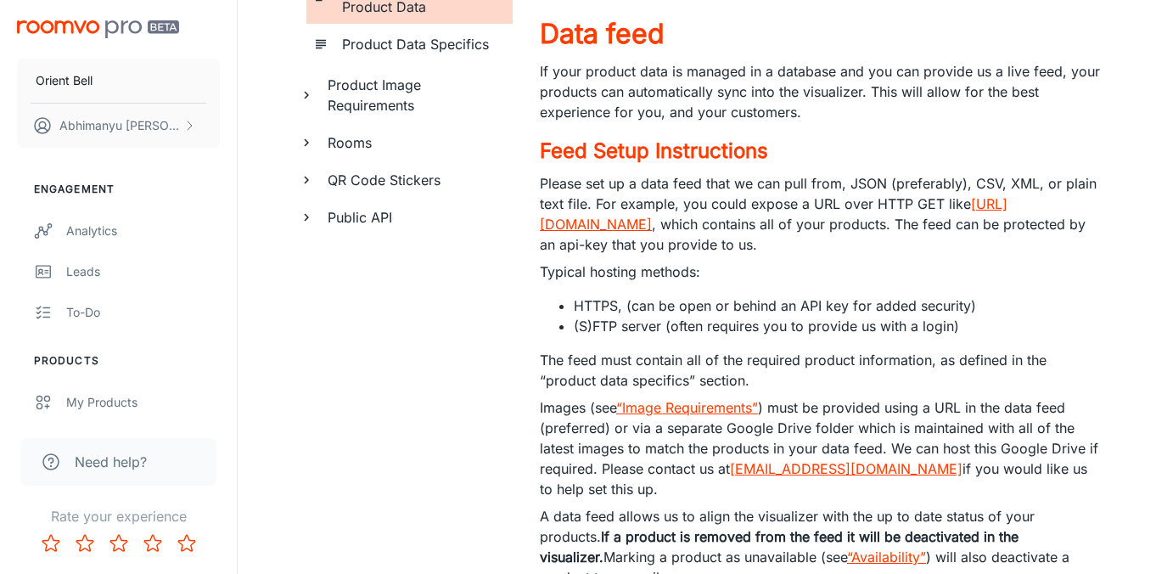
click at [390, 213] on h6 "Public API" at bounding box center [413, 217] width 171 height 20
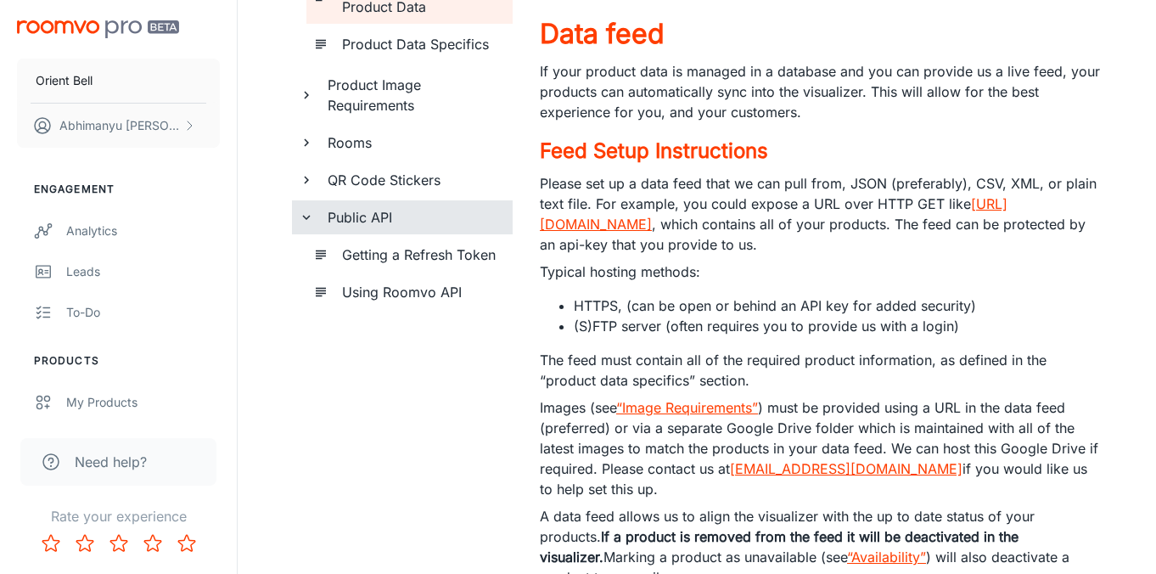
click at [396, 266] on div "Getting a Refresh Token" at bounding box center [420, 255] width 171 height 34
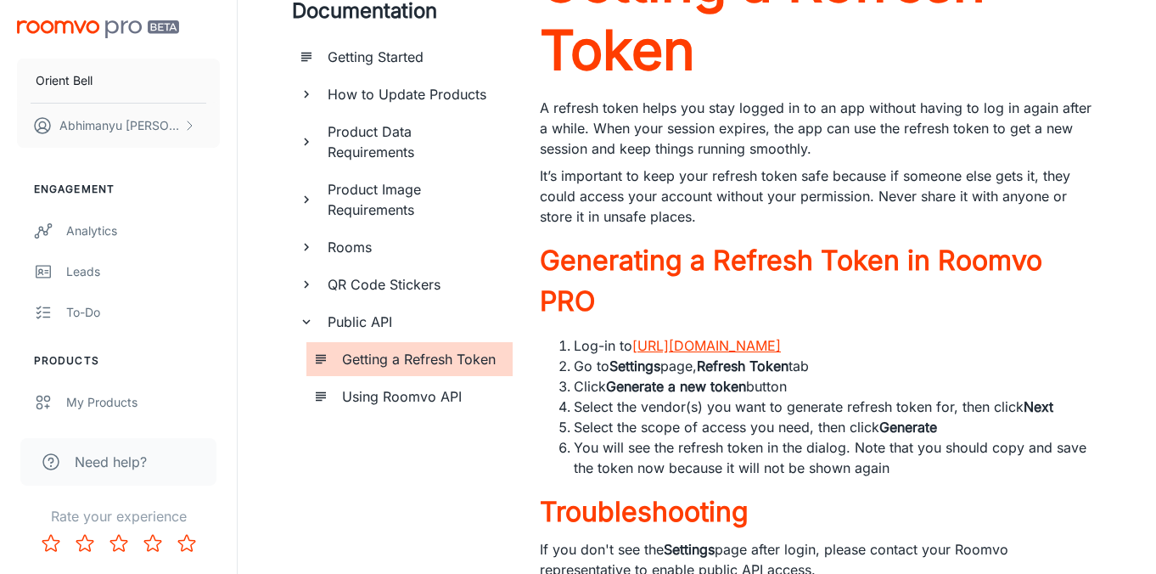
scroll to position [155, 0]
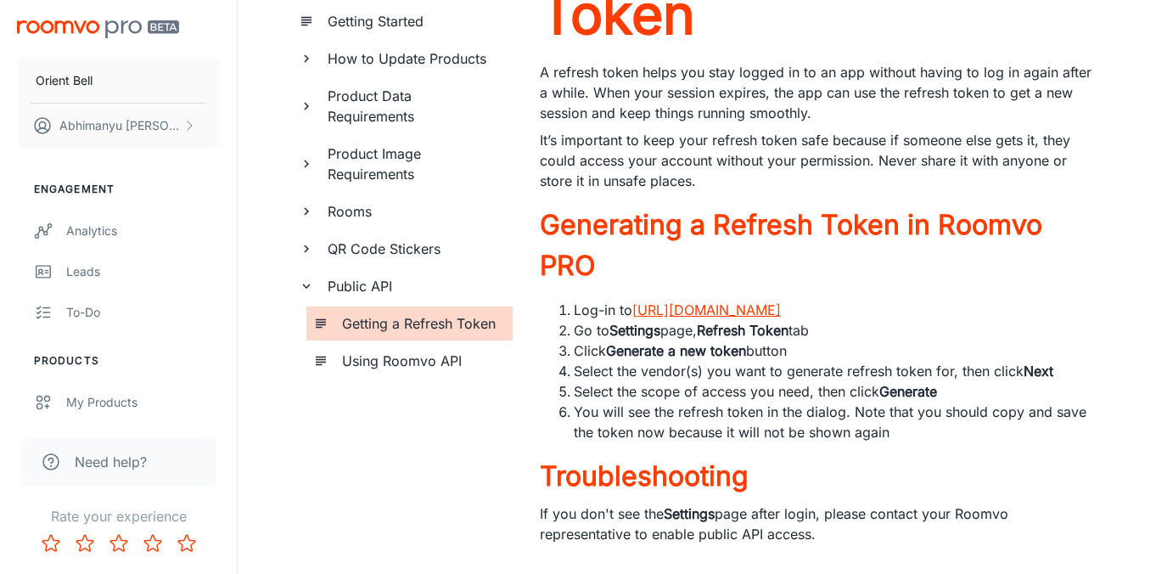
click at [755, 317] on link "https://www.roomvo.com/pro/next/" at bounding box center [706, 309] width 149 height 17
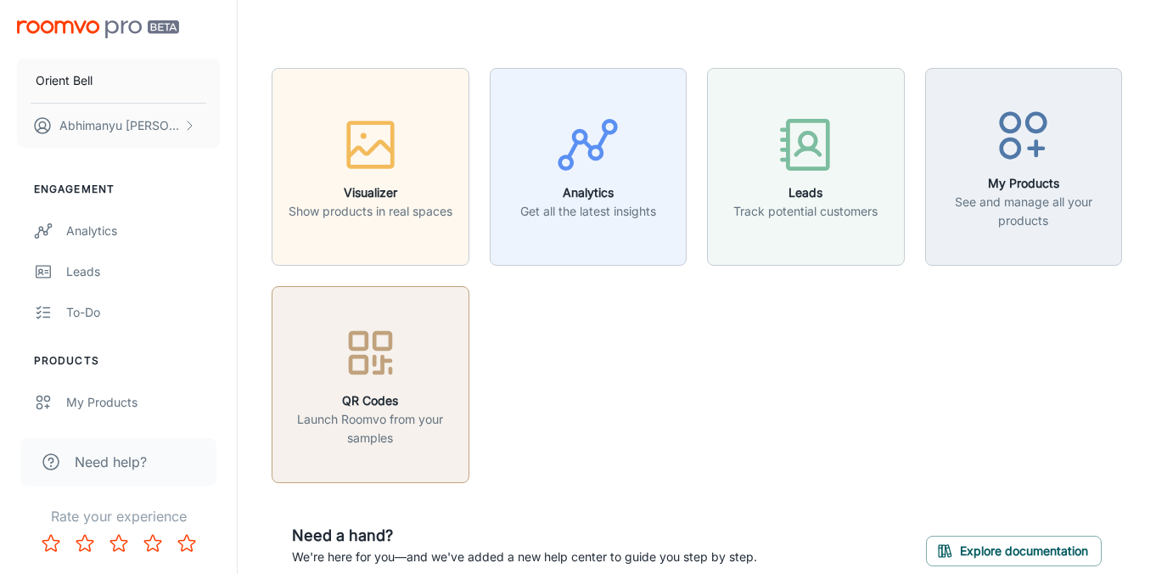
click at [398, 429] on p "Launch Roomvo from your samples" at bounding box center [371, 428] width 176 height 37
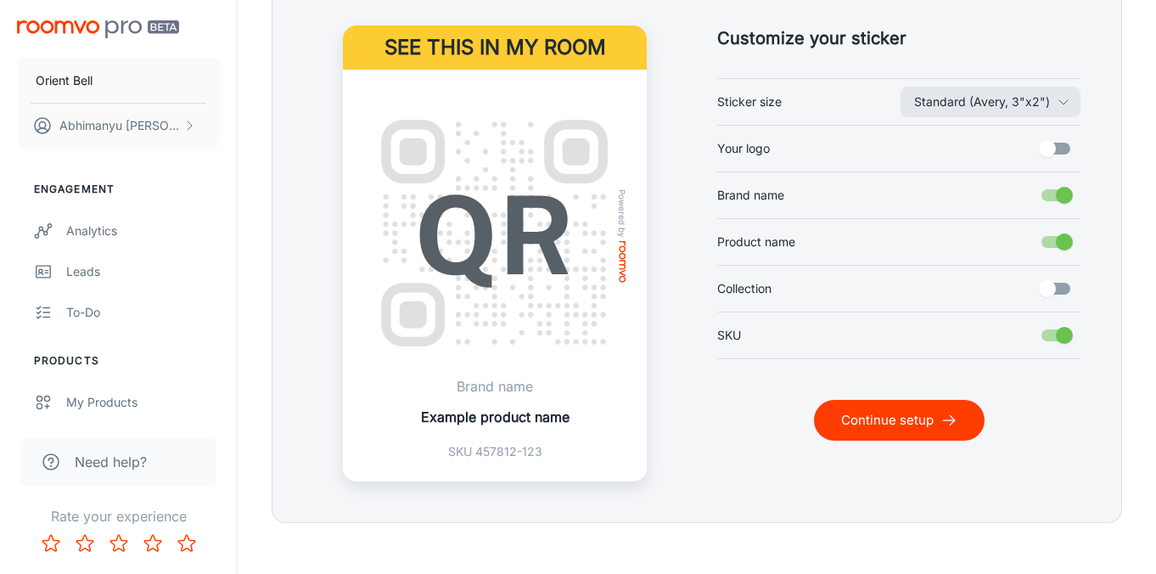
scroll to position [444, 0]
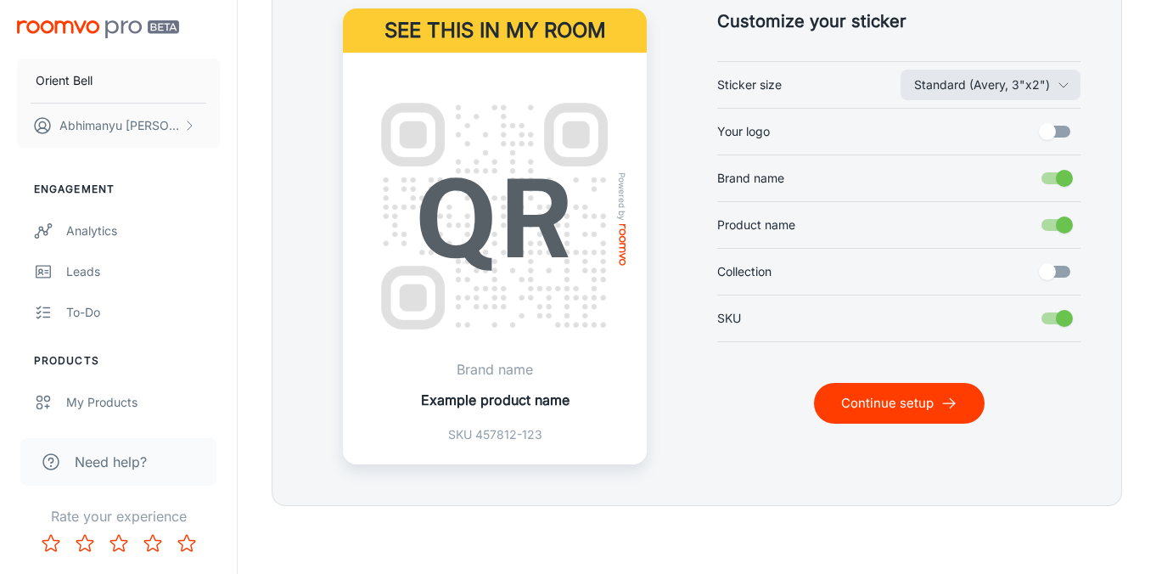
click at [864, 409] on button "Continue setup" at bounding box center [899, 403] width 171 height 41
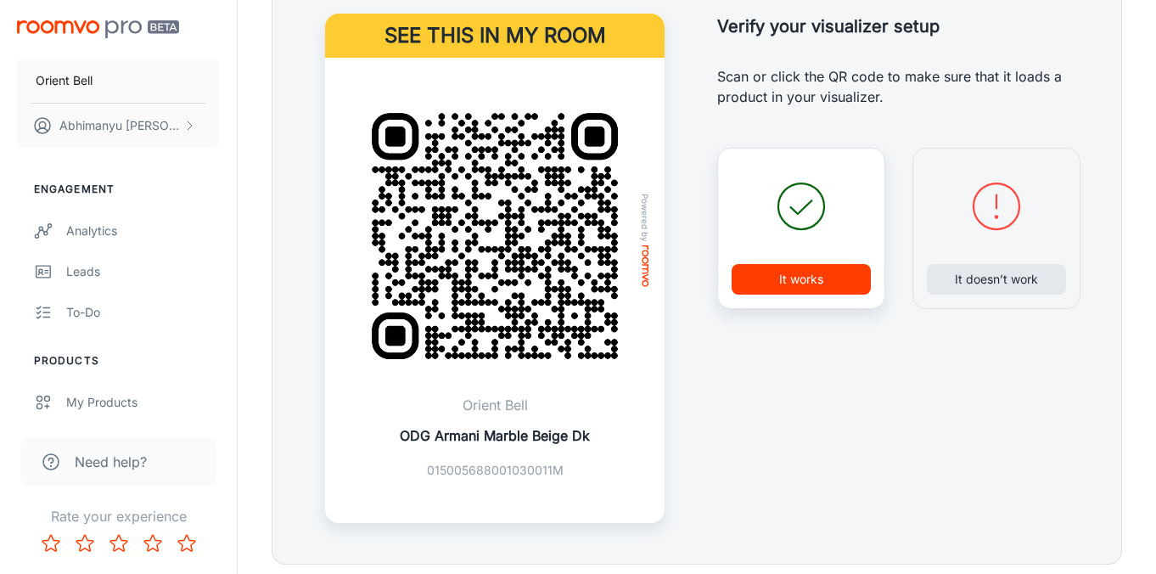
scroll to position [440, 0]
